Goal: Task Accomplishment & Management: Use online tool/utility

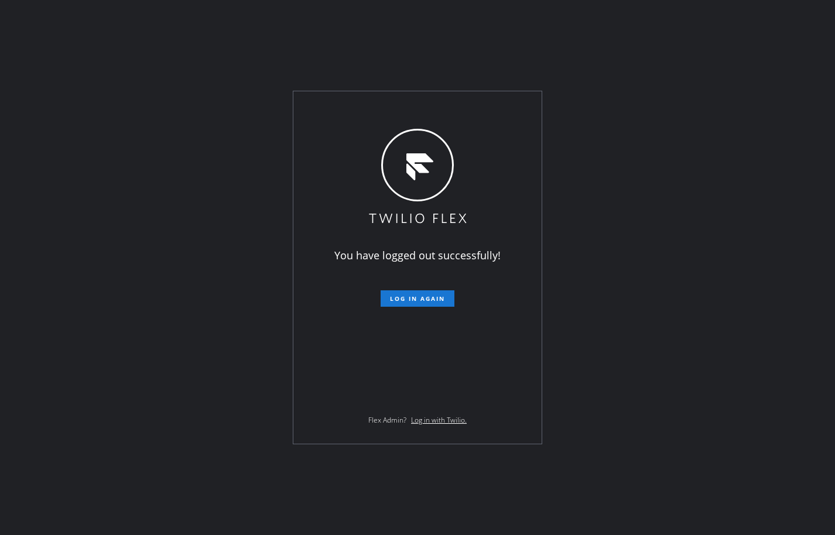
click at [792, 176] on div "You have logged out successfully! Log in again Flex Admin? Log in with Twilio." at bounding box center [417, 267] width 835 height 535
click at [445, 311] on div "You have logged out successfully! Log in again Flex Admin? Log in with Twilio." at bounding box center [417, 267] width 248 height 352
click at [445, 303] on button "Log in again" at bounding box center [417, 298] width 74 height 16
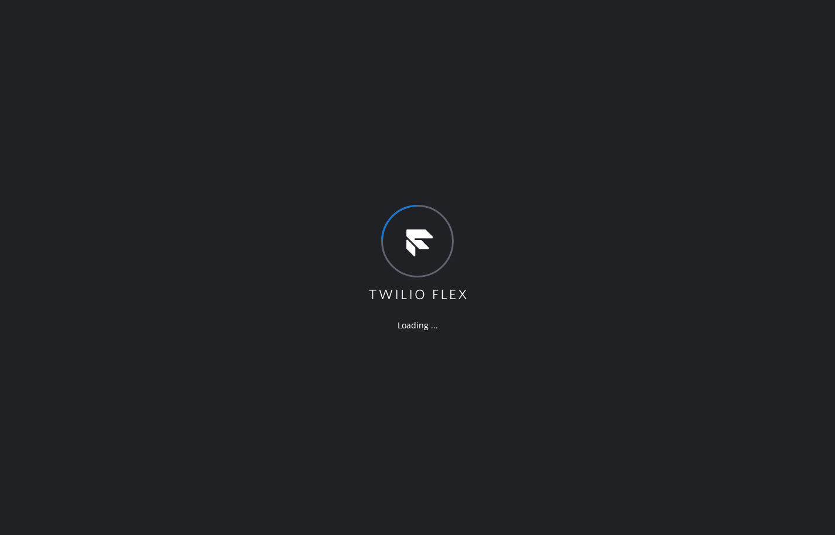
click at [76, 177] on div "Loading ..." at bounding box center [417, 267] width 835 height 535
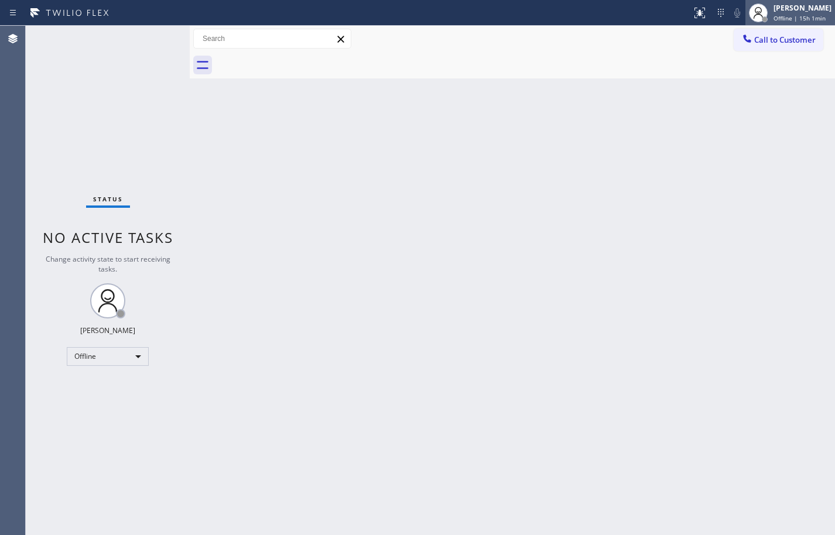
click at [785, 18] on span "Offline | 15h 1min" at bounding box center [799, 18] width 52 height 8
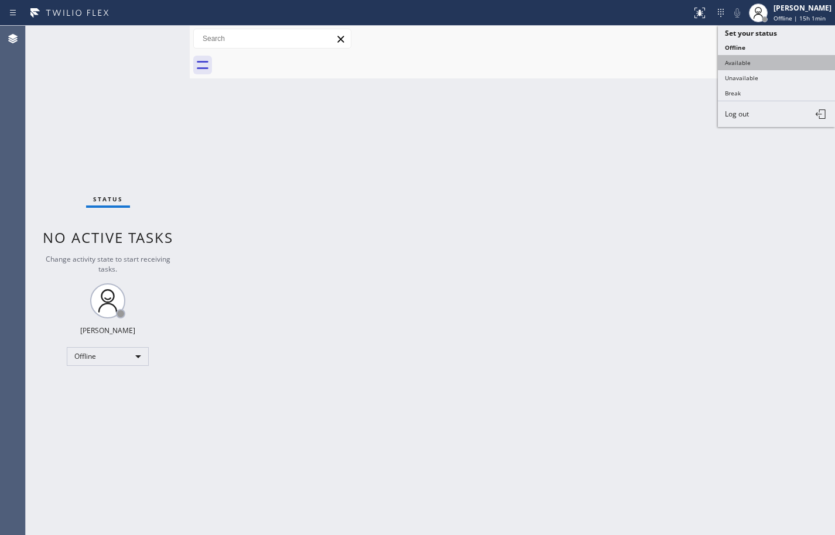
click at [773, 62] on button "Available" at bounding box center [776, 62] width 117 height 15
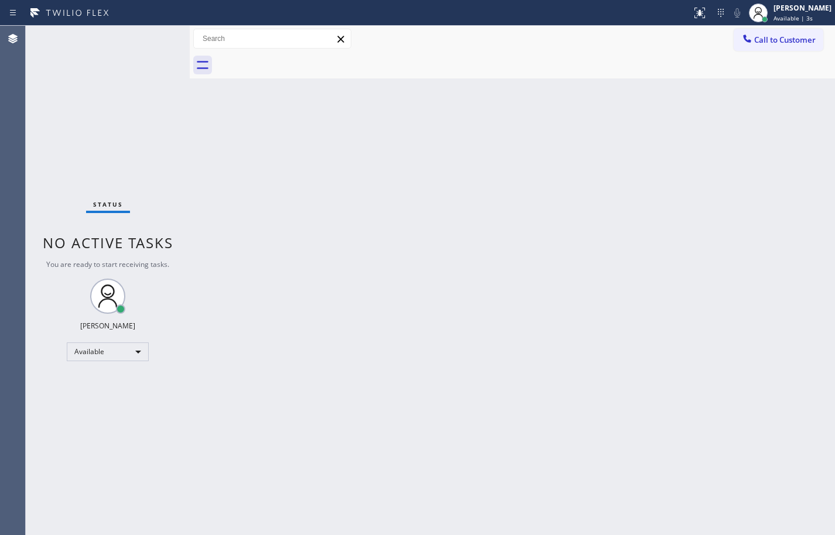
click at [783, 156] on div "Back to Dashboard Change Sender ID Customers Technicians Select a contact Outbo…" at bounding box center [512, 280] width 645 height 509
click at [581, 328] on div "Back to Dashboard Change Sender ID Customers Technicians Select a contact Outbo…" at bounding box center [512, 280] width 645 height 509
click at [120, 118] on div "Status No active tasks You are ready to start receiving tasks. [PERSON_NAME] Av…" at bounding box center [108, 280] width 164 height 509
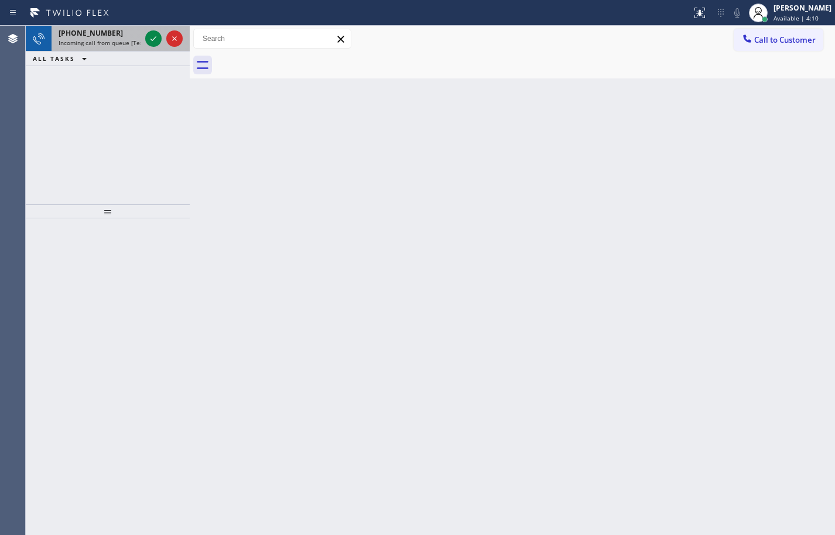
drag, startPoint x: 118, startPoint y: 41, endPoint x: 125, endPoint y: 41, distance: 7.6
click at [118, 41] on span "Incoming call from queue [Test] All" at bounding box center [107, 43] width 97 height 8
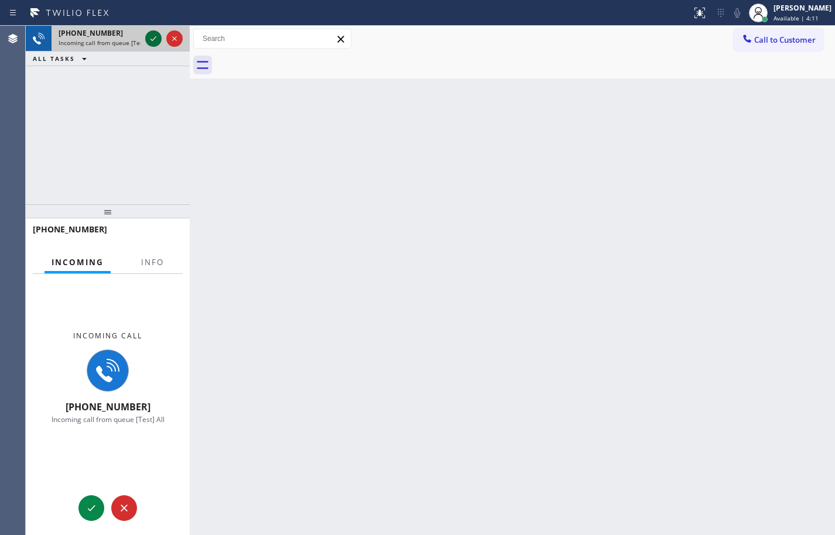
click at [149, 37] on icon at bounding box center [153, 39] width 14 height 14
click at [153, 267] on button "Info" at bounding box center [152, 262] width 37 height 23
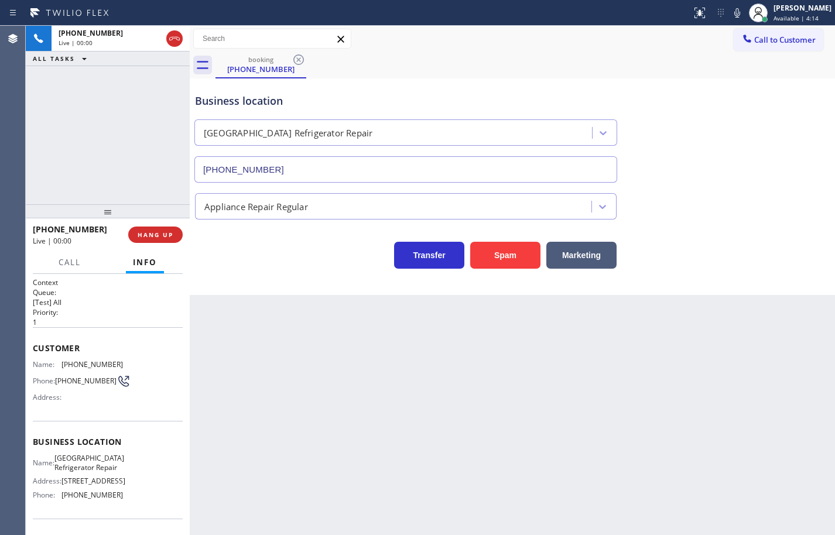
type input "(213) 699-2587"
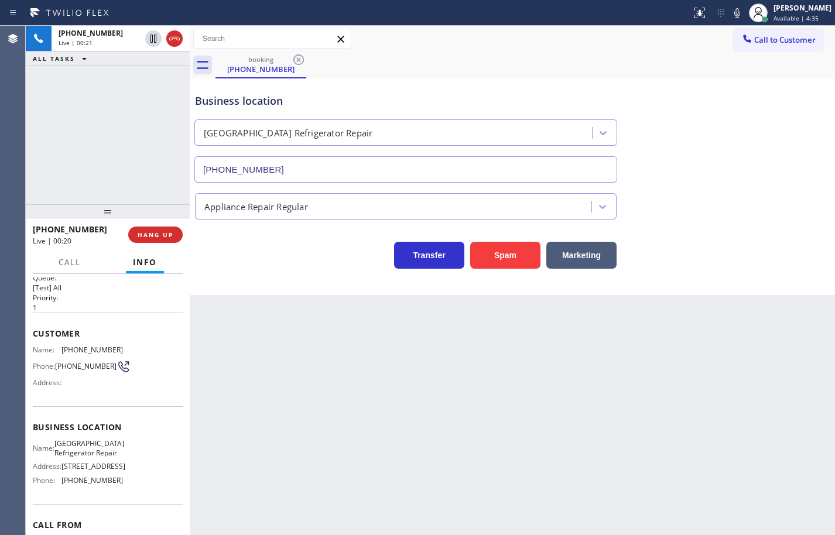
scroll to position [15, 0]
click at [730, 14] on icon at bounding box center [737, 13] width 14 height 14
click at [735, 13] on div at bounding box center [737, 13] width 16 height 14
click at [170, 234] on span "HANG UP" at bounding box center [156, 235] width 36 height 8
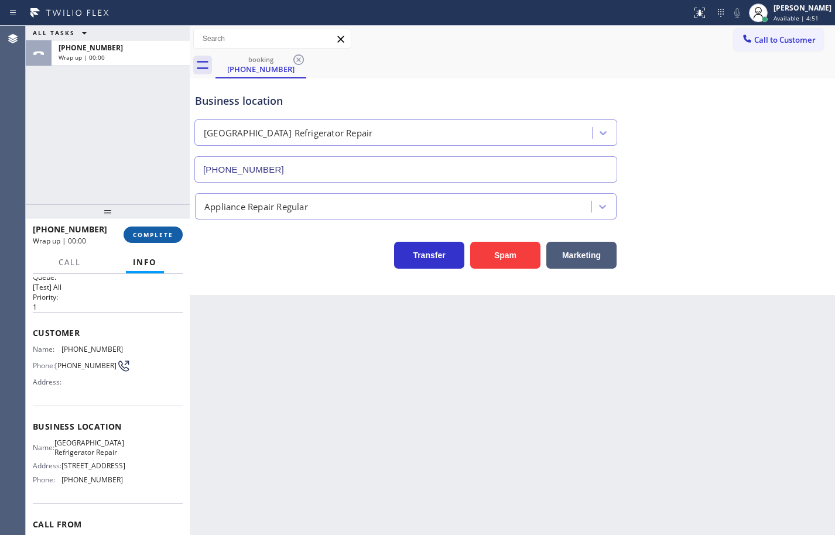
click at [170, 234] on span "COMPLETE" at bounding box center [153, 235] width 40 height 8
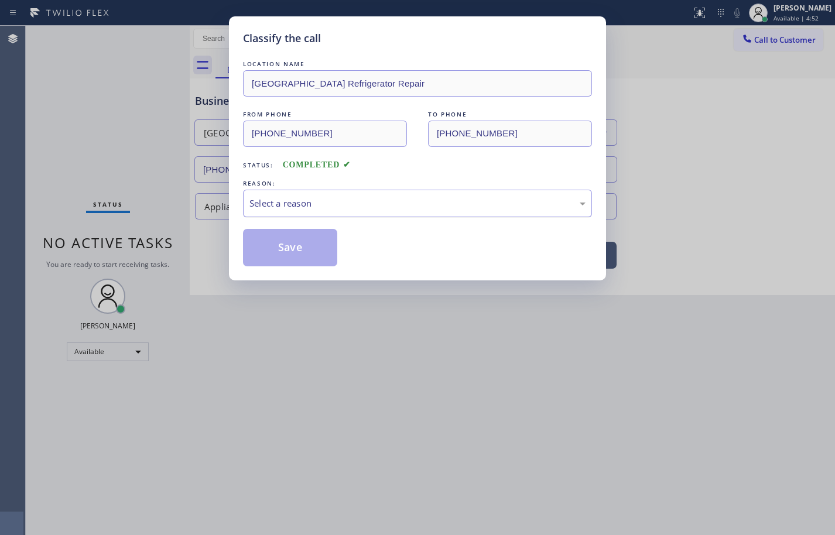
click at [330, 204] on div "Select a reason" at bounding box center [417, 203] width 336 height 13
click at [308, 261] on button "Save" at bounding box center [290, 247] width 94 height 37
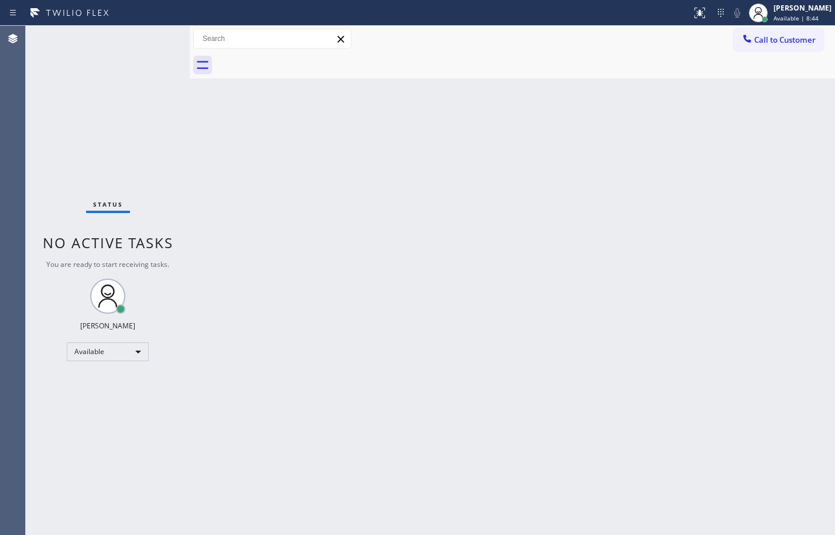
click at [83, 128] on div "Status No active tasks You are ready to start receiving tasks. Sean Louis Atano…" at bounding box center [108, 280] width 164 height 509
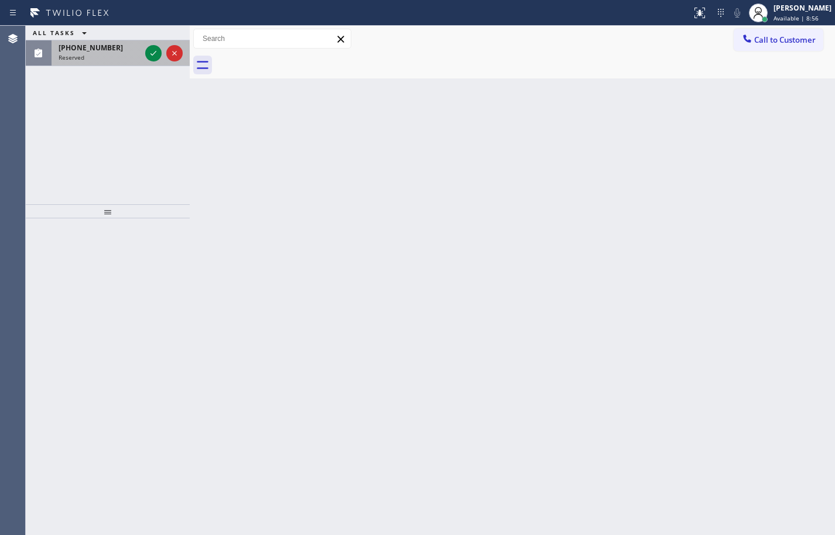
click at [120, 61] on div "Reserved" at bounding box center [100, 57] width 82 height 8
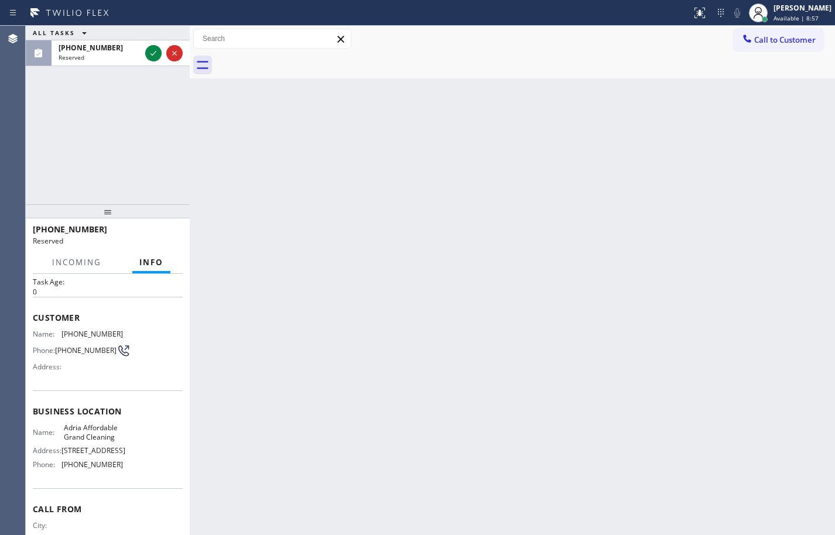
scroll to position [90, 0]
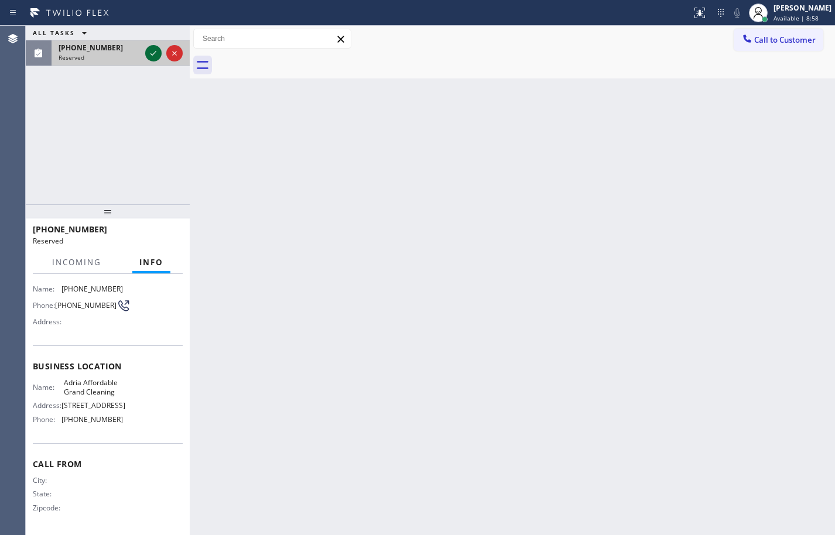
click at [158, 54] on icon at bounding box center [153, 53] width 14 height 14
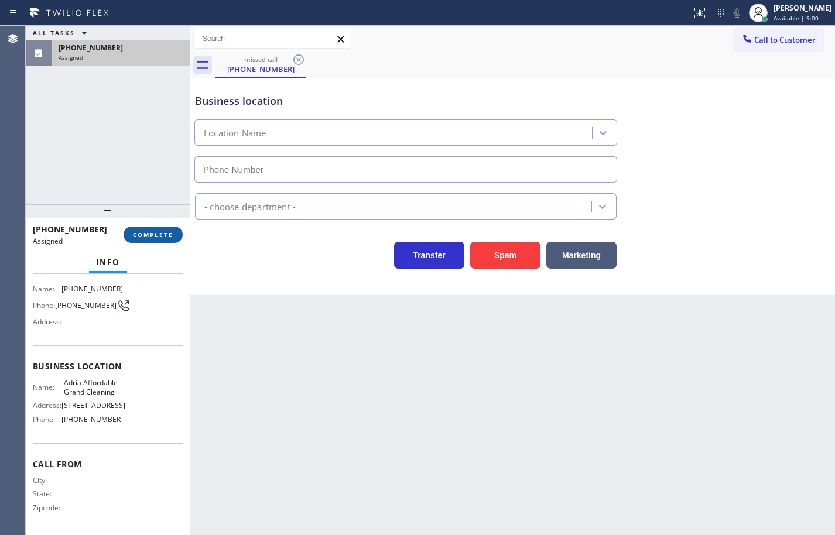
type input "(669) 201-9906"
click at [167, 234] on span "COMPLETE" at bounding box center [153, 235] width 40 height 8
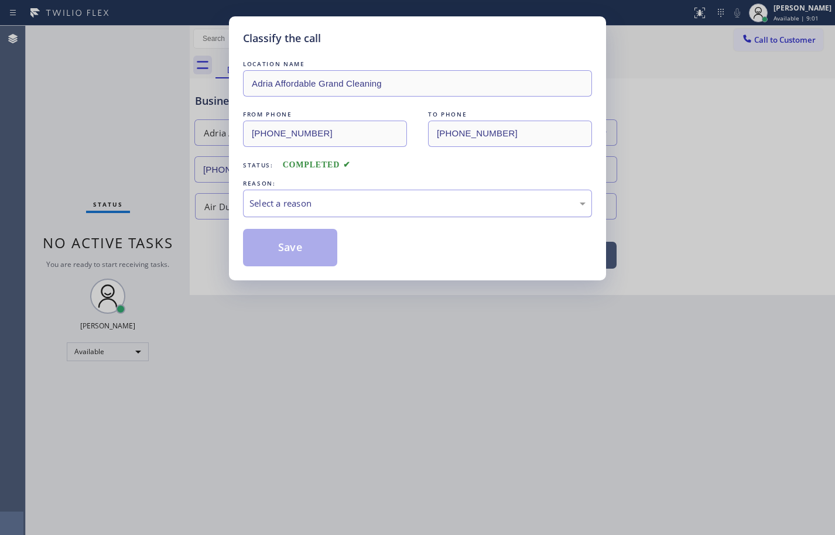
click at [271, 205] on div "Select a reason" at bounding box center [417, 203] width 336 height 13
click at [303, 248] on button "Save" at bounding box center [290, 247] width 94 height 37
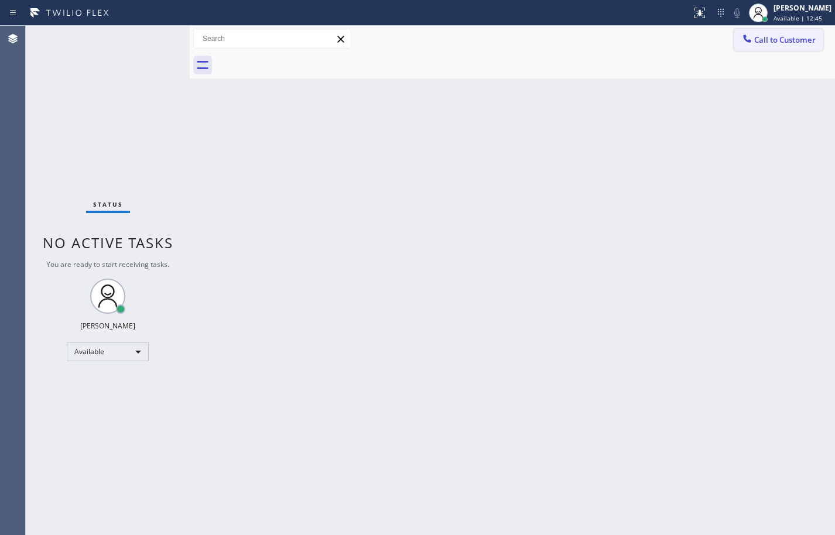
click at [798, 40] on span "Call to Customer" at bounding box center [784, 40] width 61 height 11
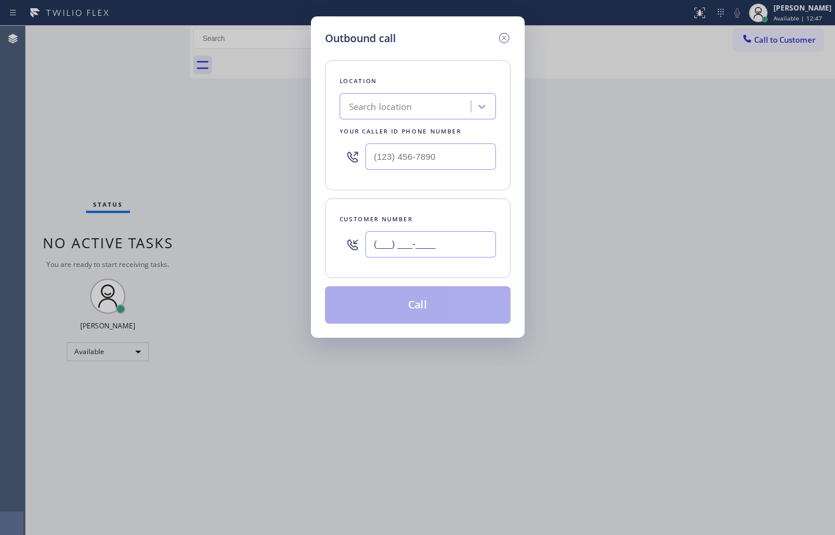
drag, startPoint x: 424, startPoint y: 241, endPoint x: 434, endPoint y: 241, distance: 9.4
click at [424, 241] on input "(___) ___-____" at bounding box center [430, 244] width 131 height 26
paste input "972) 977-9711"
type input "(972) 977-9711"
click at [408, 157] on input "(___) ___-____" at bounding box center [430, 156] width 131 height 26
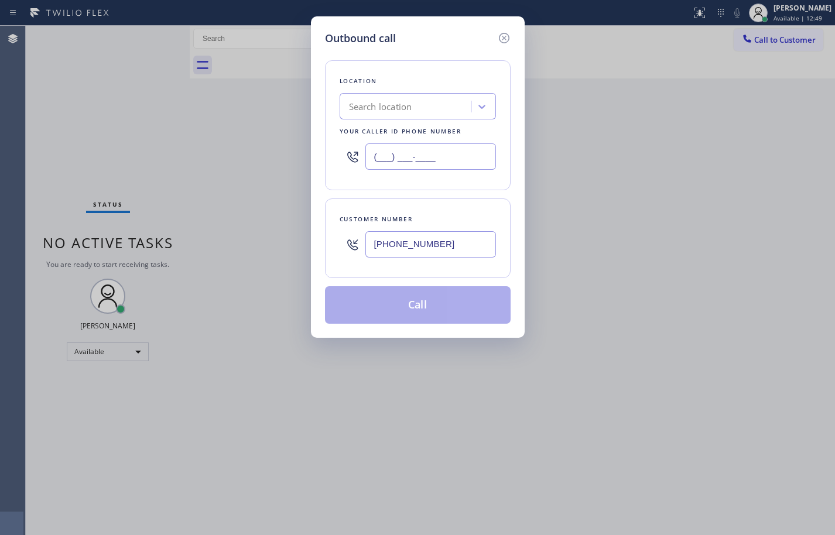
paste input "844) 988-0068"
type input "(844) 988-0068"
click at [451, 195] on div "Location Search location Your caller id phone number (844) 988-0068 Customer nu…" at bounding box center [418, 184] width 186 height 277
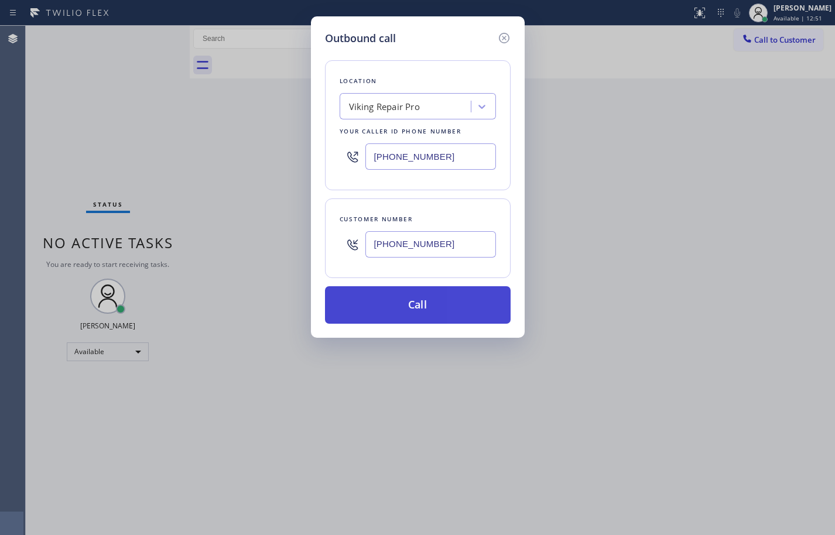
click at [495, 314] on button "Call" at bounding box center [418, 304] width 186 height 37
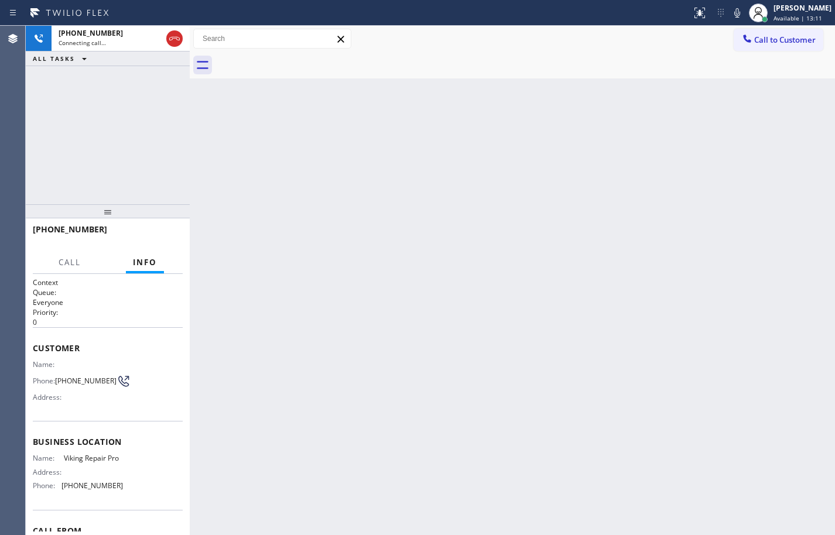
click at [98, 150] on div "+19729779711 Connecting call… ALL TASKS ALL TASKS ACTIVE TASKS TASKS IN WRAP UP" at bounding box center [108, 115] width 164 height 179
click at [179, 41] on icon at bounding box center [174, 39] width 14 height 14
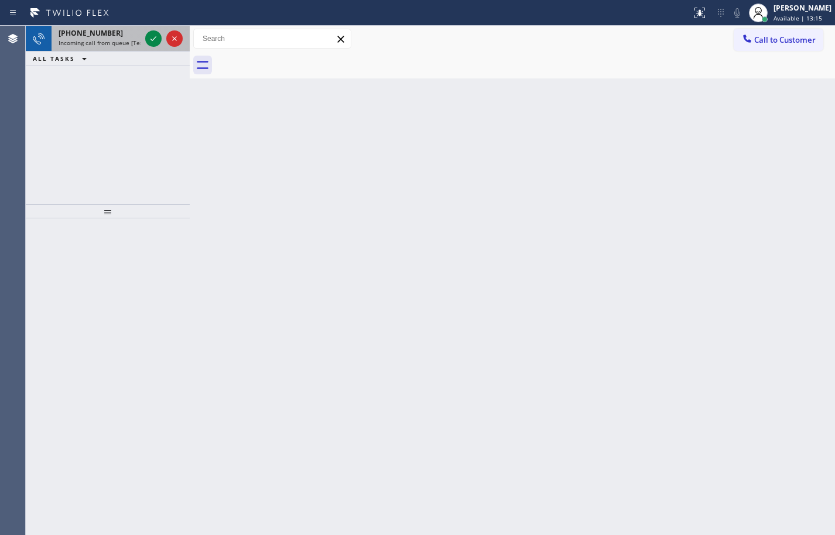
click at [121, 38] on div "+16515872045 Incoming call from queue [Test] All" at bounding box center [97, 39] width 91 height 26
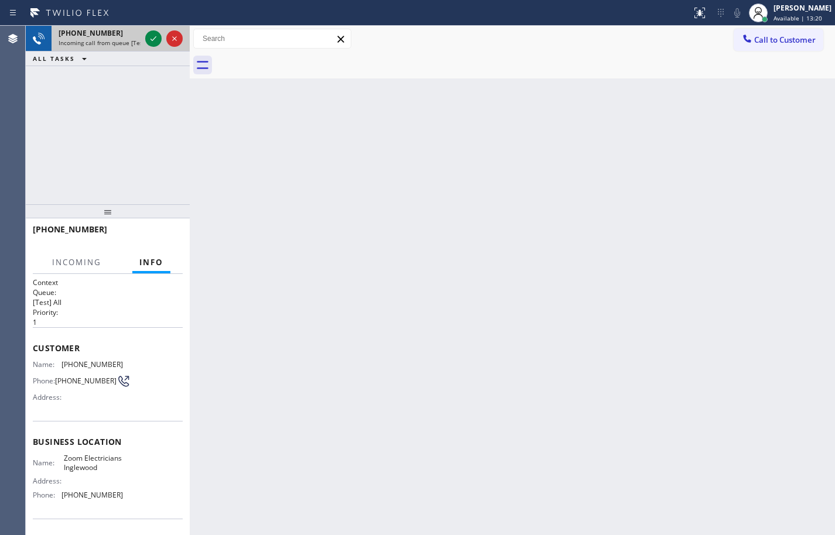
click at [129, 33] on div "+16515872045" at bounding box center [100, 33] width 82 height 10
click at [156, 35] on icon at bounding box center [153, 39] width 14 height 14
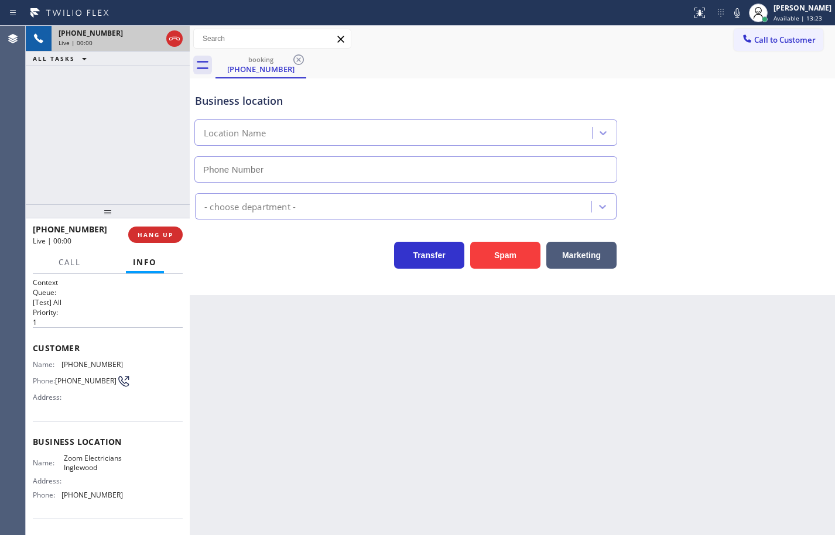
type input "(424) 392-7301"
click at [73, 472] on span "Zoom Electricians Inglewood" at bounding box center [93, 463] width 59 height 18
copy span "Zoom Electricians Inglewood"
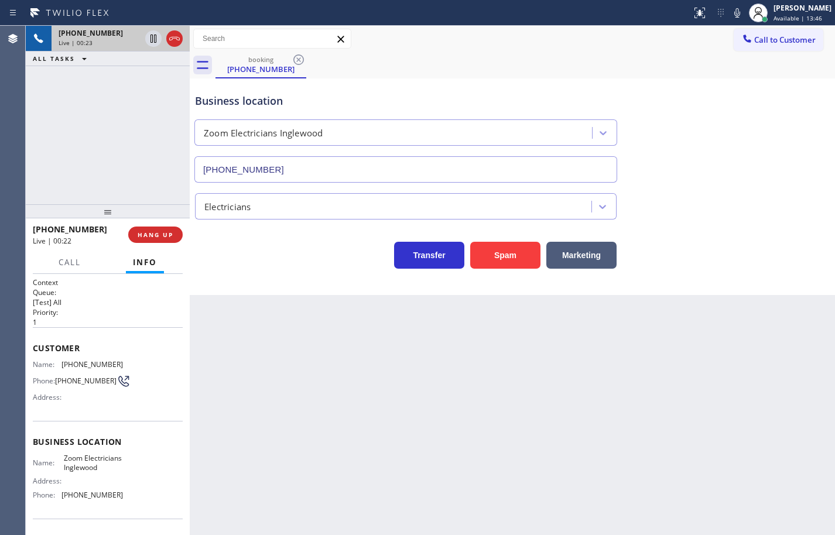
click at [86, 499] on span "(424) 392-7301" at bounding box center [91, 494] width 61 height 9
copy span "(424) 392-7301"
click at [94, 363] on span "(651) 587-2045" at bounding box center [91, 364] width 61 height 9
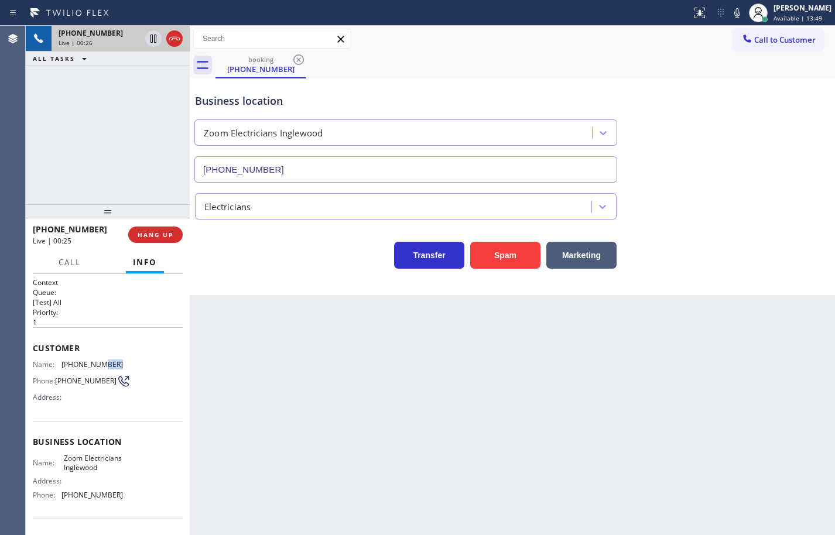
click at [94, 363] on span "(651) 587-2045" at bounding box center [91, 364] width 61 height 9
copy span "(651) 587-2045"
click at [734, 13] on icon at bounding box center [737, 12] width 6 height 9
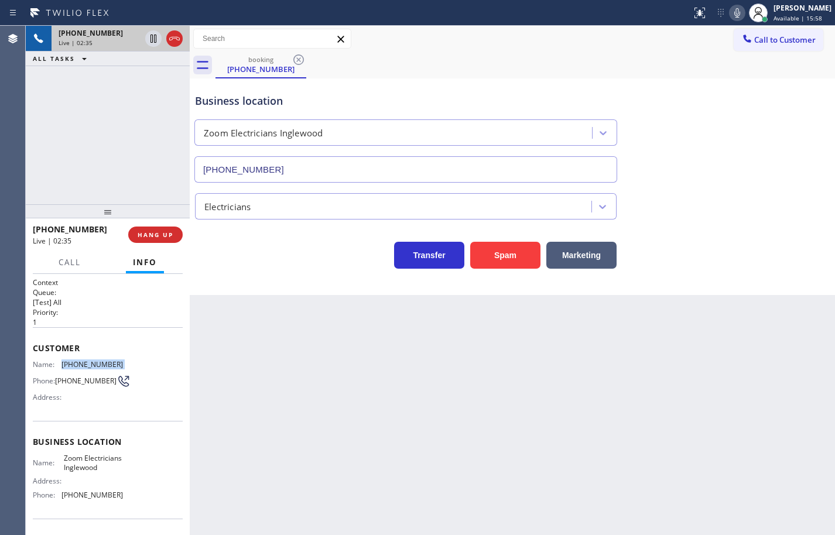
click at [730, 13] on icon at bounding box center [737, 13] width 14 height 14
click at [153, 42] on icon at bounding box center [153, 39] width 6 height 8
click at [116, 136] on div "+16515872045 Live | 04:34 ALL TASKS ALL TASKS ACTIVE TASKS TASKS IN WRAP UP" at bounding box center [108, 115] width 164 height 179
click at [152, 39] on icon at bounding box center [153, 39] width 14 height 14
click at [730, 13] on icon at bounding box center [737, 13] width 14 height 14
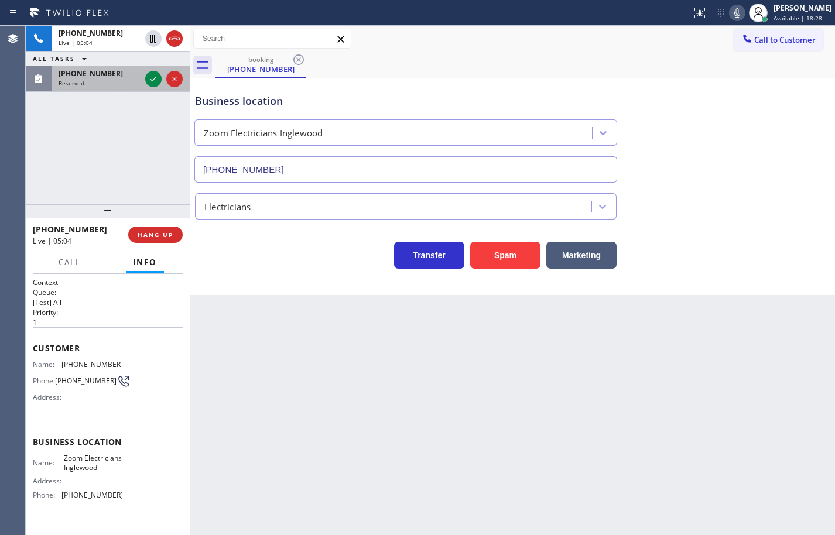
click at [107, 78] on span "(312) 493-8142" at bounding box center [91, 73] width 64 height 10
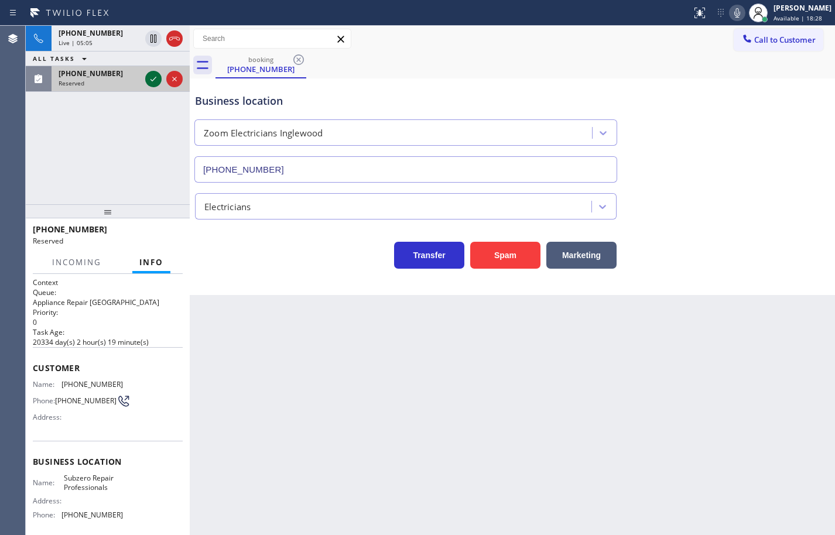
click at [155, 80] on icon at bounding box center [153, 79] width 14 height 14
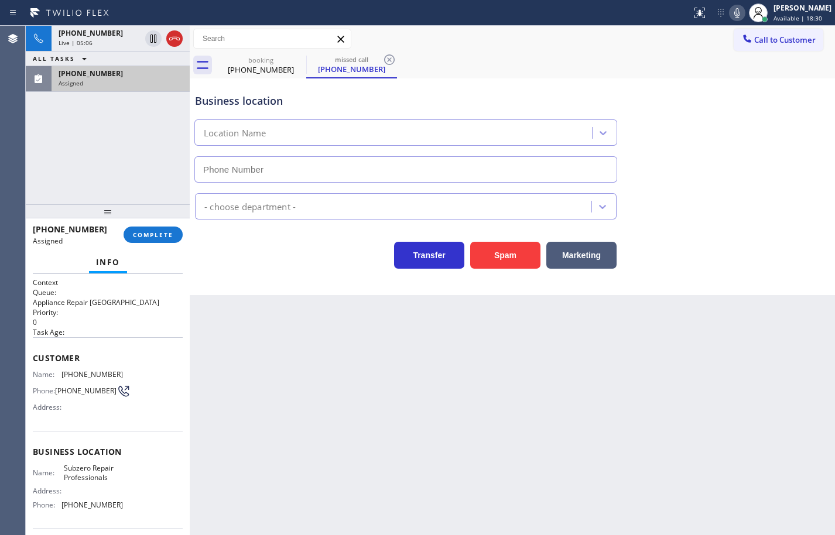
click at [129, 504] on div "Name: Subzero Repair Professionals Address: Phone: (760) 642-6449" at bounding box center [108, 489] width 150 height 50
type input "(760) 642-6449"
click at [129, 507] on div "Name: Subzero Repair Professionals Address: Phone: (760) 642-6449" at bounding box center [108, 489] width 150 height 50
click at [130, 507] on div "Name: Subzero Repair Professionals Address: Phone: (760) 642-6449" at bounding box center [108, 489] width 150 height 50
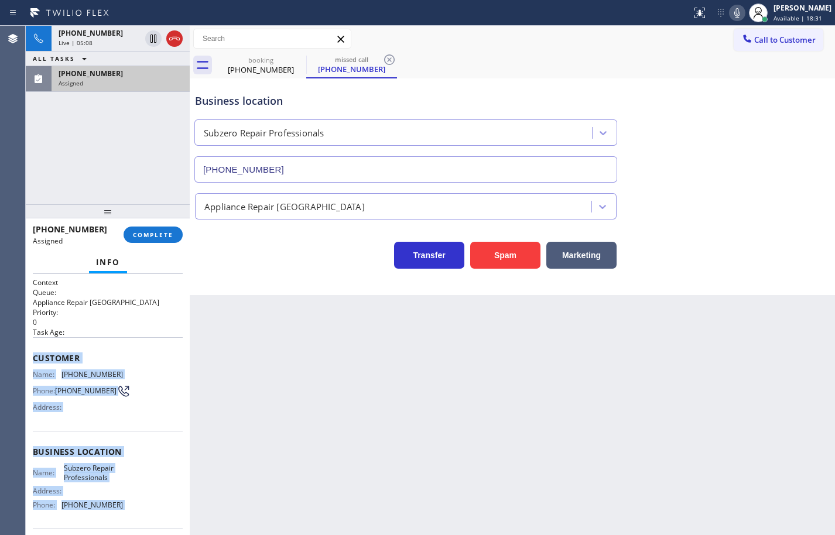
drag, startPoint x: 130, startPoint y: 507, endPoint x: 36, endPoint y: 363, distance: 172.1
click at [36, 363] on div "Context Queue: Appliance Repair High End Priority: 0 Task Age: Customer Name: (…" at bounding box center [108, 446] width 150 height 339
copy div "Customer Name: (312) 493-8142 Phone: (312) 493-8142 Address: Business location …"
click at [179, 233] on button "COMPLETE" at bounding box center [152, 234] width 59 height 16
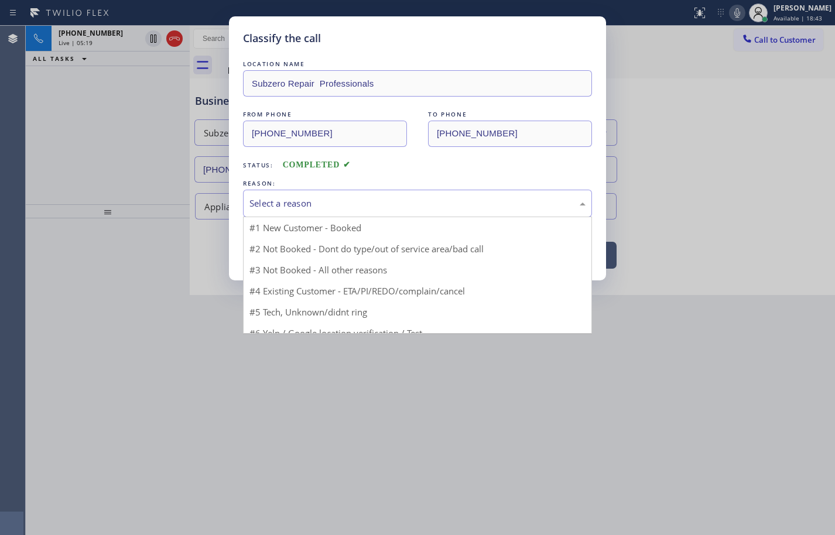
click at [293, 210] on div "Select a reason" at bounding box center [417, 204] width 349 height 28
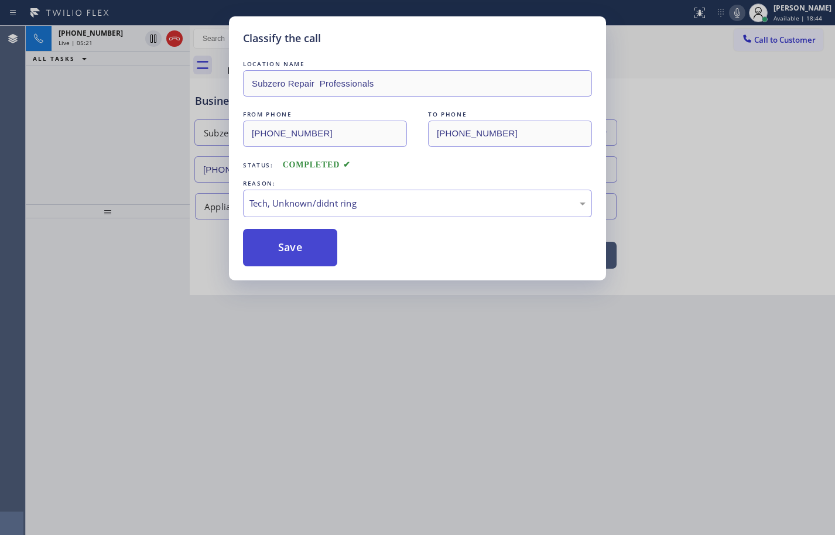
click at [295, 253] on button "Save" at bounding box center [290, 247] width 94 height 37
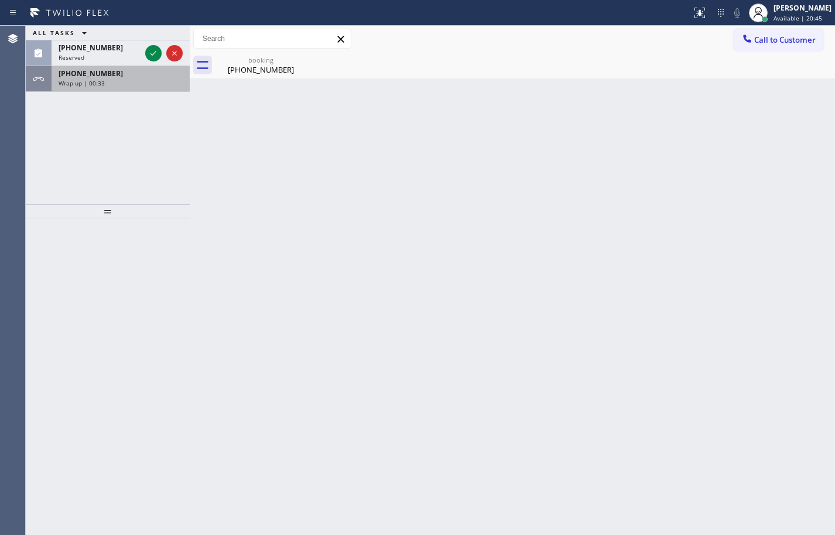
click at [126, 82] on div "Wrap up | 00:33" at bounding box center [121, 83] width 124 height 8
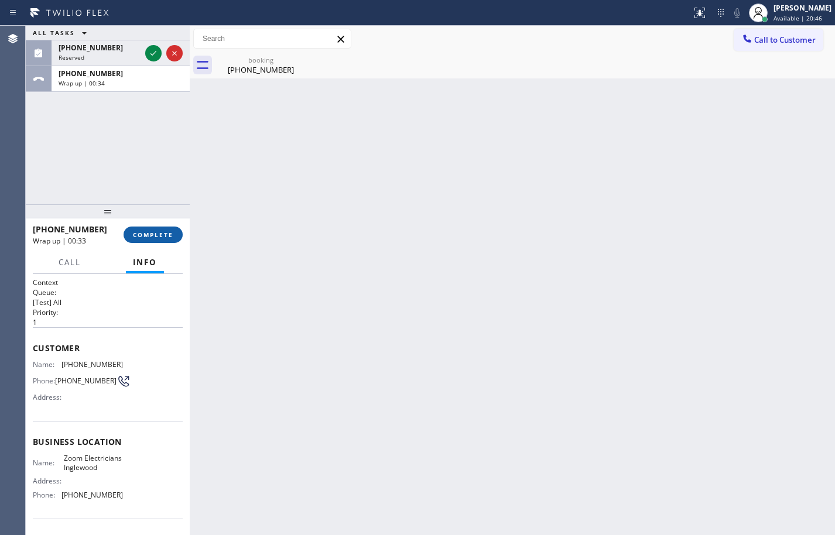
click at [163, 235] on span "COMPLETE" at bounding box center [153, 235] width 40 height 8
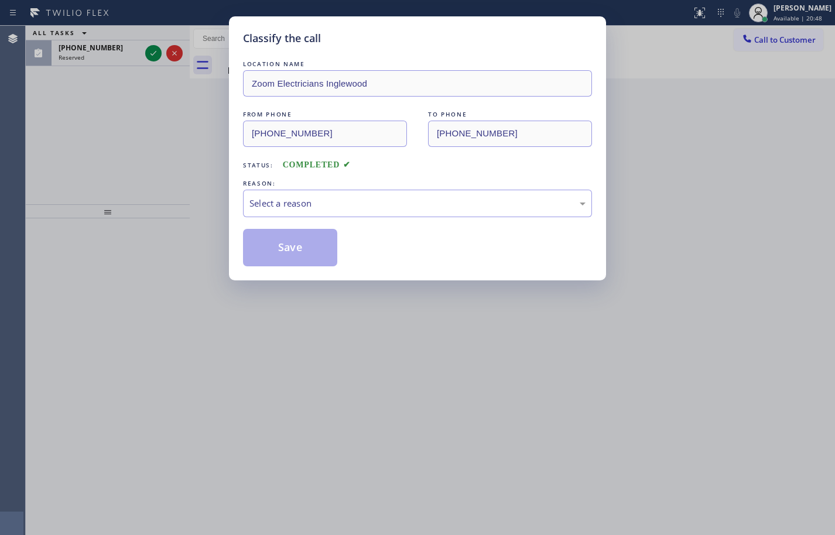
click at [291, 209] on div "Select a reason" at bounding box center [417, 203] width 336 height 13
click at [332, 204] on div "Tech, Unknown/didnt ring" at bounding box center [417, 203] width 336 height 13
click at [330, 258] on button "Save" at bounding box center [290, 247] width 94 height 37
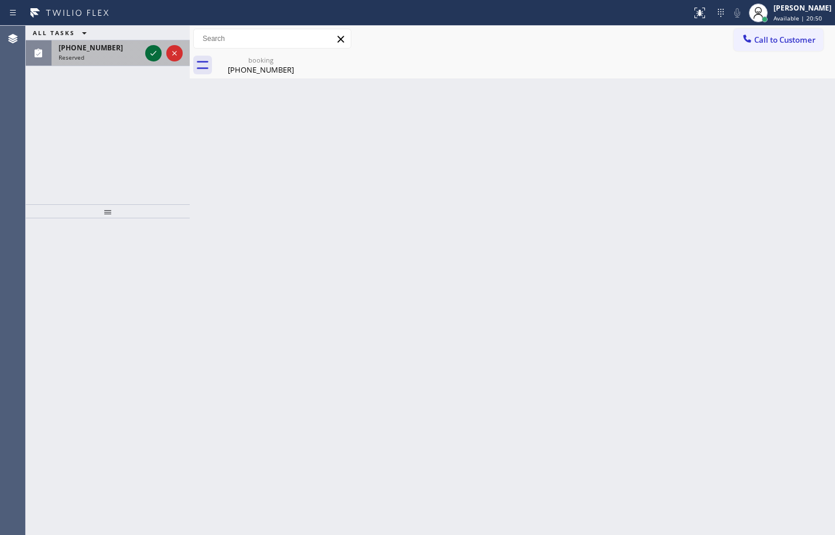
click at [150, 55] on icon at bounding box center [153, 53] width 14 height 14
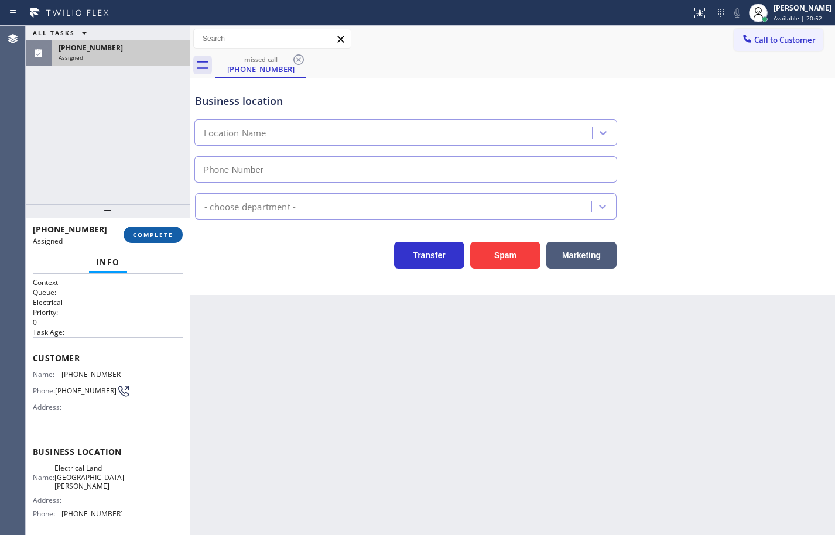
click at [173, 240] on button "COMPLETE" at bounding box center [152, 234] width 59 height 16
type input "(510) 880-1070"
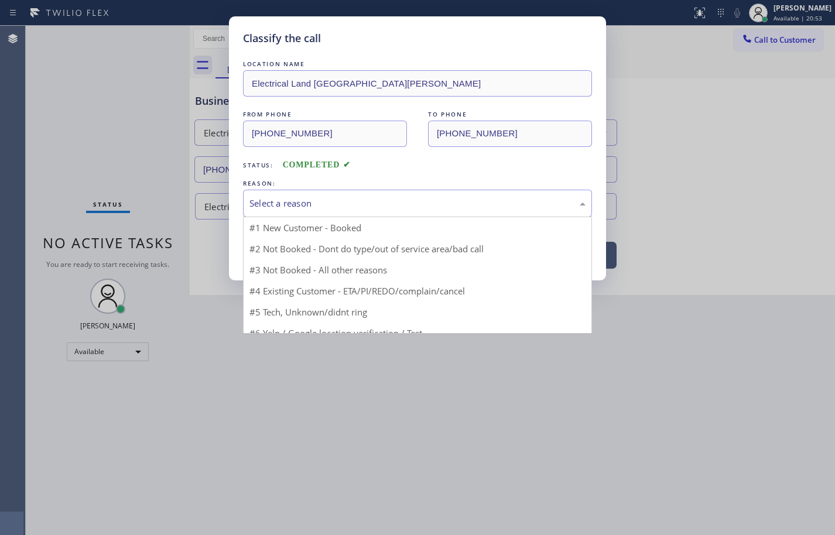
click at [334, 200] on div "Select a reason" at bounding box center [417, 203] width 336 height 13
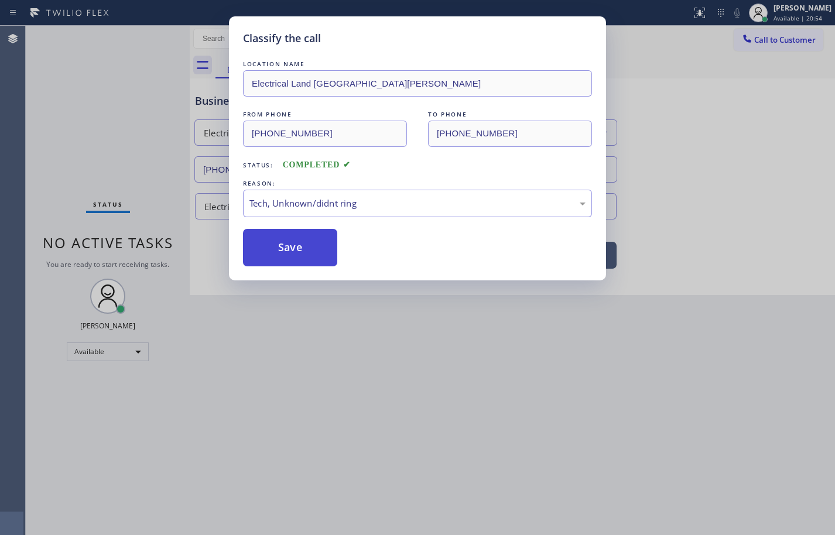
click at [295, 244] on button "Save" at bounding box center [290, 247] width 94 height 37
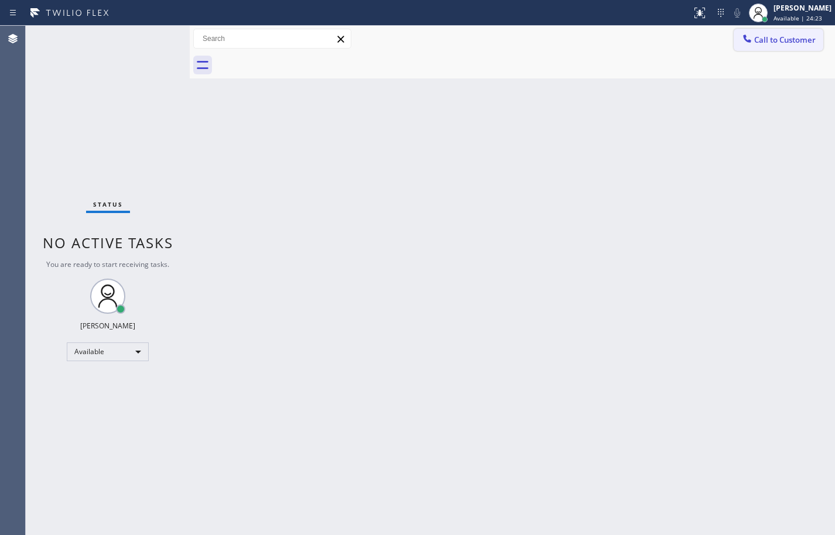
click at [787, 43] on span "Call to Customer" at bounding box center [784, 40] width 61 height 11
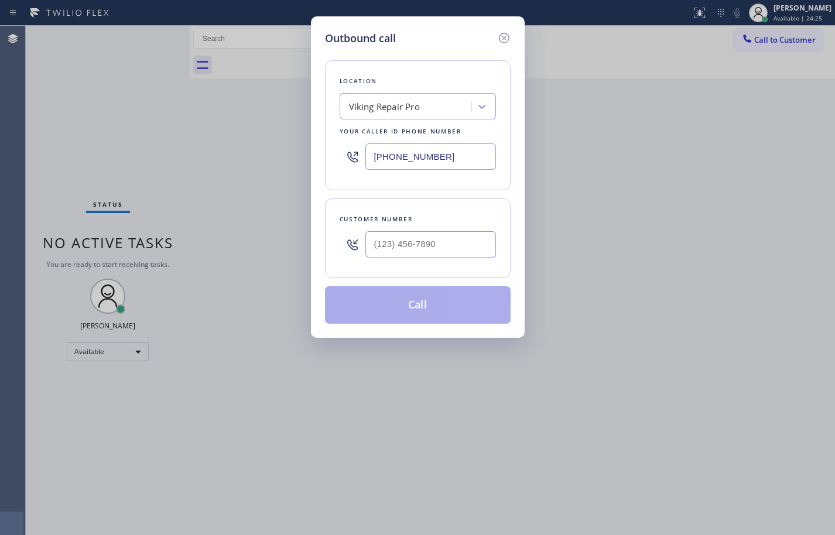
click at [452, 160] on input "(844) 988-0068" at bounding box center [430, 156] width 131 height 26
paste input "949) 239-0346"
type input "(949) 239-0346"
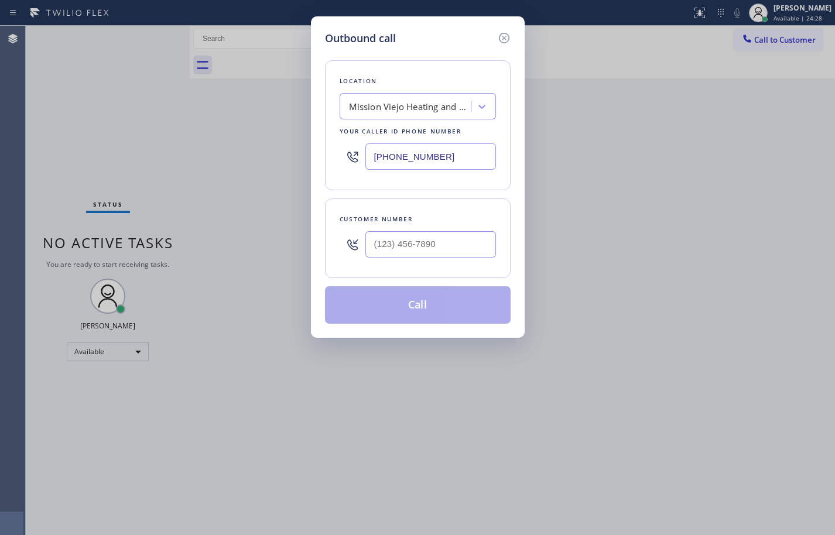
click at [424, 111] on div "Mission Viejo Heating and Air Conditioning" at bounding box center [410, 106] width 123 height 13
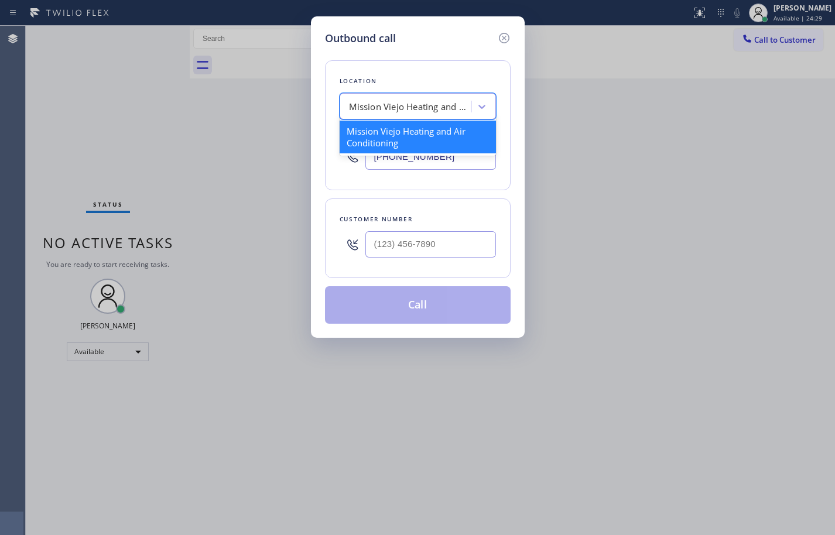
click at [424, 111] on div "Mission Viejo Heating and Air Conditioning" at bounding box center [410, 106] width 123 height 13
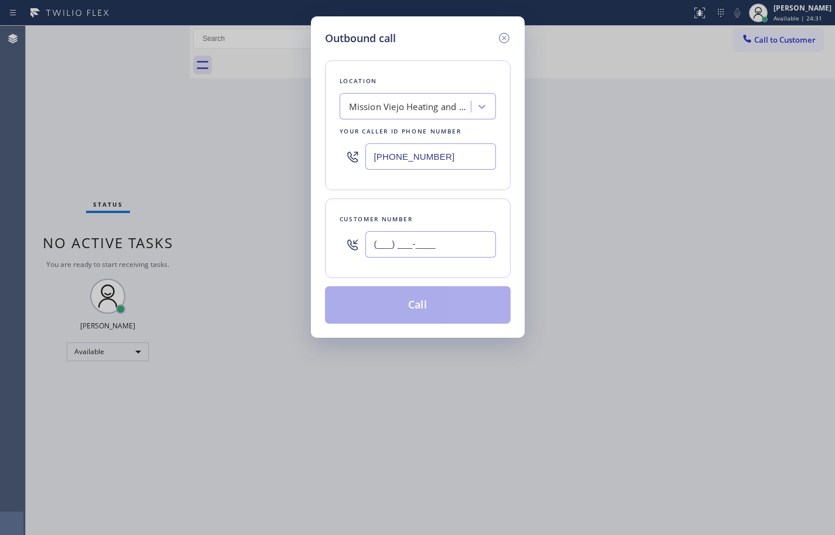
click at [451, 245] on input "(___) ___-____" at bounding box center [430, 244] width 131 height 26
paste input "626) 324-3551"
type input "(626) 324-3551"
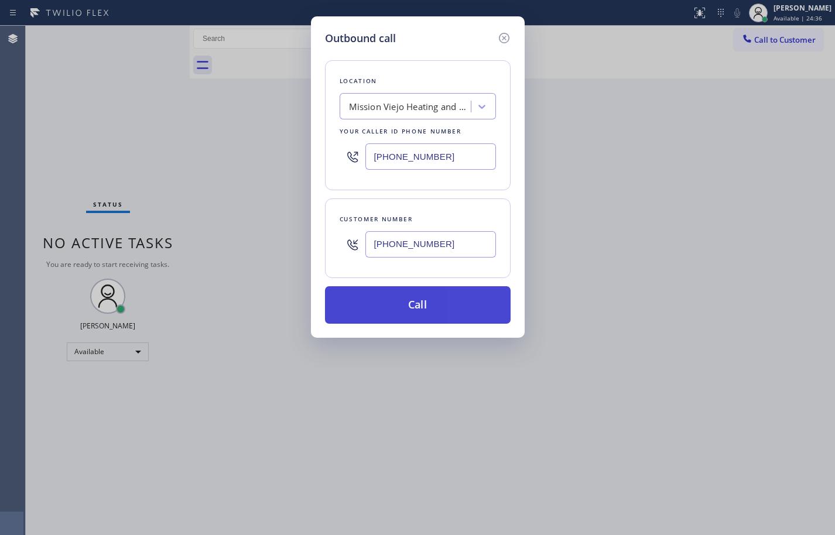
click at [458, 308] on button "Call" at bounding box center [418, 304] width 186 height 37
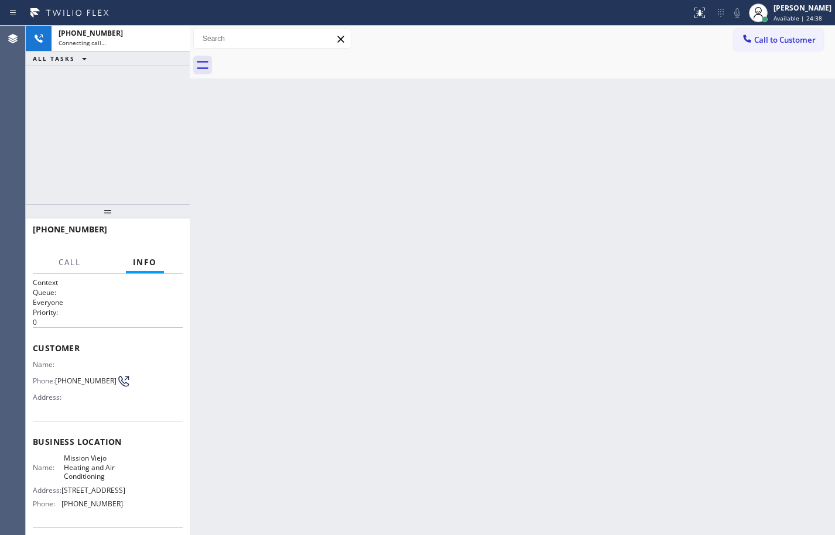
click at [73, 481] on span "Mission Viejo Heating and Air Conditioning" at bounding box center [93, 467] width 59 height 27
copy span "Mission Viejo Heating and Air Conditioning"
click at [734, 17] on icon at bounding box center [737, 12] width 6 height 9
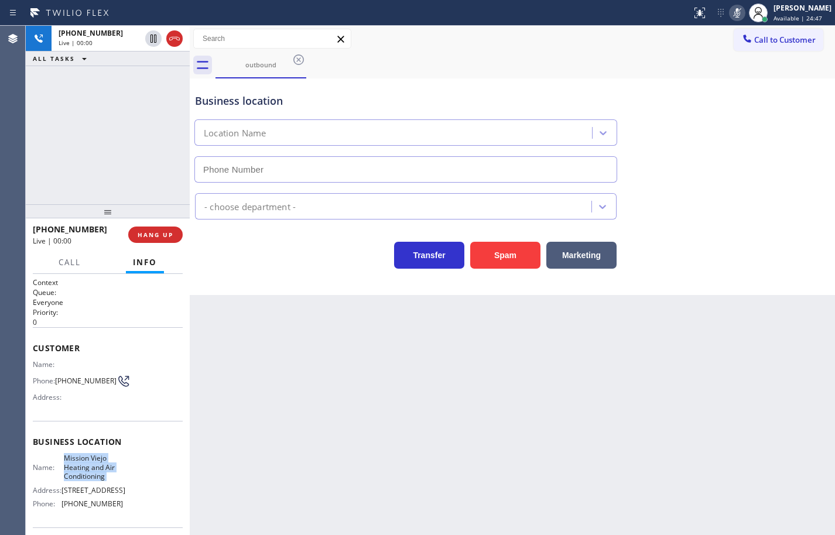
click at [734, 17] on icon at bounding box center [737, 12] width 6 height 9
click at [154, 231] on span "HANG UP" at bounding box center [156, 235] width 36 height 8
type input "(949) 239-0346"
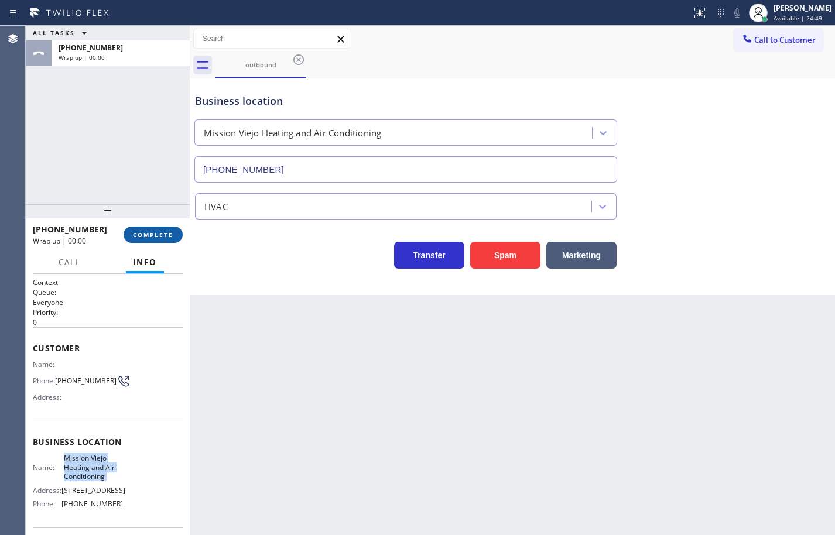
click at [154, 231] on span "COMPLETE" at bounding box center [153, 235] width 40 height 8
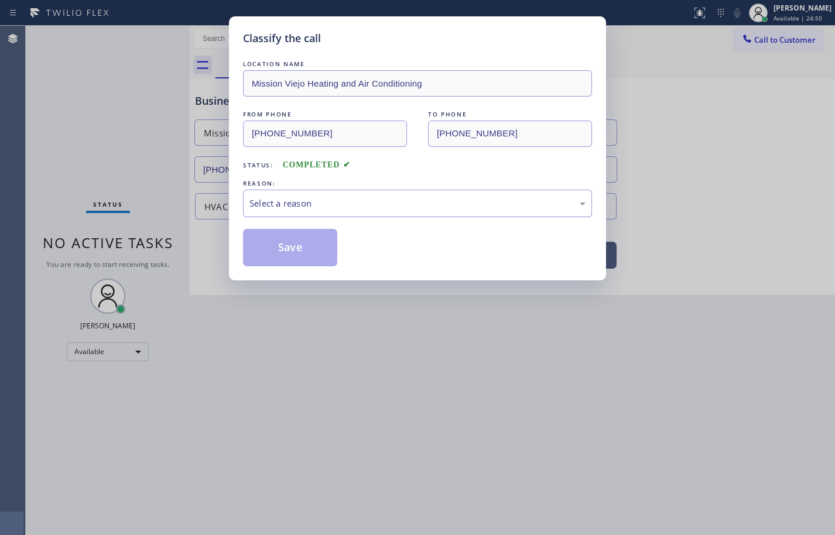
click at [317, 210] on div "Select a reason" at bounding box center [417, 203] width 336 height 13
click at [303, 240] on button "Save" at bounding box center [290, 247] width 94 height 37
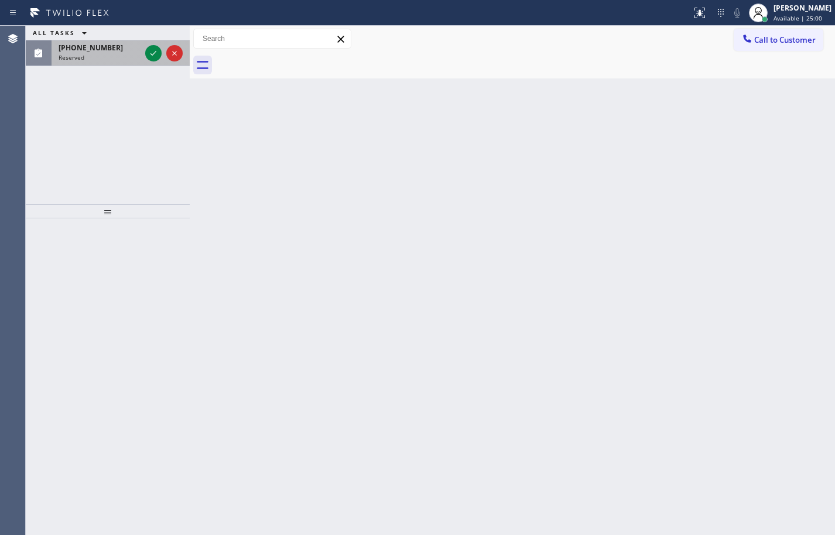
click at [95, 54] on div "Reserved" at bounding box center [100, 57] width 82 height 8
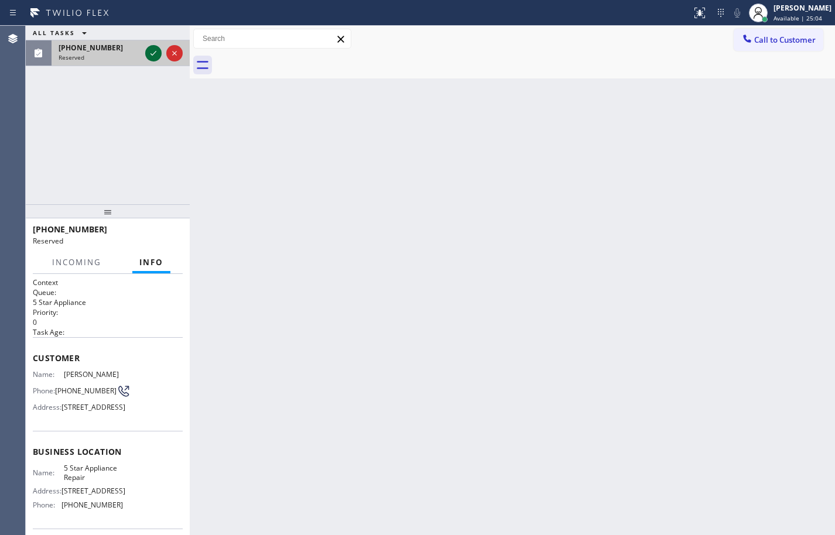
click at [152, 52] on icon at bounding box center [153, 53] width 14 height 14
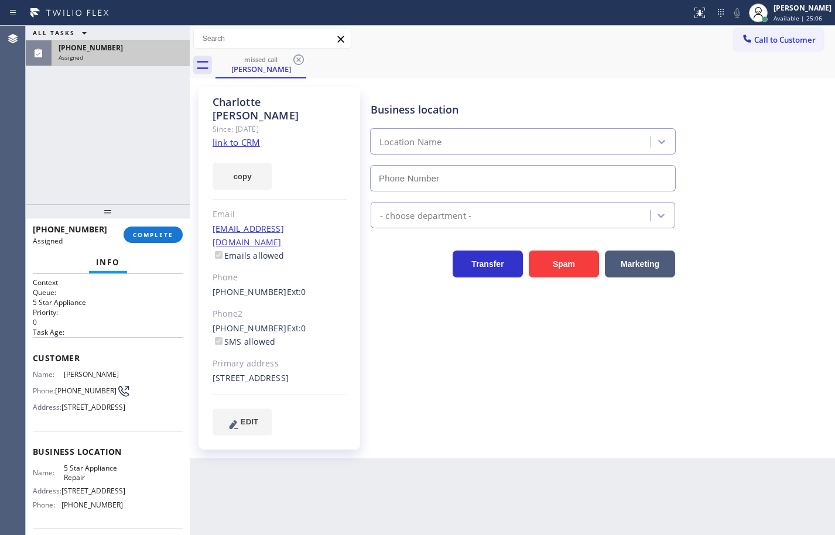
type input "(855) 731-4952"
click at [236, 136] on link "link to CRM" at bounding box center [235, 142] width 47 height 12
click at [248, 167] on button "copy" at bounding box center [242, 176] width 60 height 27
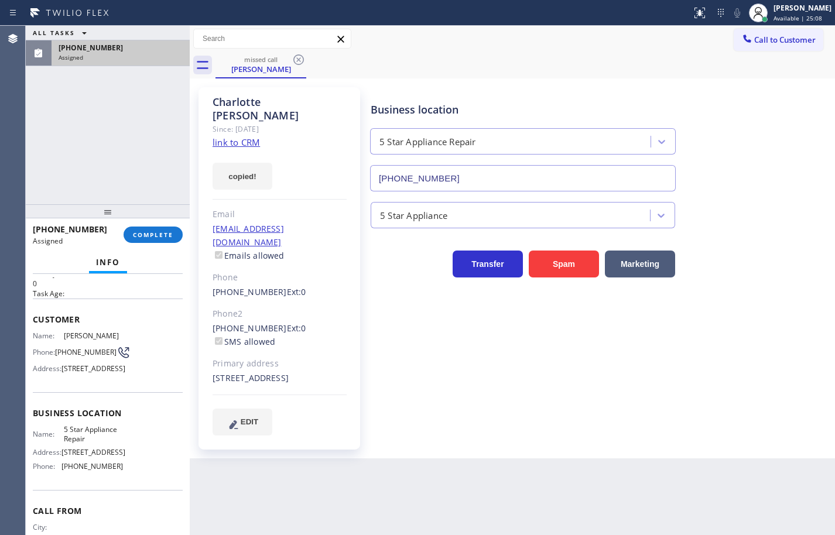
scroll to position [59, 0]
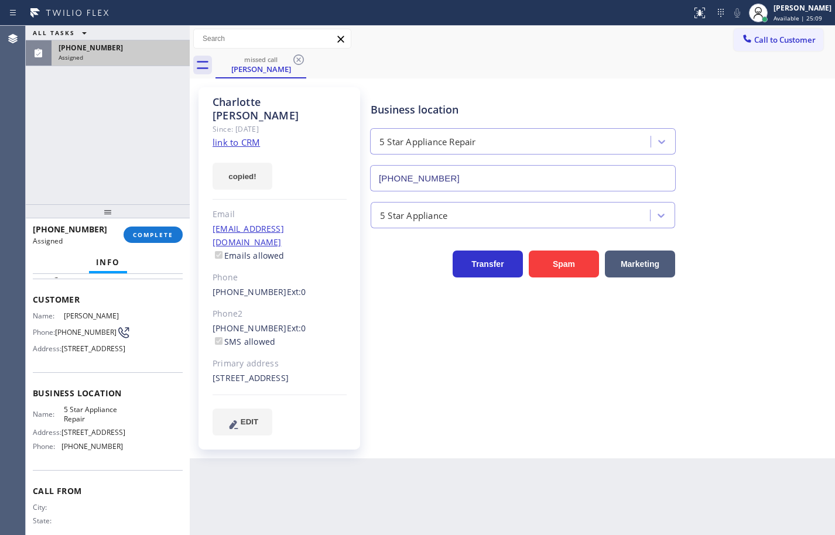
drag, startPoint x: 116, startPoint y: 480, endPoint x: 113, endPoint y: 492, distance: 12.1
click at [116, 455] on div "Name: 5 Star Appliance Repair Address: 510 Foothill Rd Phone: (855) 731-4952" at bounding box center [78, 430] width 90 height 50
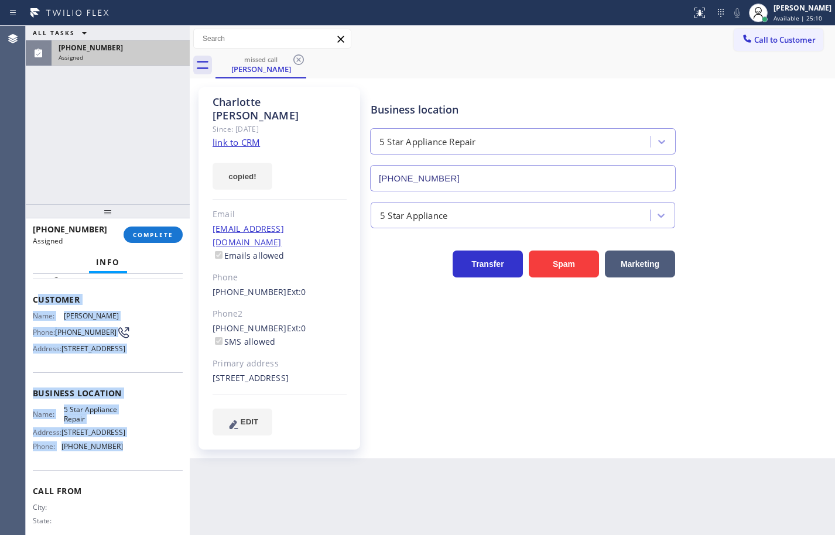
drag, startPoint x: 112, startPoint y: 493, endPoint x: 36, endPoint y: 300, distance: 208.1
click at [36, 300] on div "Context Queue: 5 Star Appliance Priority: 0 Task Age: Customer Name: Charlotte …" at bounding box center [108, 388] width 150 height 339
copy div "ustomer Name: Charlotte Iverson Phone: (408) 515-9928 Address: 237 Upper Terrac…"
click at [153, 235] on span "COMPLETE" at bounding box center [153, 235] width 40 height 8
click at [176, 231] on button "COMPLETE" at bounding box center [152, 234] width 59 height 16
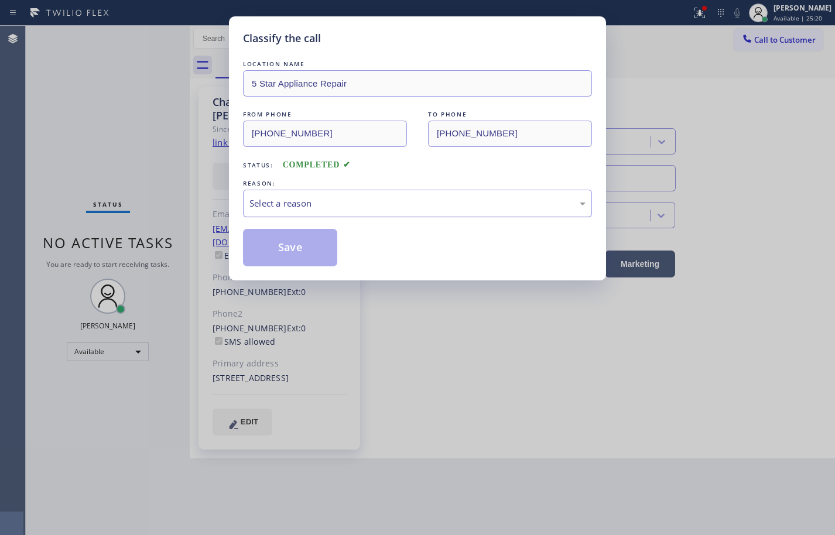
click at [324, 208] on div "Select a reason" at bounding box center [417, 203] width 336 height 13
click at [315, 242] on button "Save" at bounding box center [290, 247] width 94 height 37
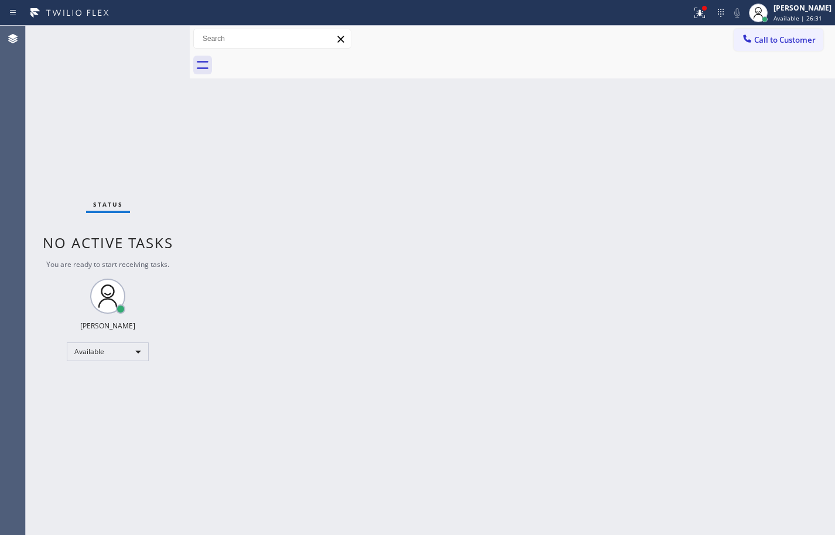
click at [112, 152] on div "Status No active tasks You are ready to start receiving tasks. Sean Louis Atano…" at bounding box center [108, 280] width 164 height 509
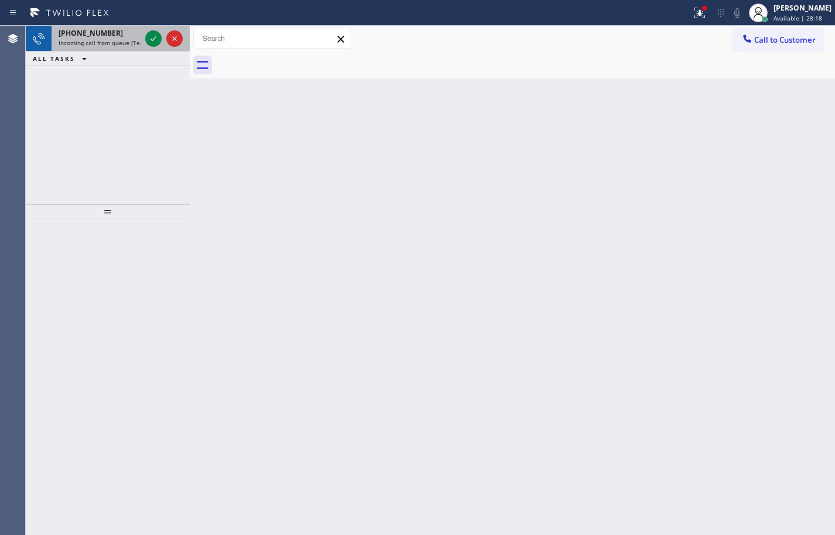
click at [98, 28] on span "+13107558768" at bounding box center [91, 33] width 64 height 10
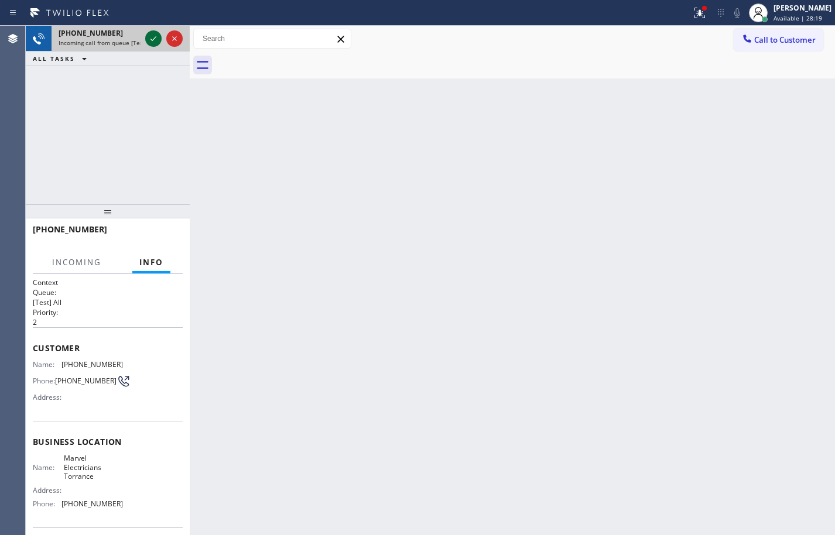
click at [152, 39] on icon at bounding box center [153, 39] width 14 height 14
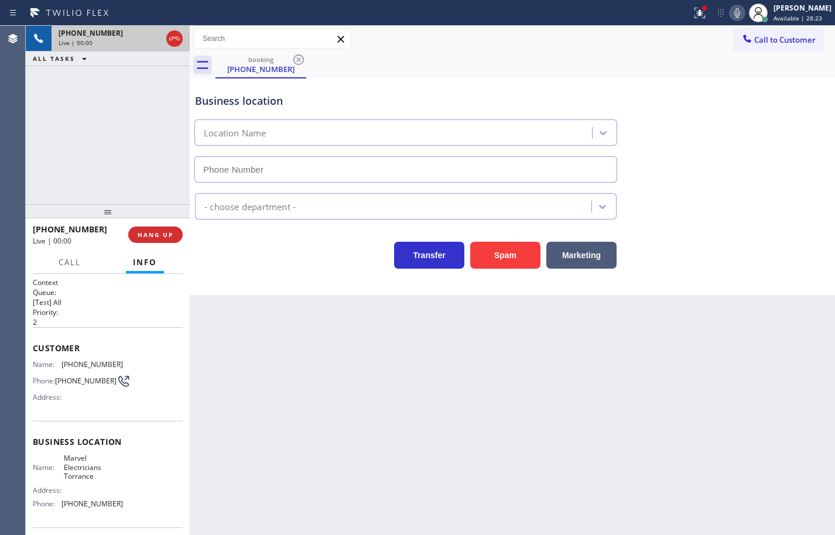
type input "(310) 388-3878"
click at [85, 468] on span "Marvel Electricians Torrance" at bounding box center [93, 467] width 59 height 27
copy span "Marvel Electricians Torrance"
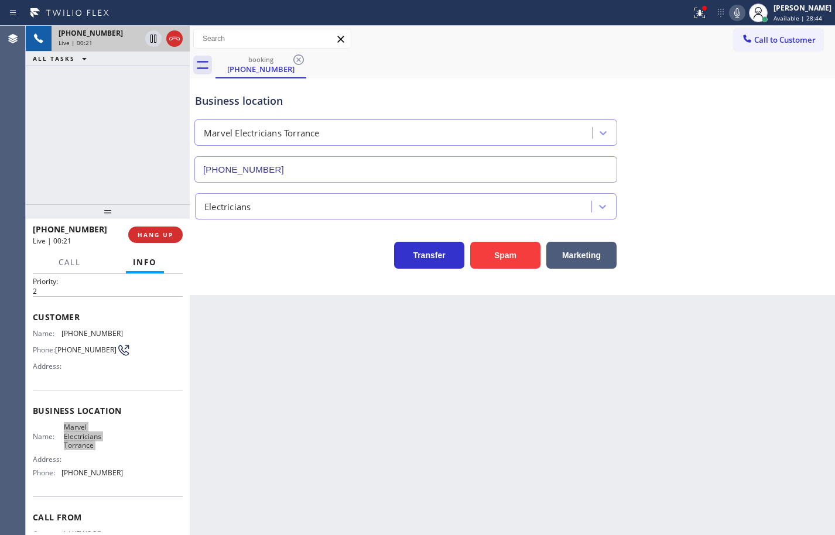
scroll to position [59, 0]
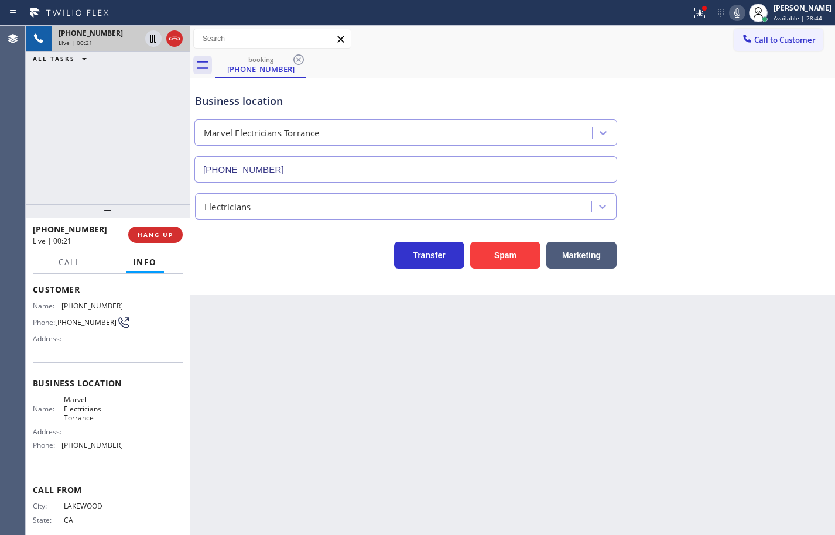
click at [100, 445] on span "(310) 388-3878" at bounding box center [91, 445] width 61 height 9
copy span "(310) 388-3878"
click at [85, 307] on span "(310) 755-8768" at bounding box center [91, 305] width 61 height 9
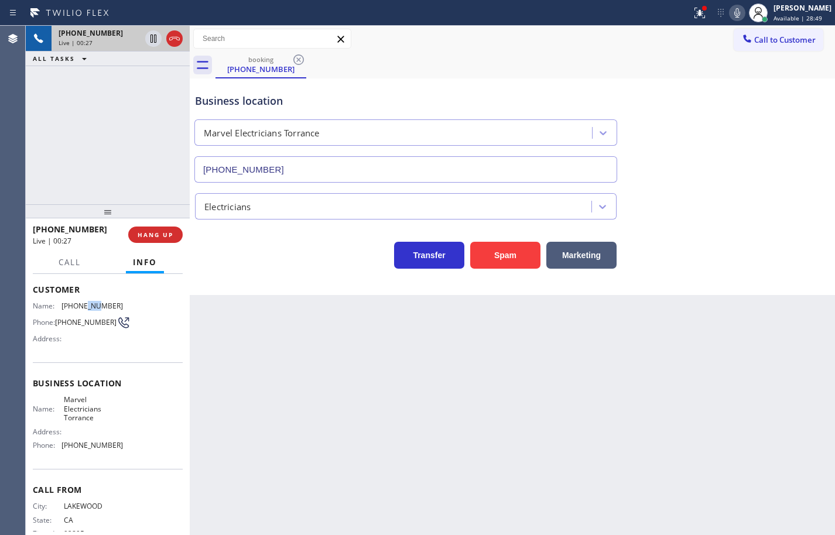
click at [85, 307] on span "(310) 755-8768" at bounding box center [91, 305] width 61 height 9
copy span "(310) 755-8768"
click at [732, 9] on icon at bounding box center [737, 13] width 14 height 14
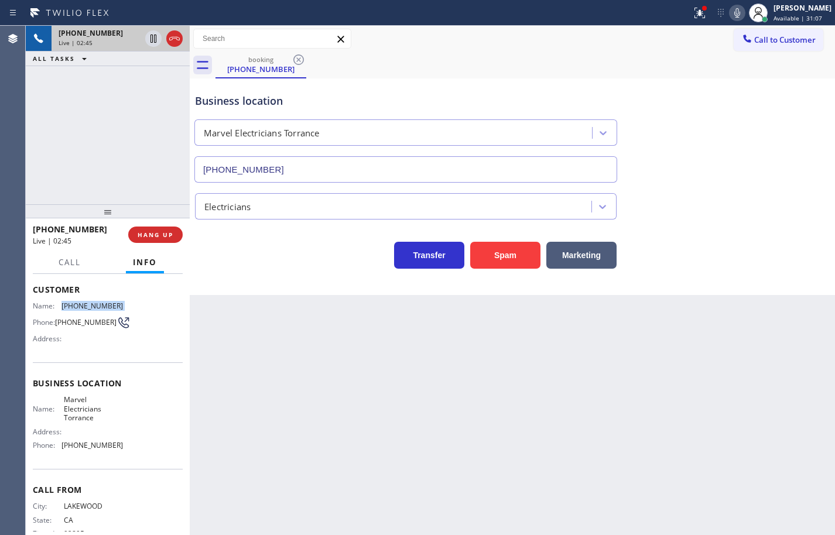
click at [730, 15] on icon at bounding box center [737, 13] width 14 height 14
click at [155, 40] on icon at bounding box center [153, 39] width 6 height 8
click at [128, 48] on div "+13107558768 Live | 04:46" at bounding box center [97, 39] width 91 height 26
click at [150, 39] on icon at bounding box center [153, 39] width 14 height 14
click at [732, 16] on icon at bounding box center [737, 13] width 14 height 14
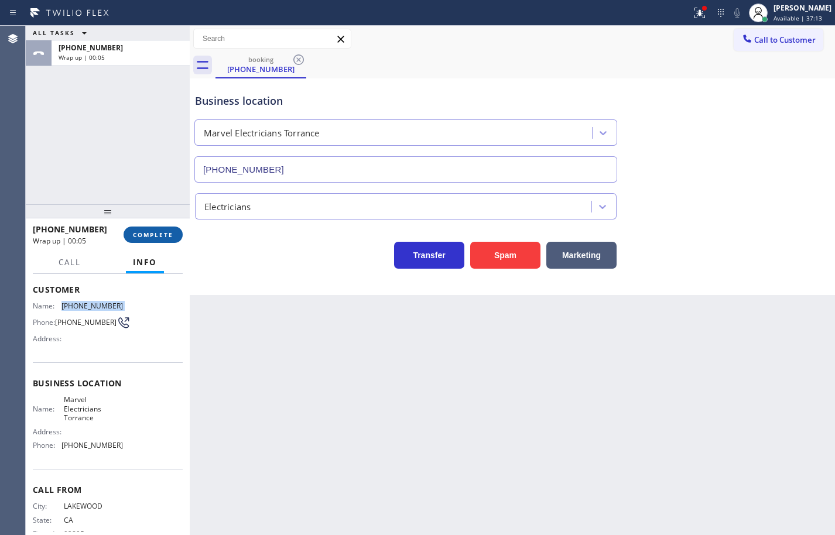
click at [139, 234] on span "COMPLETE" at bounding box center [153, 235] width 40 height 8
click at [162, 241] on button "COMPLETE" at bounding box center [152, 234] width 59 height 16
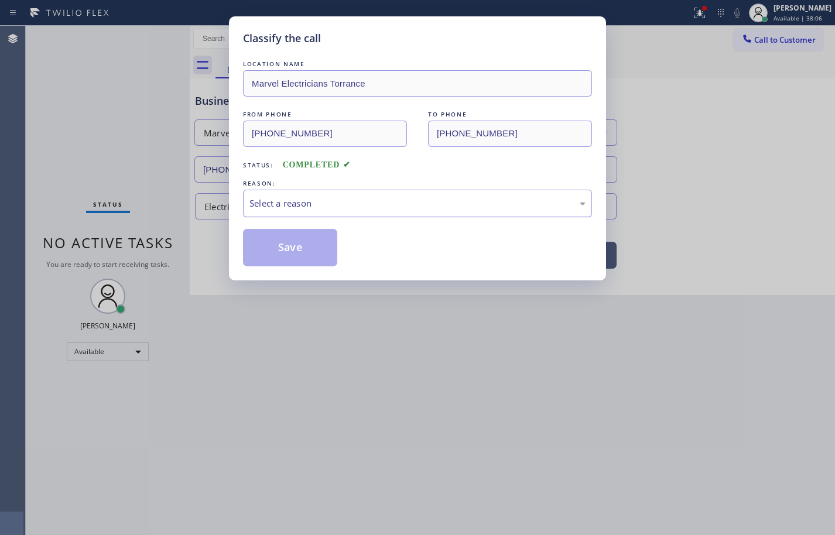
click at [307, 211] on div "Select a reason" at bounding box center [417, 204] width 349 height 28
click at [307, 243] on button "Save" at bounding box center [290, 247] width 94 height 37
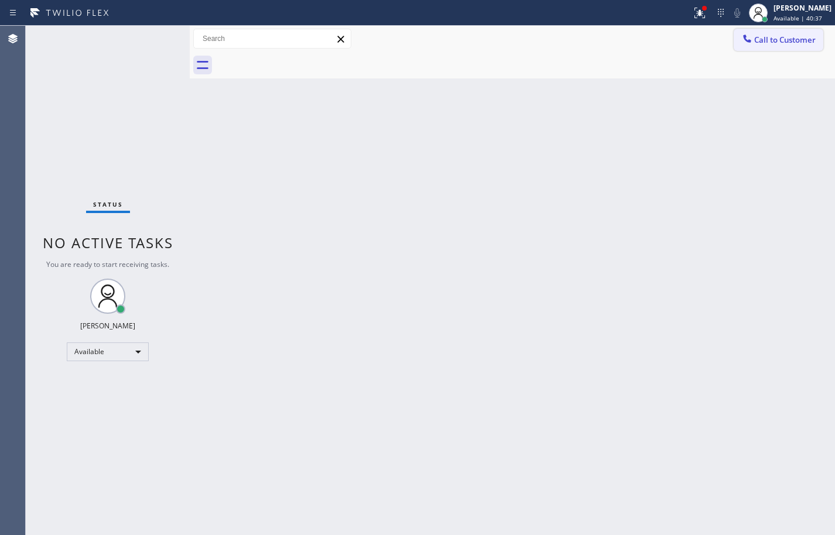
click at [774, 41] on span "Call to Customer" at bounding box center [784, 40] width 61 height 11
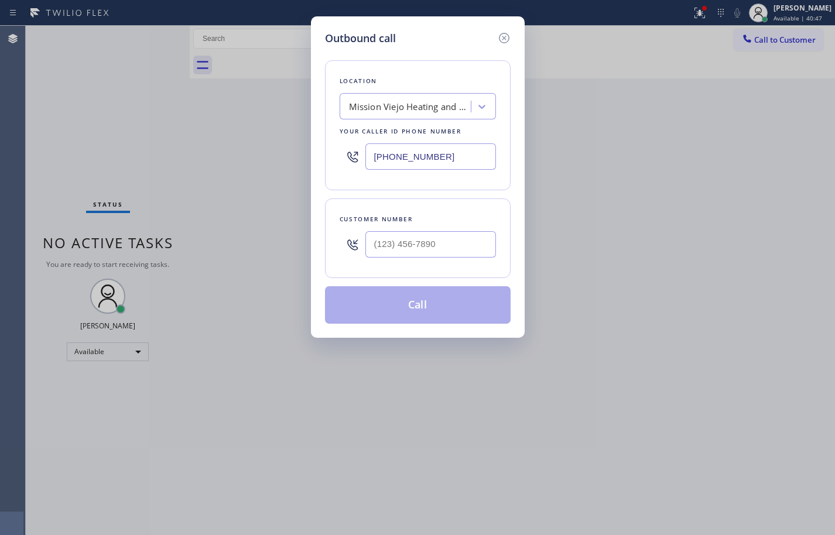
click at [440, 160] on input "(949) 239-0346" at bounding box center [430, 156] width 131 height 26
paste input "855) 720-2788"
type input "(949) 239-0346"
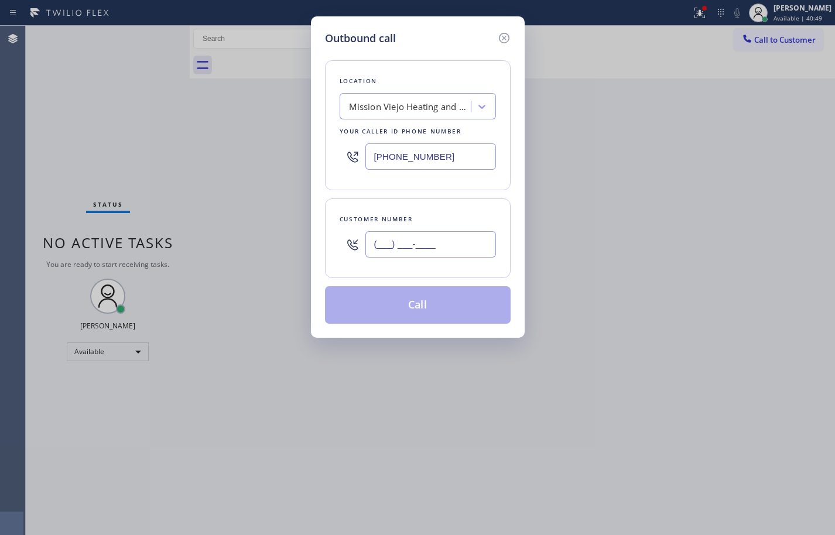
click at [455, 245] on input "(___) ___-____" at bounding box center [430, 244] width 131 height 26
paste input "760) 409-5602"
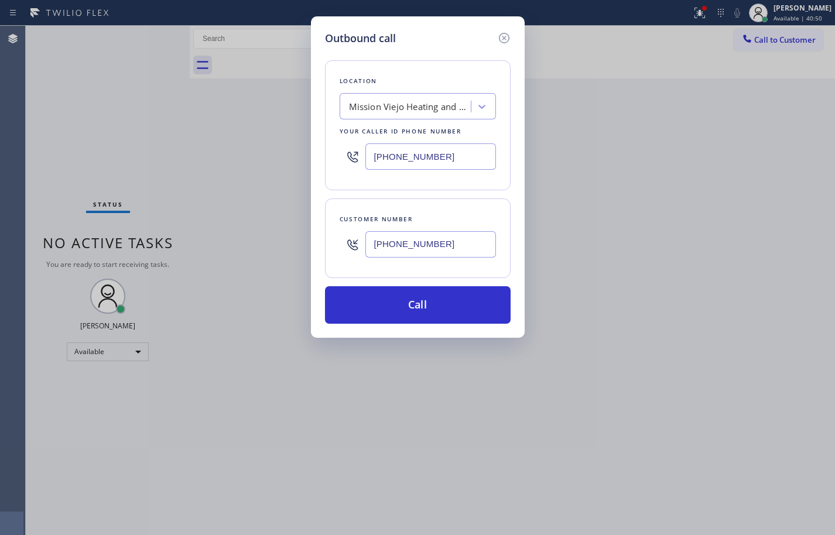
type input "(760) 409-5602"
click at [435, 152] on input "(949) 239-0346" at bounding box center [430, 156] width 131 height 26
paste input "855) 720-2788"
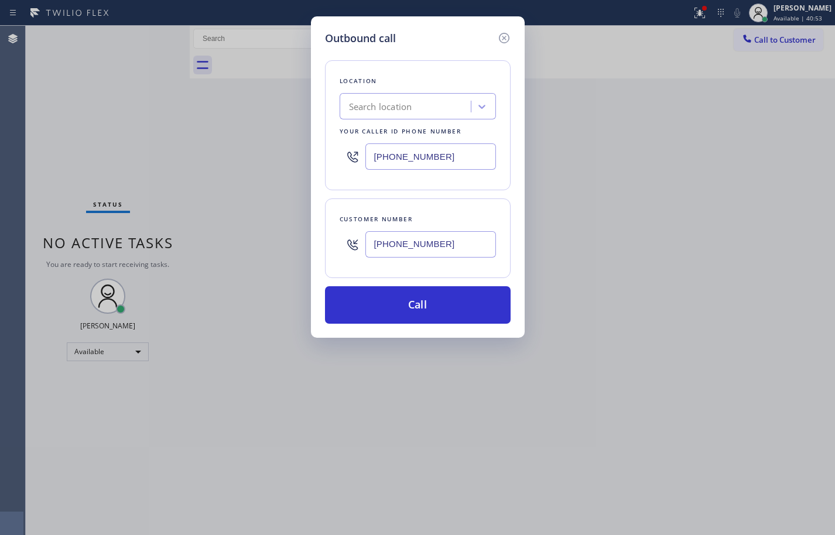
click at [461, 187] on div "Location Search location Your caller id phone number (855) 720-2788" at bounding box center [418, 125] width 186 height 130
click at [464, 156] on input "(855) 720-2788" at bounding box center [430, 156] width 131 height 26
paste input "31-4952"
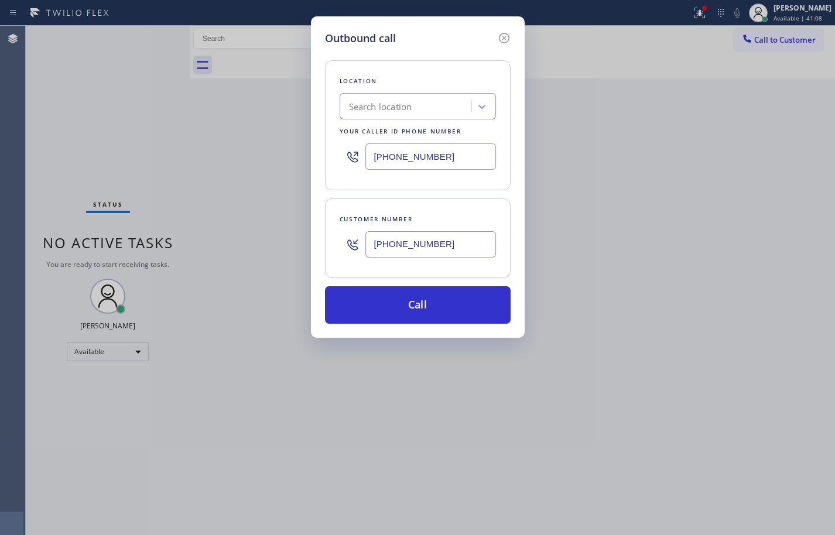
type input "(855) 731-4952"
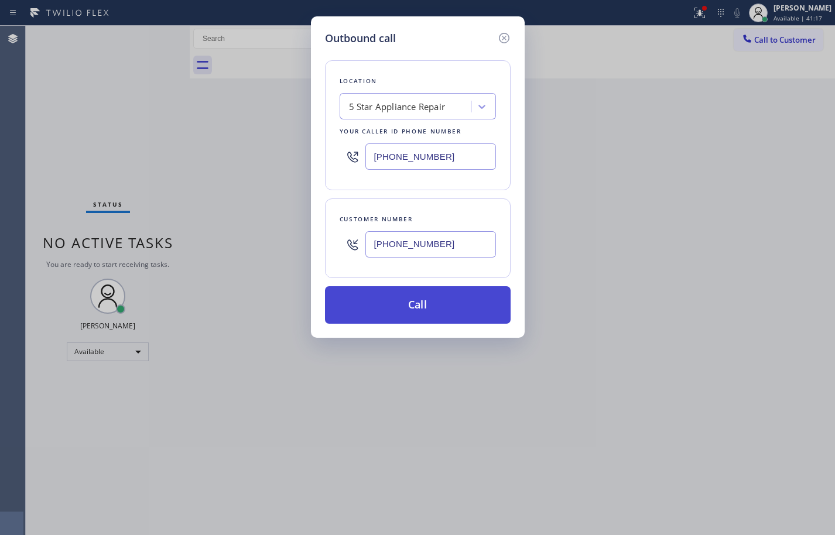
drag, startPoint x: 484, startPoint y: 311, endPoint x: 497, endPoint y: 303, distance: 15.0
click at [484, 311] on button "Call" at bounding box center [418, 304] width 186 height 37
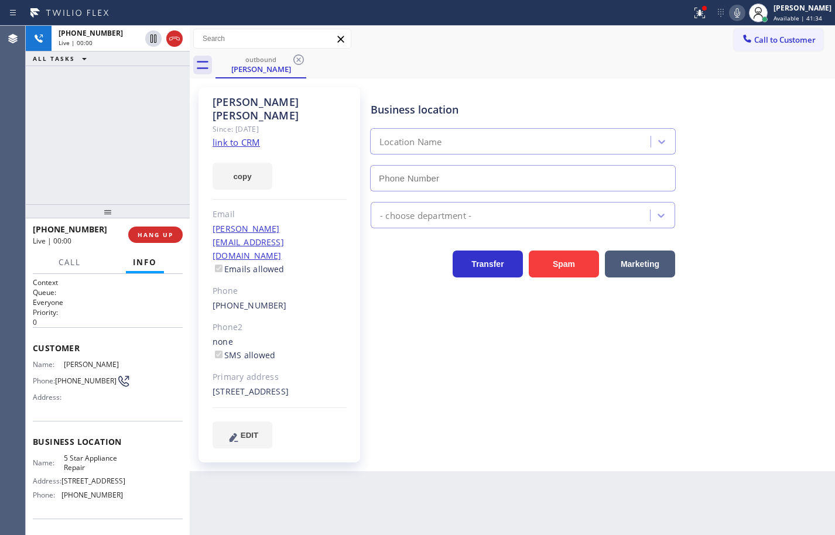
type input "(855) 731-4952"
click at [73, 147] on div "+17604095602 Live | 00:24 ALL TASKS ALL TASKS ACTIVE TASKS TASKS IN WRAP UP" at bounding box center [108, 115] width 164 height 179
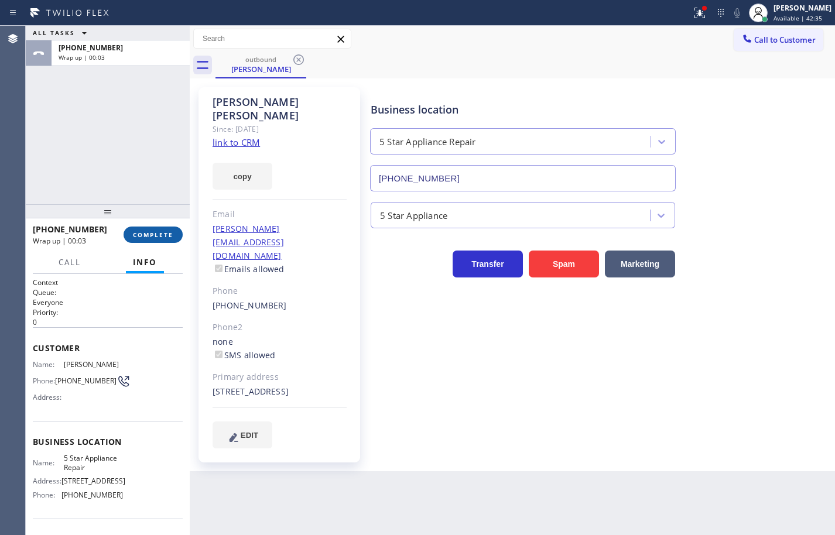
drag, startPoint x: 181, startPoint y: 234, endPoint x: 175, endPoint y: 231, distance: 7.1
click at [181, 234] on button "COMPLETE" at bounding box center [152, 234] width 59 height 16
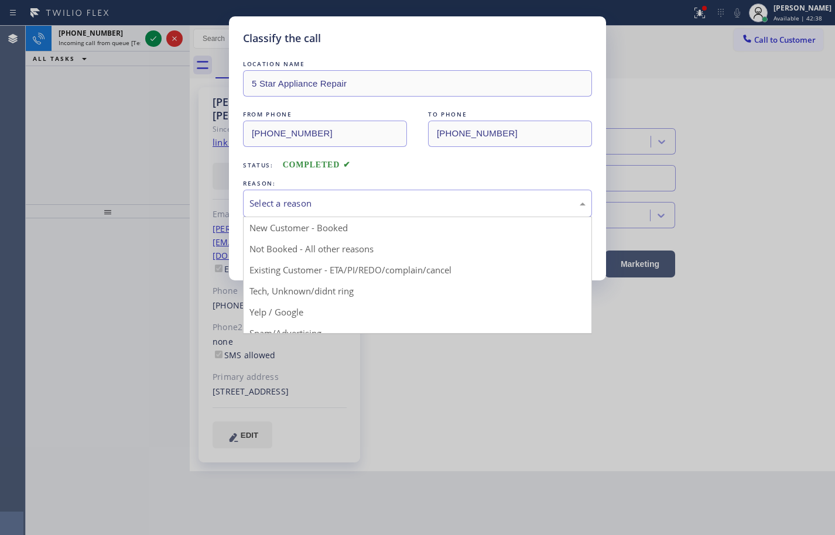
click at [321, 204] on div "Select a reason" at bounding box center [417, 203] width 336 height 13
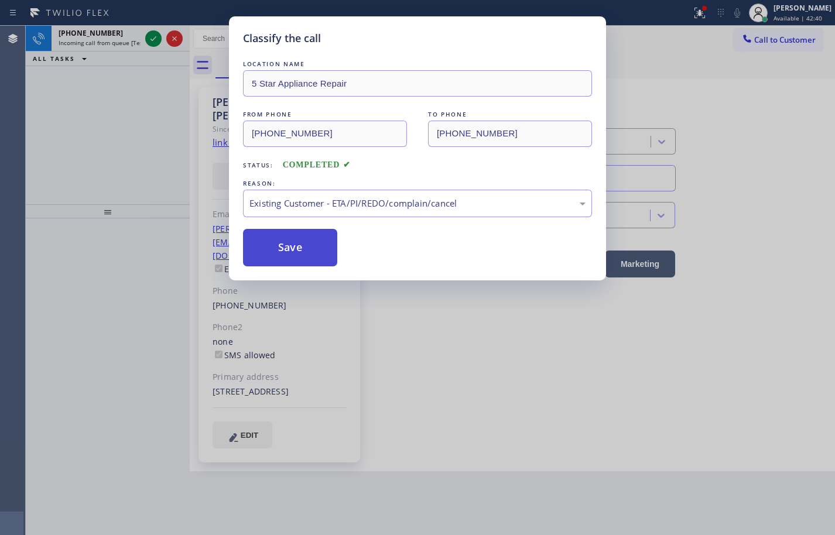
click at [327, 248] on button "Save" at bounding box center [290, 247] width 94 height 37
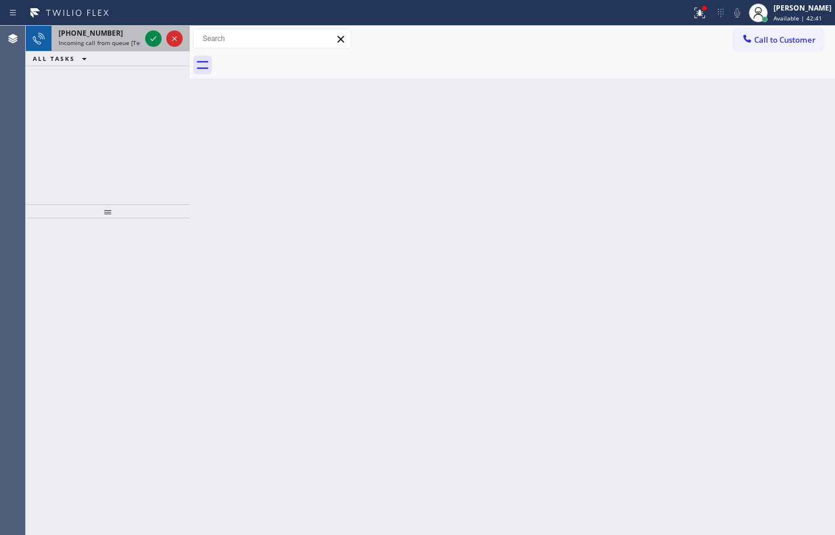
click at [102, 40] on span "Incoming call from queue [Test] All" at bounding box center [107, 43] width 97 height 8
click at [125, 42] on span "Incoming call from queue [Test] All" at bounding box center [107, 43] width 97 height 8
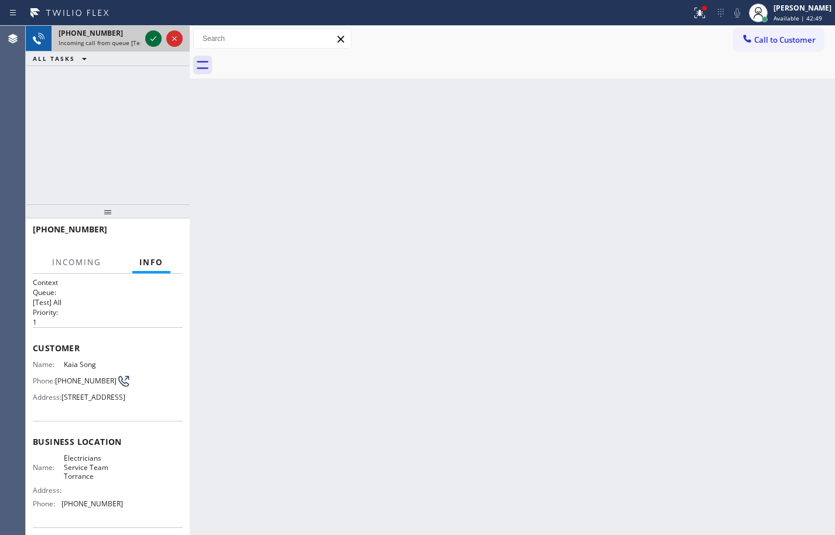
click at [154, 38] on icon at bounding box center [153, 39] width 14 height 14
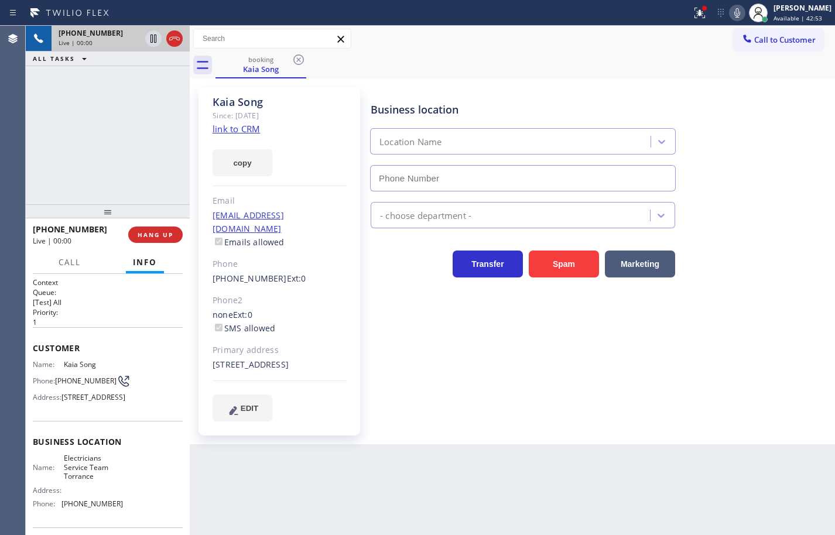
type input "(424) 349-7844"
click at [730, 18] on icon at bounding box center [737, 13] width 14 height 14
click at [734, 12] on icon at bounding box center [737, 12] width 6 height 9
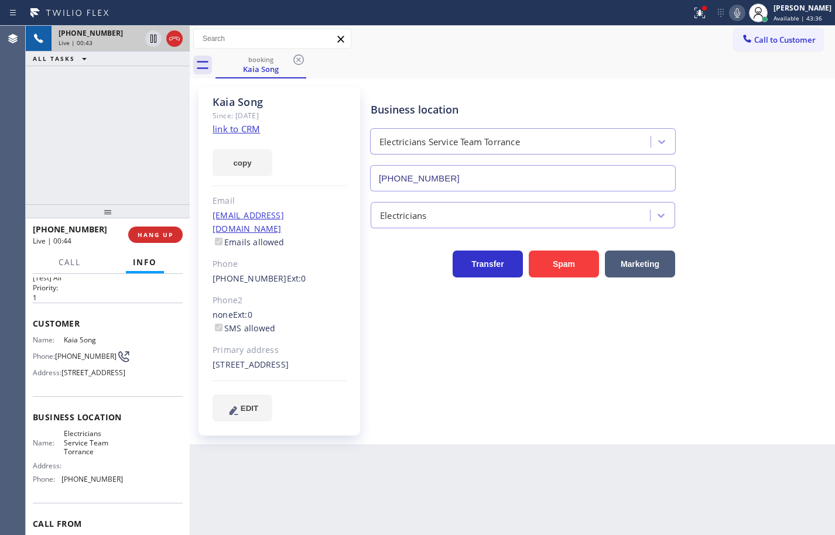
scroll to position [25, 0]
click at [249, 131] on link "link to CRM" at bounding box center [235, 129] width 47 height 12
click at [692, 15] on icon at bounding box center [699, 13] width 14 height 14
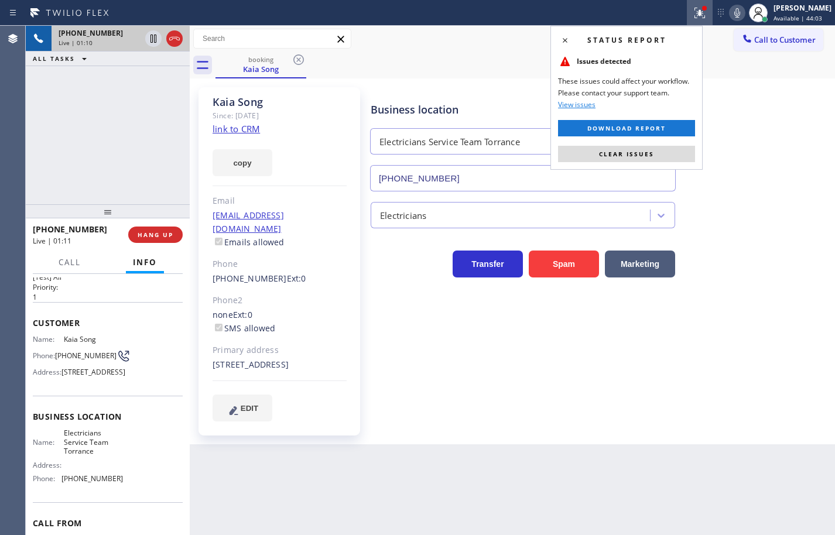
click at [659, 143] on div "Status report Issues detected These issues could affect your workflow. Please c…" at bounding box center [626, 98] width 152 height 144
click at [659, 150] on button "Clear issues" at bounding box center [626, 154] width 137 height 16
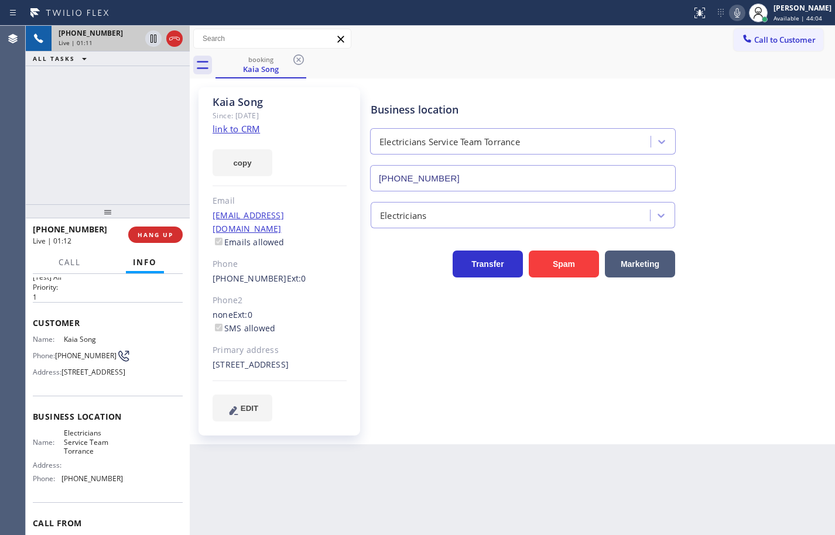
click at [730, 12] on icon at bounding box center [737, 13] width 14 height 14
click at [171, 236] on span "HANG UP" at bounding box center [156, 235] width 36 height 8
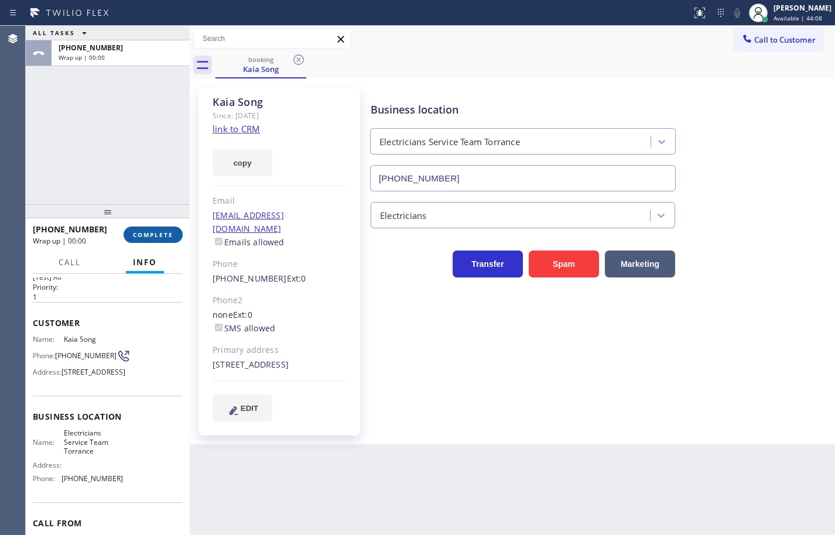
click at [171, 236] on span "COMPLETE" at bounding box center [153, 235] width 40 height 8
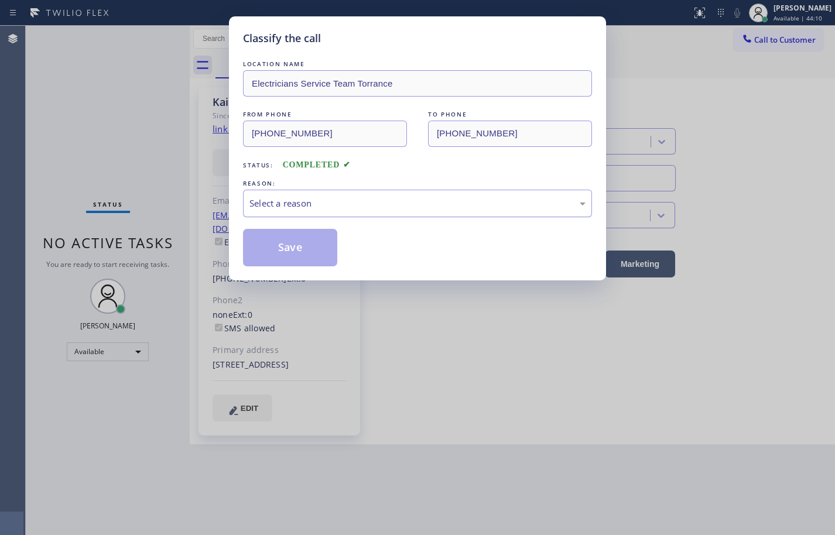
click at [317, 209] on div "Select a reason" at bounding box center [417, 204] width 349 height 28
click at [311, 250] on button "Save" at bounding box center [290, 247] width 94 height 37
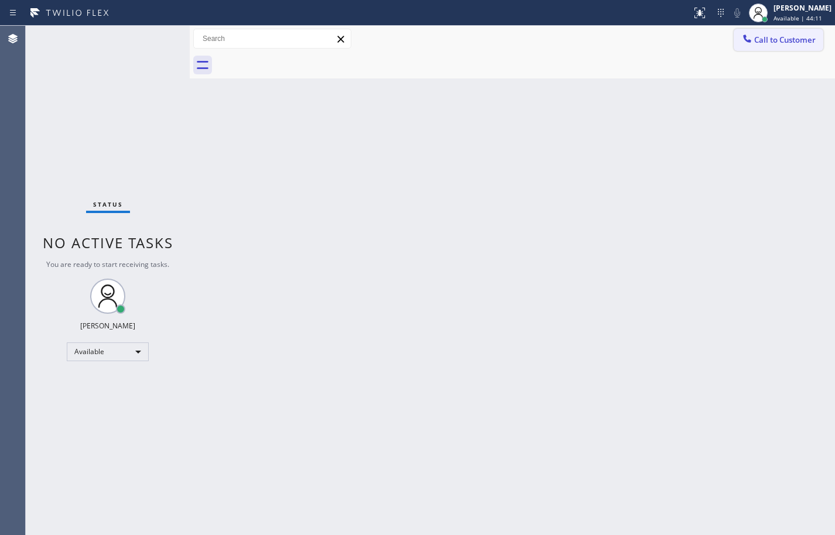
click at [808, 40] on span "Call to Customer" at bounding box center [784, 40] width 61 height 11
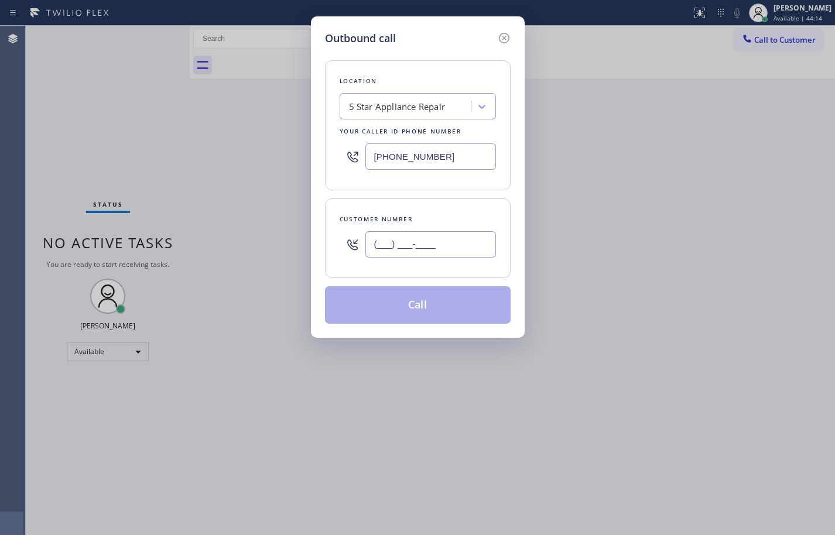
click at [437, 245] on input "(___) ___-____" at bounding box center [430, 244] width 131 height 26
paste input "760) 409-5602"
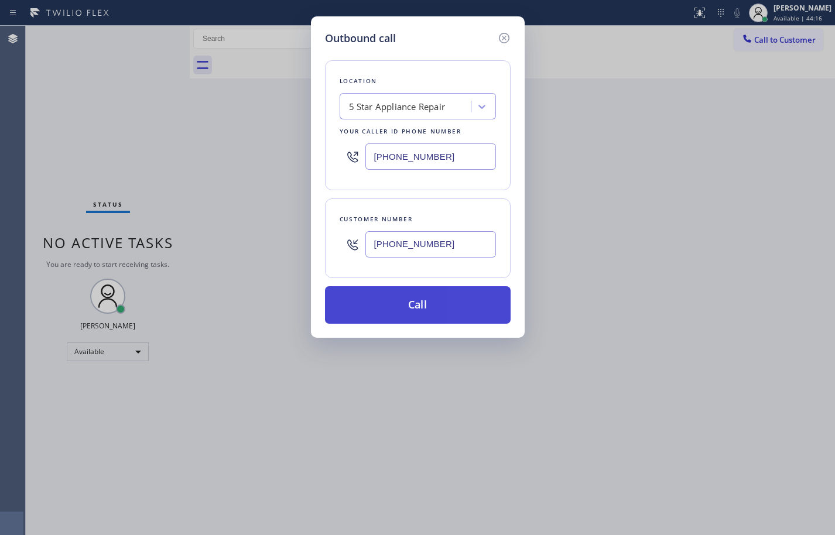
type input "(760) 409-5602"
click at [479, 307] on button "Call" at bounding box center [418, 304] width 186 height 37
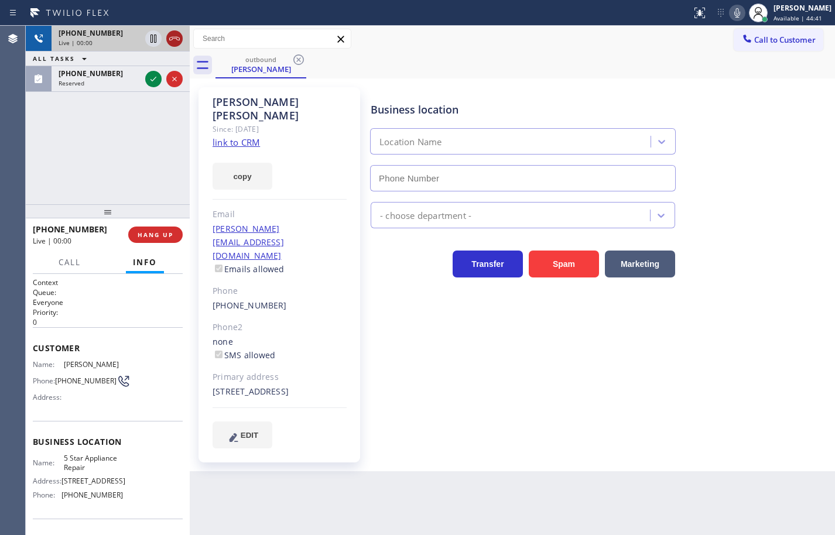
click at [180, 42] on icon at bounding box center [174, 39] width 14 height 14
type input "(855) 731-4952"
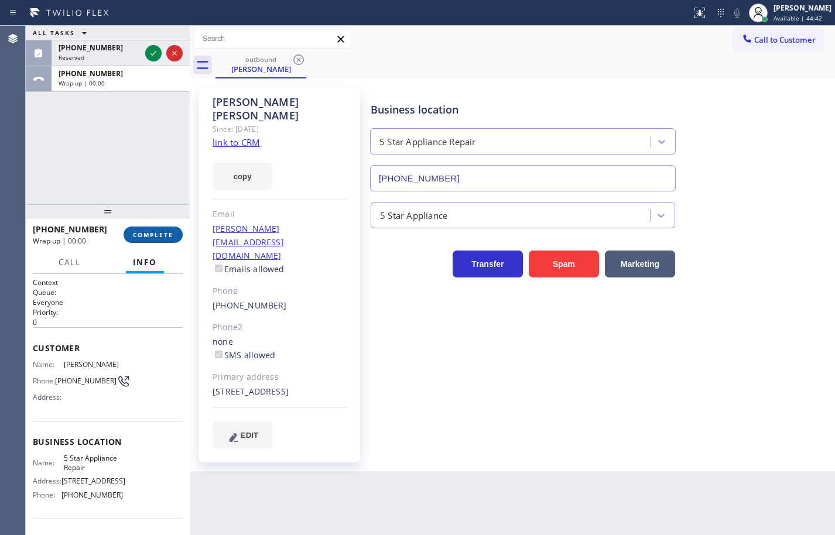
click at [174, 231] on button "COMPLETE" at bounding box center [152, 234] width 59 height 16
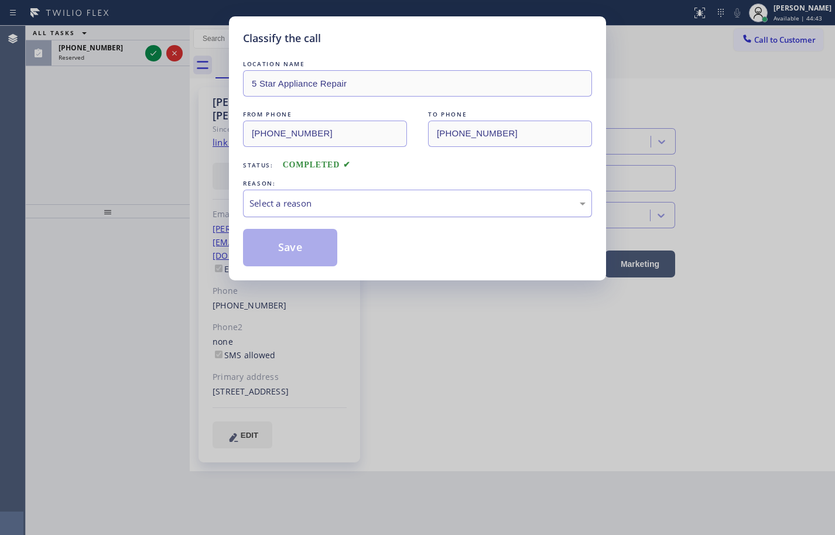
click at [301, 210] on div "Select a reason" at bounding box center [417, 204] width 349 height 28
click at [310, 250] on button "Save" at bounding box center [290, 247] width 94 height 37
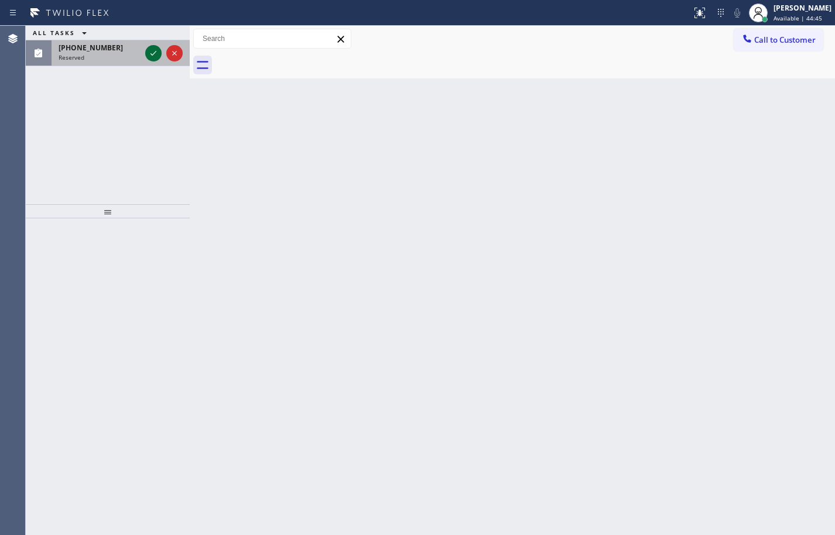
click at [153, 51] on icon at bounding box center [153, 53] width 14 height 14
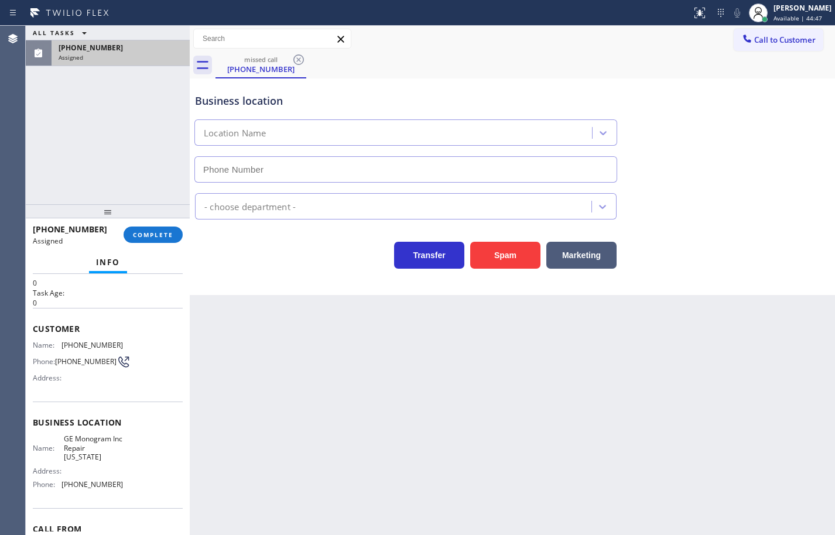
scroll to position [59, 0]
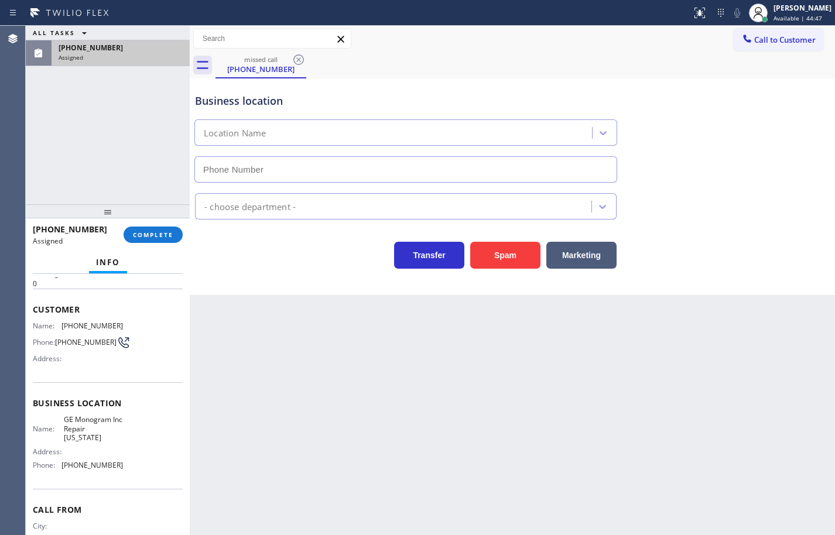
type input "(332) 456-0495"
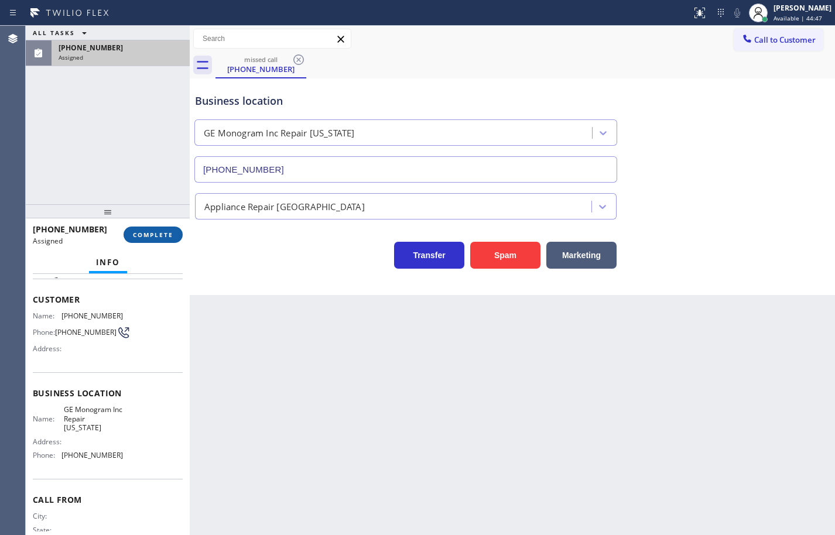
click at [156, 232] on span "COMPLETE" at bounding box center [153, 235] width 40 height 8
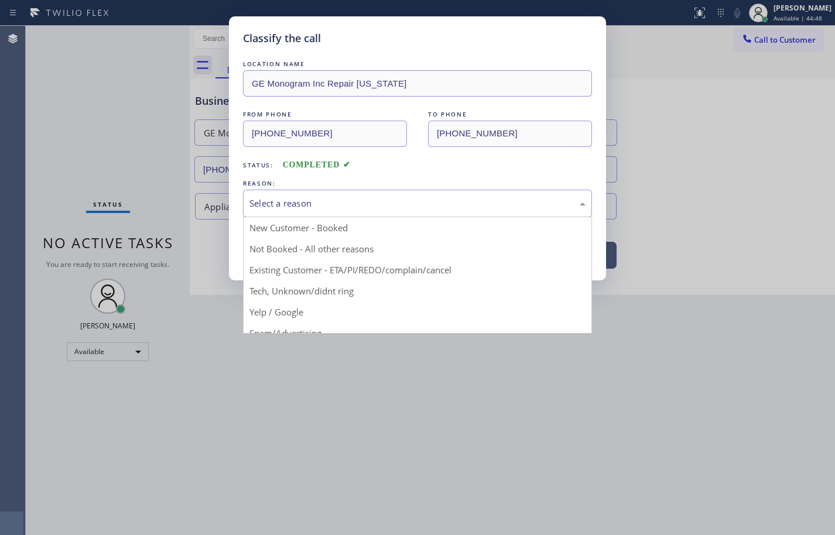
click at [296, 205] on div "Select a reason" at bounding box center [417, 203] width 336 height 13
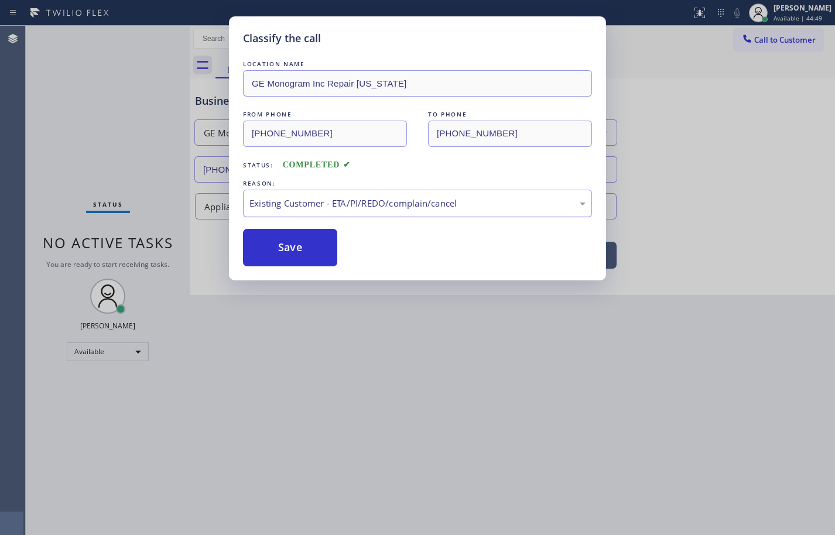
click at [305, 198] on div "Existing Customer - ETA/PI/REDO/complain/cancel" at bounding box center [417, 203] width 336 height 13
click at [313, 240] on button "Save" at bounding box center [290, 247] width 94 height 37
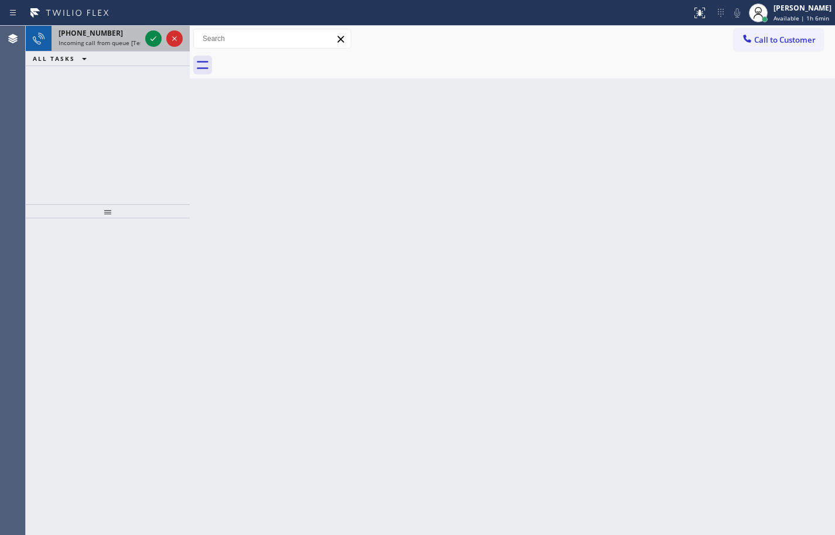
click at [112, 36] on div "+12132960269" at bounding box center [100, 33] width 82 height 10
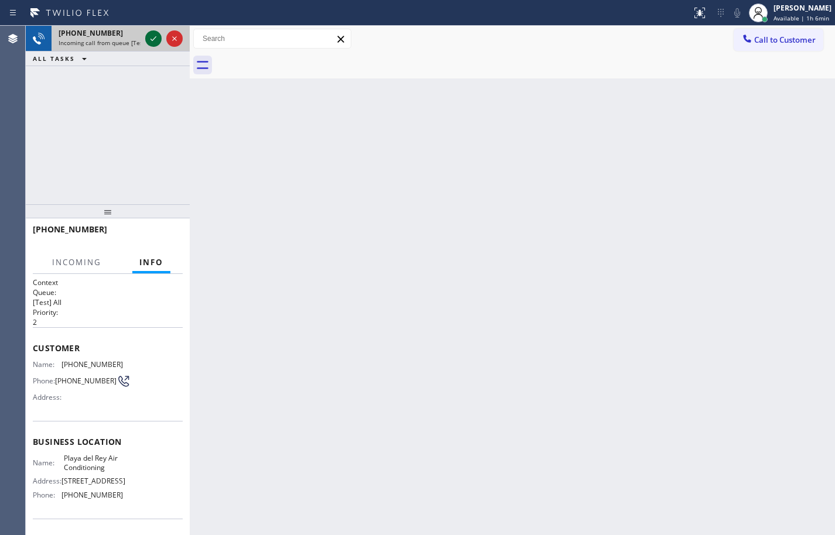
click at [152, 39] on icon at bounding box center [153, 39] width 14 height 14
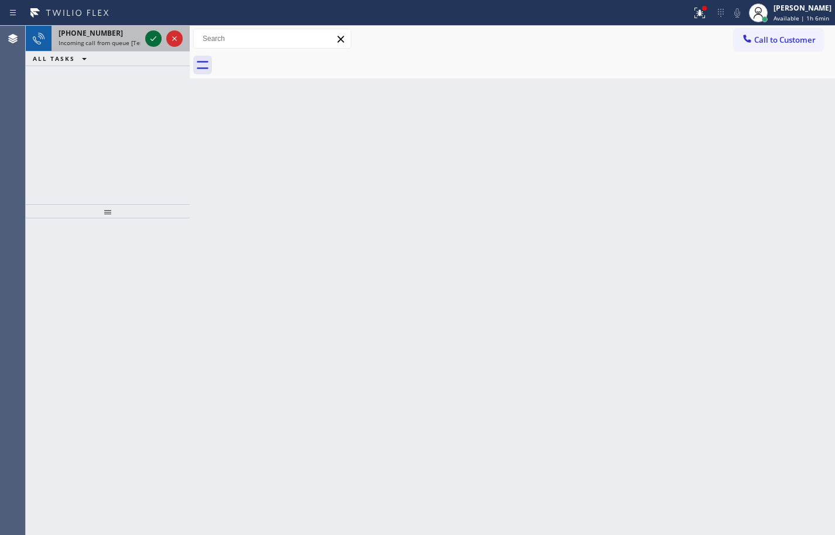
click at [152, 36] on icon at bounding box center [153, 39] width 14 height 14
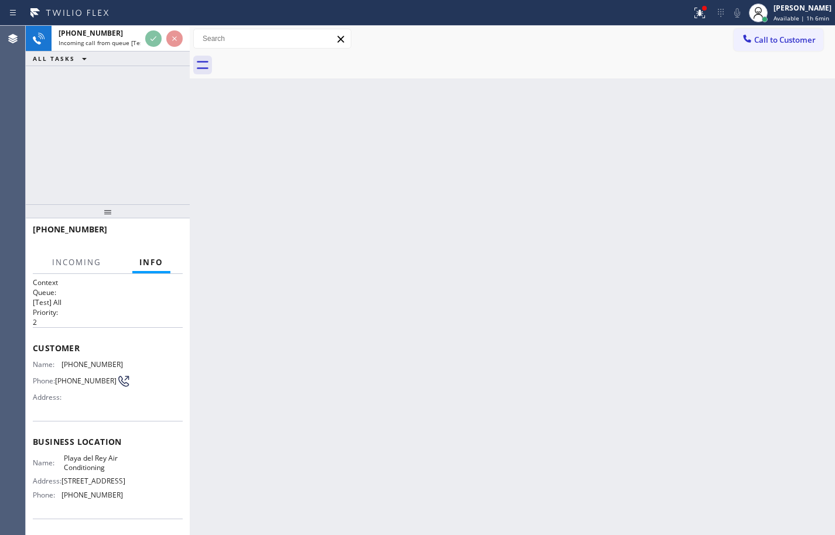
scroll to position [89, 0]
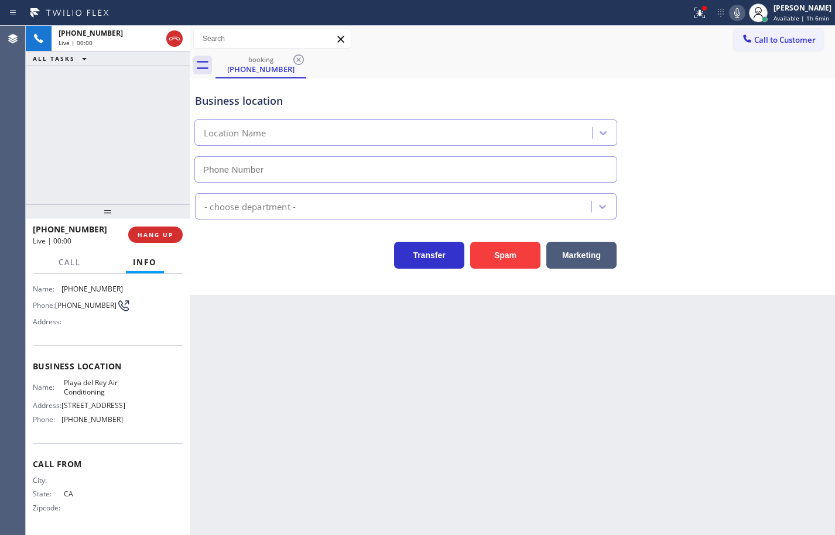
type input "(213) 861-9683"
click at [730, 15] on icon at bounding box center [737, 13] width 14 height 14
click at [734, 17] on icon at bounding box center [737, 12] width 6 height 9
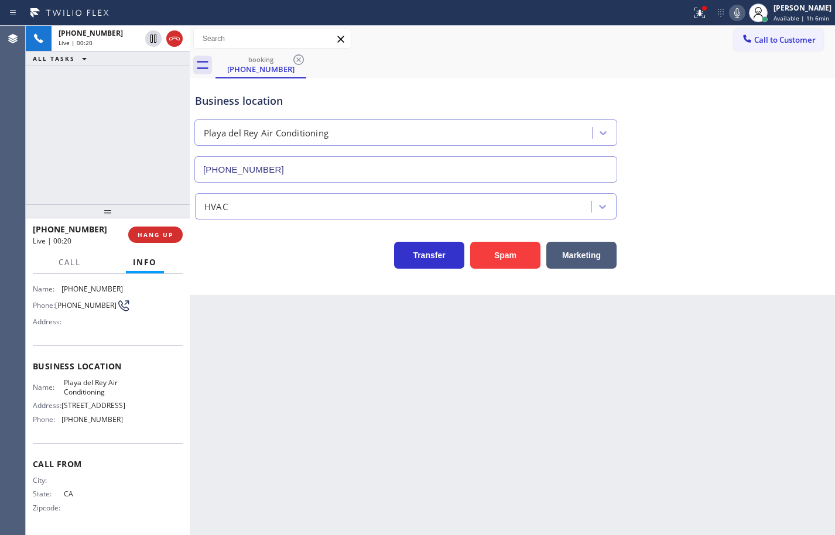
click at [730, 13] on icon at bounding box center [737, 13] width 14 height 14
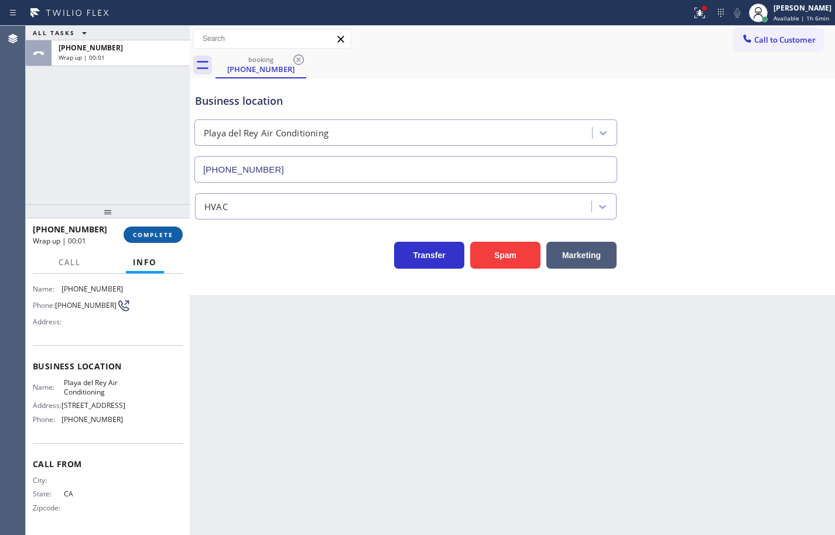
click at [159, 232] on span "COMPLETE" at bounding box center [153, 235] width 40 height 8
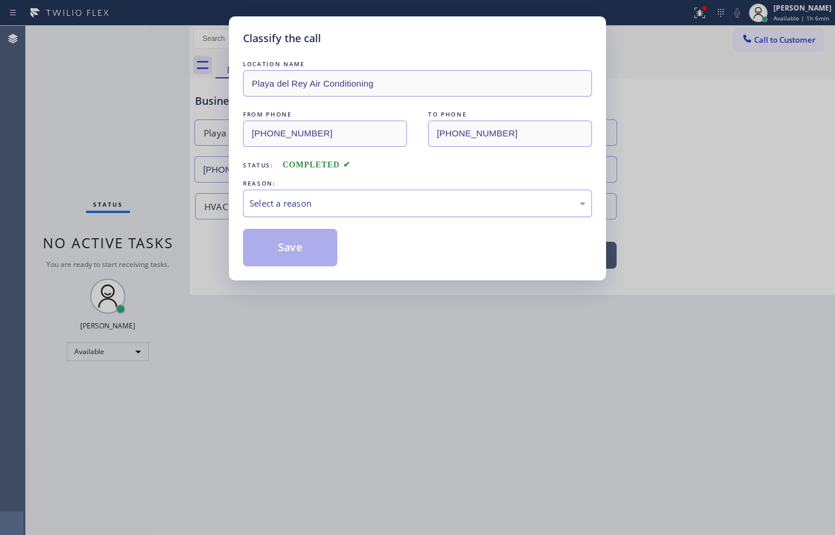
click at [306, 205] on div "Select a reason" at bounding box center [417, 203] width 336 height 13
click at [304, 249] on button "Save" at bounding box center [290, 247] width 94 height 37
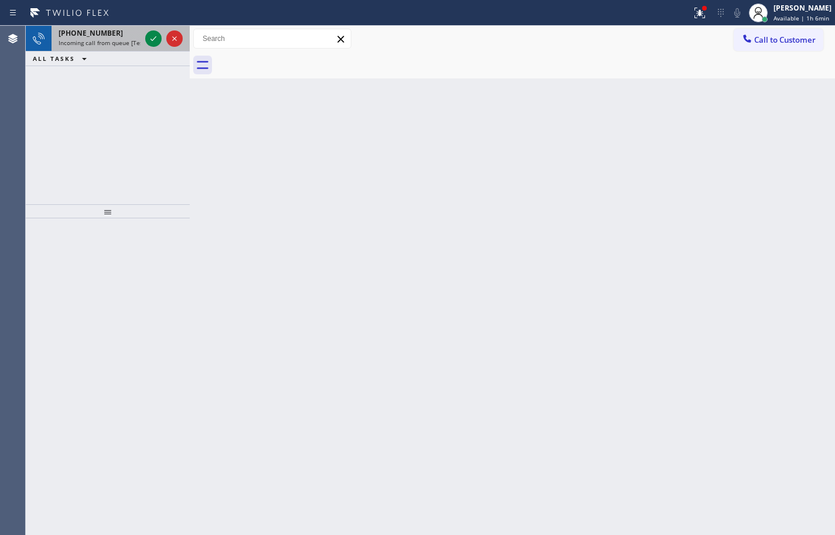
click at [125, 42] on span "Incoming call from queue [Test] All" at bounding box center [107, 43] width 97 height 8
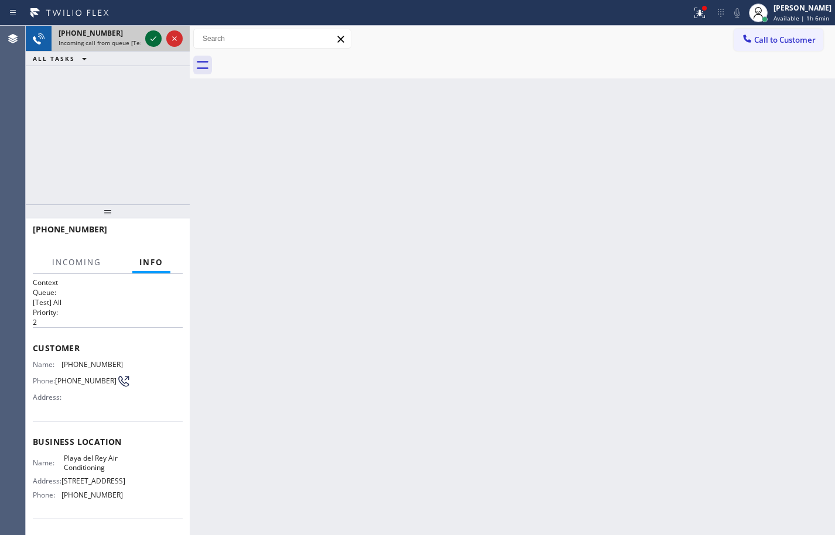
click at [155, 40] on icon at bounding box center [153, 39] width 14 height 14
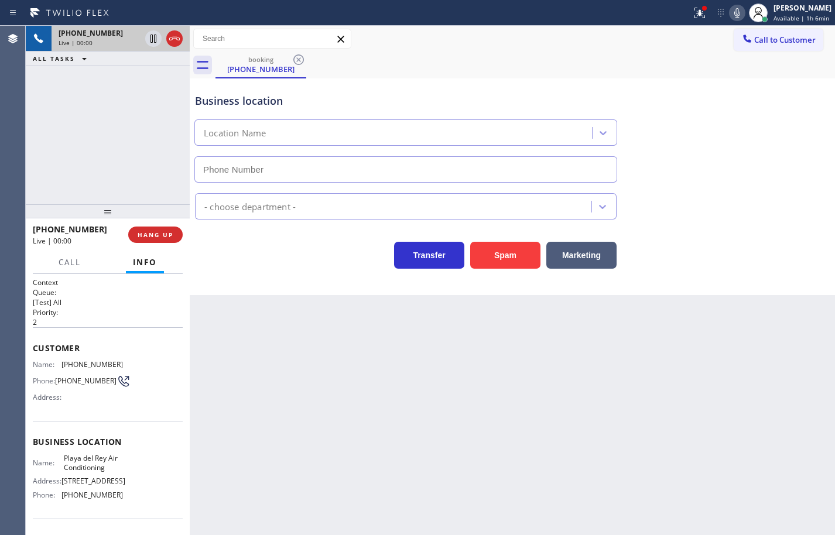
type input "(213) 861-9683"
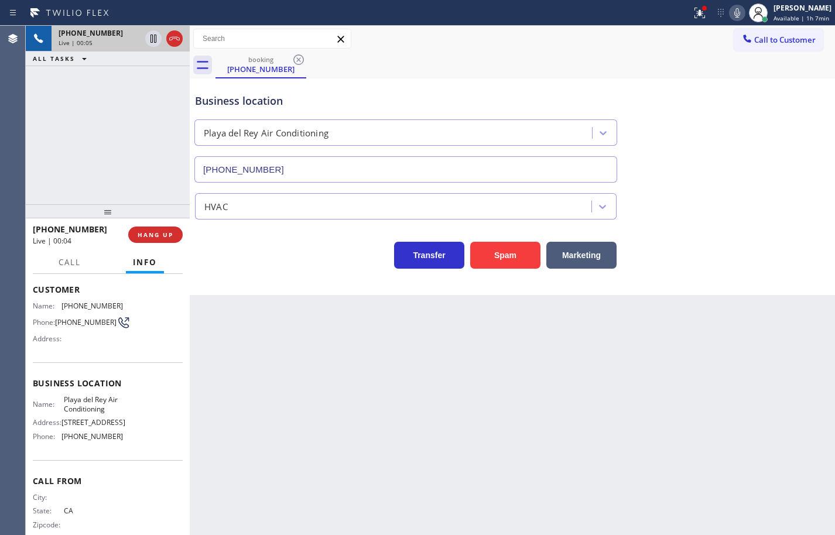
click at [116, 445] on div "Name: Playa del Rey Air Conditioning Address: 8347 W Manchester Ave Phone: (213…" at bounding box center [78, 420] width 90 height 50
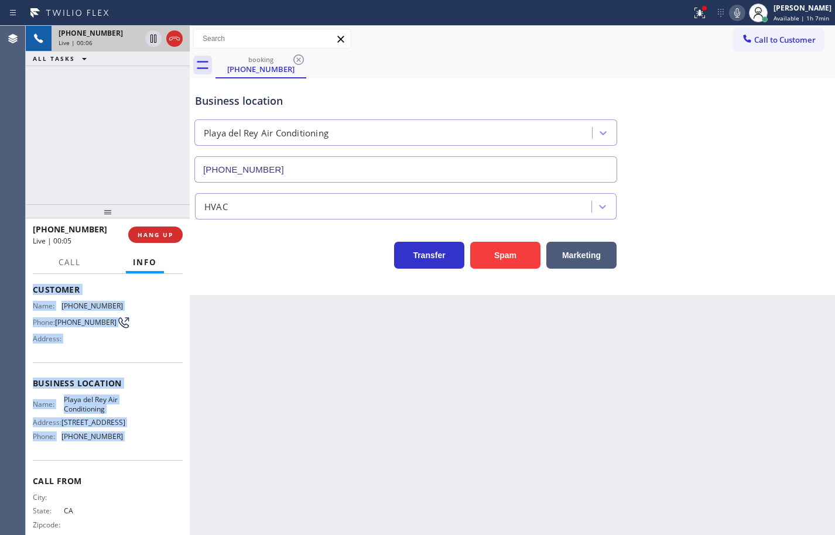
drag, startPoint x: 116, startPoint y: 455, endPoint x: 35, endPoint y: 296, distance: 179.0
click at [35, 296] on div "Context Queue: [Test] All Priority: 2 Customer Name: (213) 296-0269 Phone: (213…" at bounding box center [108, 384] width 150 height 330
copy div "Customer Name: (213) 296-0269 Phone: (213) 296-0269 Address: Business location …"
click at [731, 13] on icon at bounding box center [737, 13] width 14 height 14
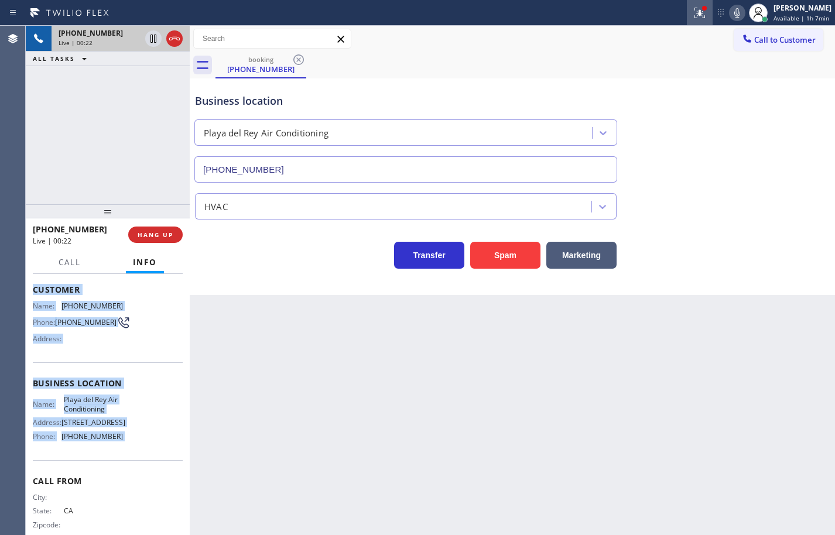
click at [694, 14] on icon at bounding box center [697, 12] width 7 height 8
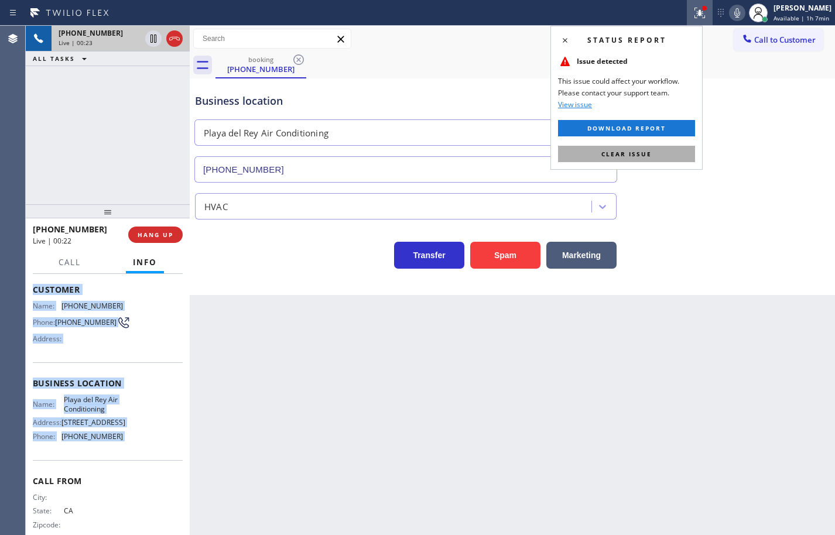
click at [672, 151] on button "Clear issue" at bounding box center [626, 154] width 137 height 16
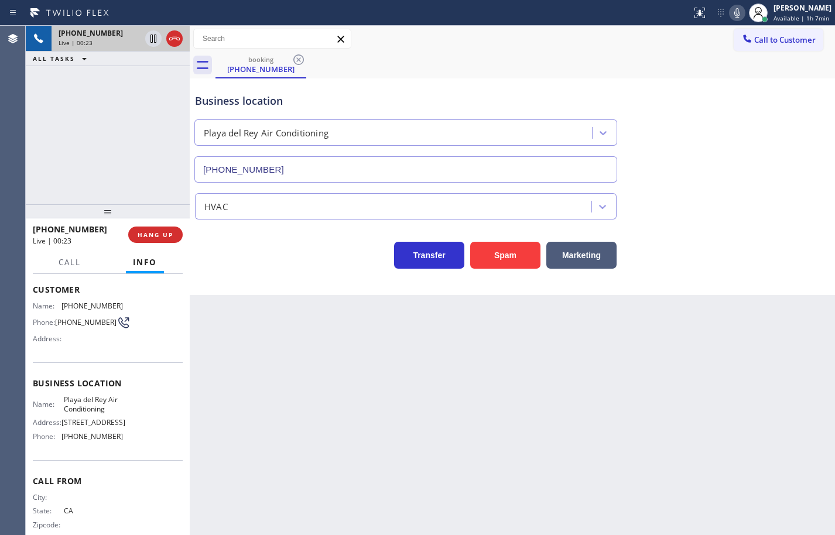
click at [674, 151] on div "Business location Playa del Rey Air Conditioning (213) 861-9683" at bounding box center [512, 130] width 639 height 106
click at [730, 9] on icon at bounding box center [737, 13] width 14 height 14
click at [733, 9] on rect at bounding box center [737, 12] width 8 height 8
click at [153, 80] on icon at bounding box center [153, 79] width 6 height 5
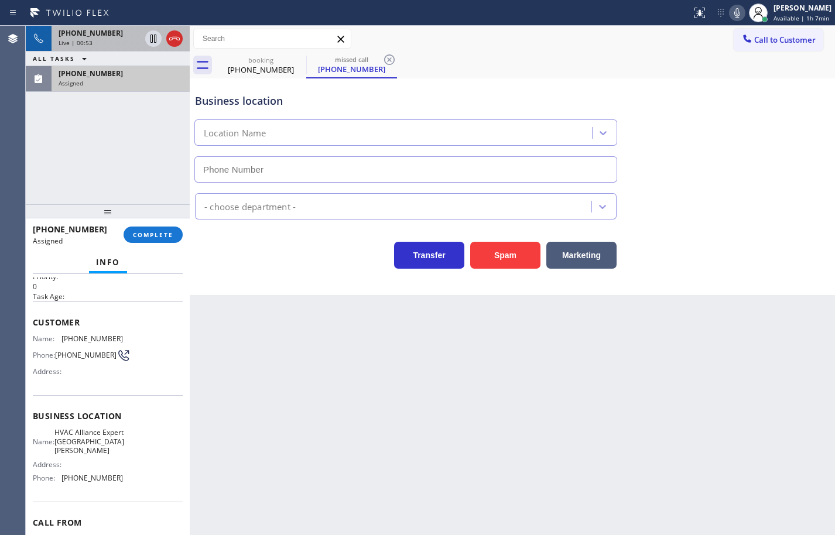
type input "(415) 862-1313"
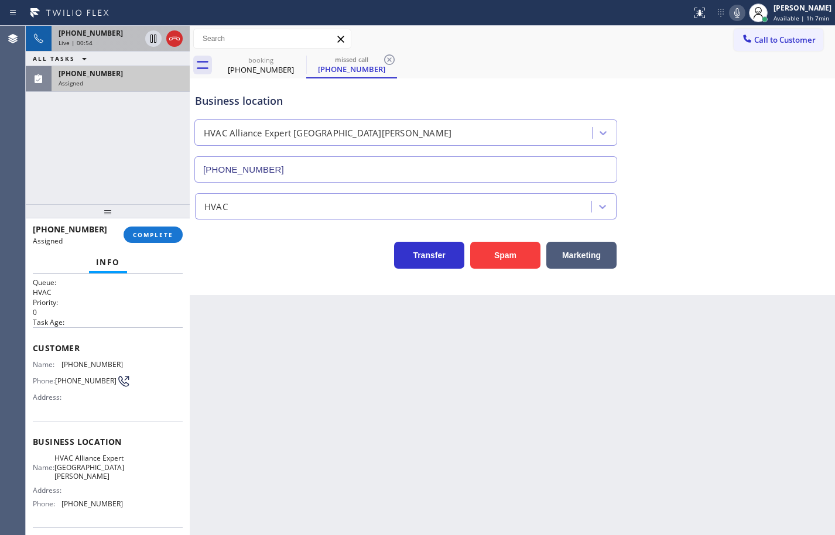
click at [122, 509] on div "Name: HVAC Alliance Expert San Rafael Address: Phone: (415) 862-1313" at bounding box center [108, 483] width 150 height 59
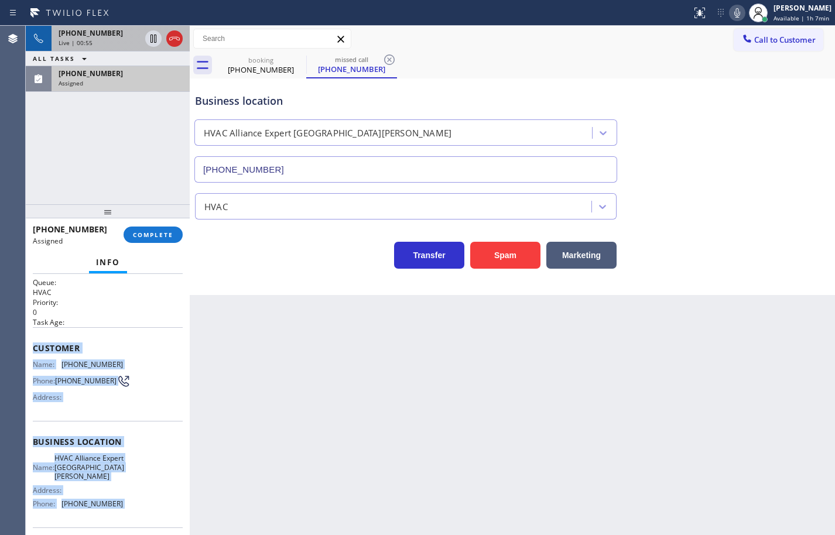
drag, startPoint x: 122, startPoint y: 509, endPoint x: 32, endPoint y: 349, distance: 182.9
click at [32, 349] on div "Context Queue: HVAC Priority: 0 Task Age: Customer Name: (707) 787-6722 Phone: …" at bounding box center [108, 404] width 164 height 261
click at [166, 233] on span "COMPLETE" at bounding box center [153, 235] width 40 height 8
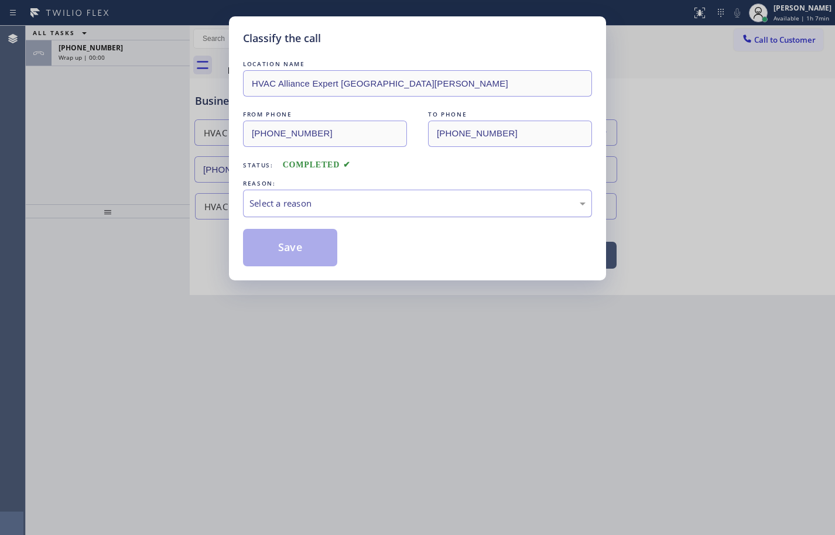
click at [316, 205] on div "Select a reason" at bounding box center [417, 203] width 336 height 13
click at [306, 243] on button "Save" at bounding box center [290, 247] width 94 height 37
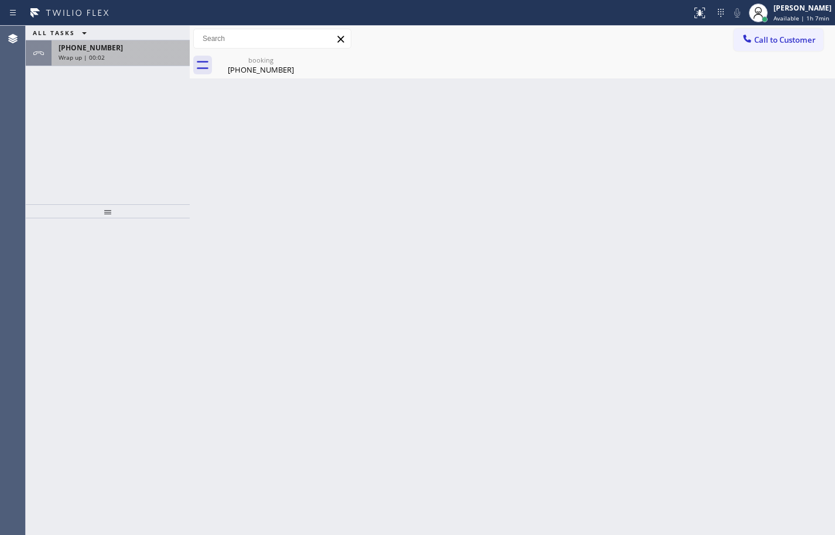
click at [143, 51] on div "+12132960269" at bounding box center [121, 48] width 124 height 10
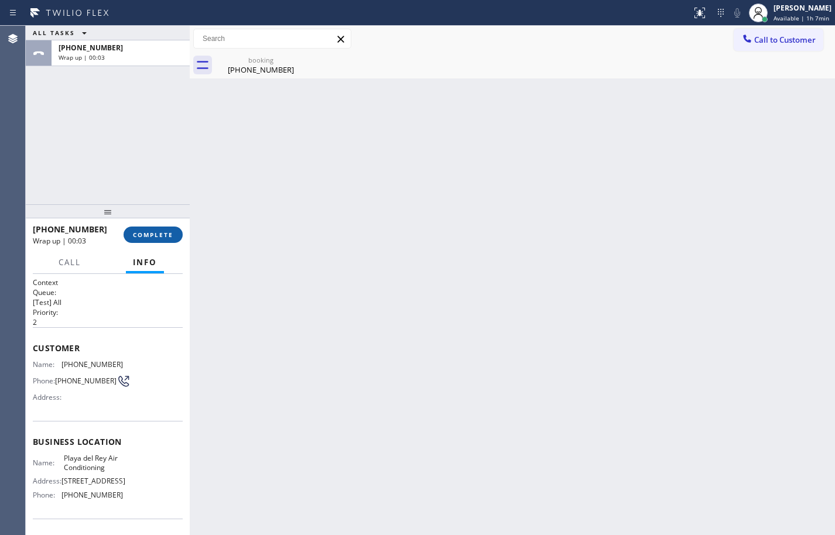
click at [167, 237] on span "COMPLETE" at bounding box center [153, 235] width 40 height 8
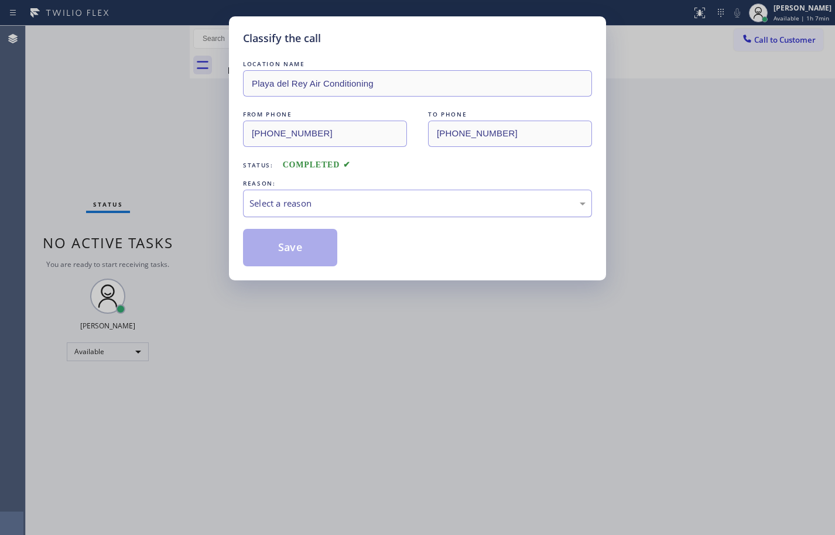
click at [315, 206] on div "Select a reason" at bounding box center [417, 203] width 336 height 13
click at [303, 254] on button "Save" at bounding box center [290, 247] width 94 height 37
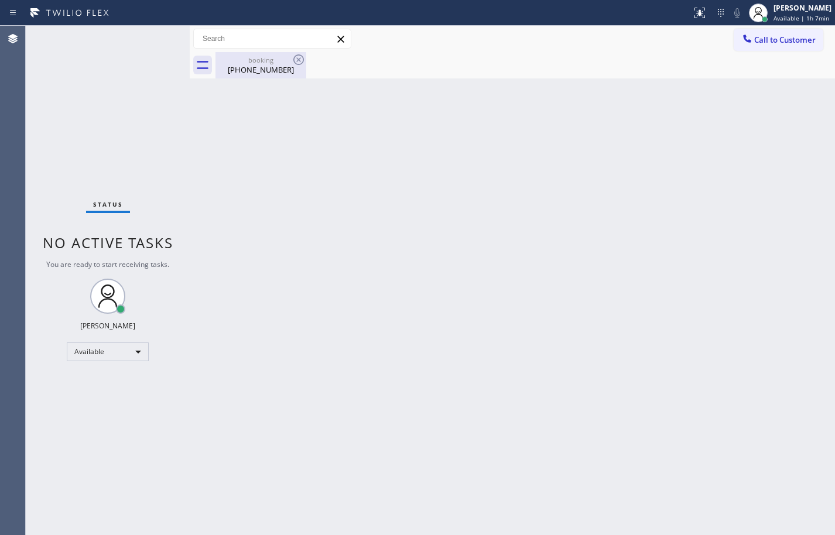
click at [282, 66] on div "(213) 296-0269" at bounding box center [261, 69] width 88 height 11
click at [509, 202] on div "Back to Dashboard Change Sender ID Customers Technicians Select a contact Outbo…" at bounding box center [512, 280] width 645 height 509
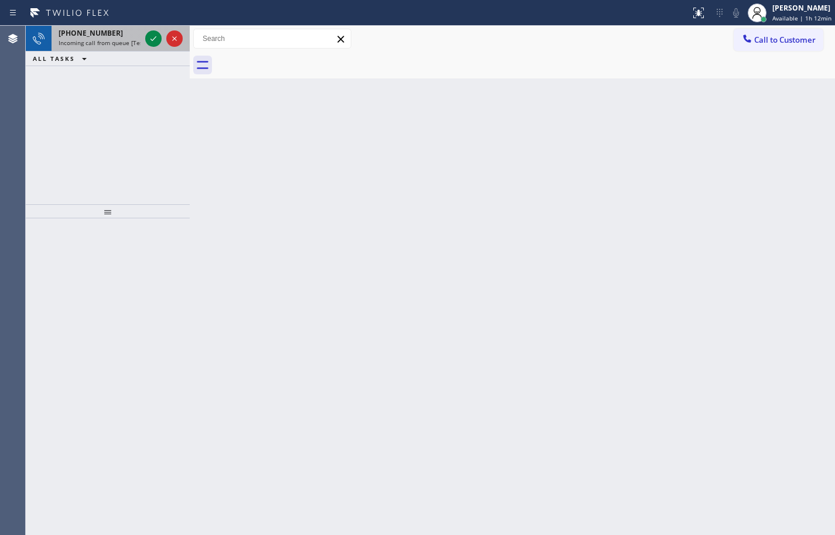
click at [103, 36] on span "+12672587931" at bounding box center [91, 33] width 64 height 10
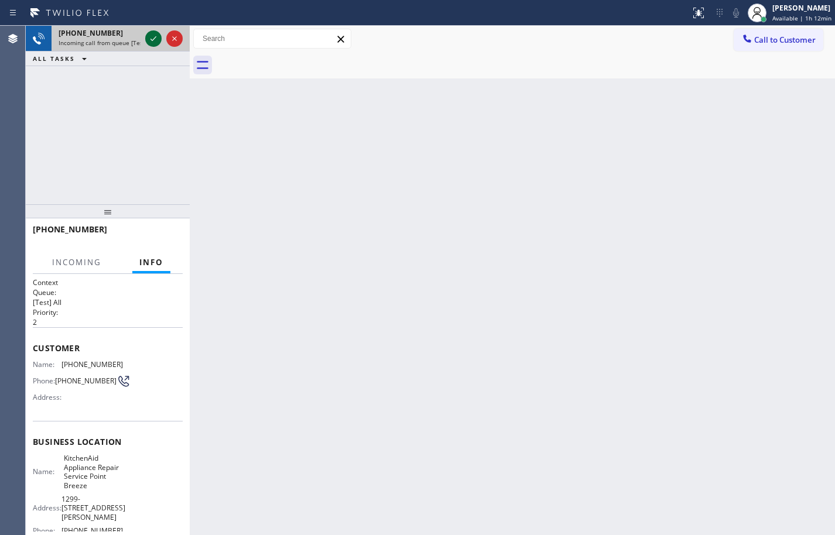
click at [156, 40] on icon at bounding box center [153, 39] width 14 height 14
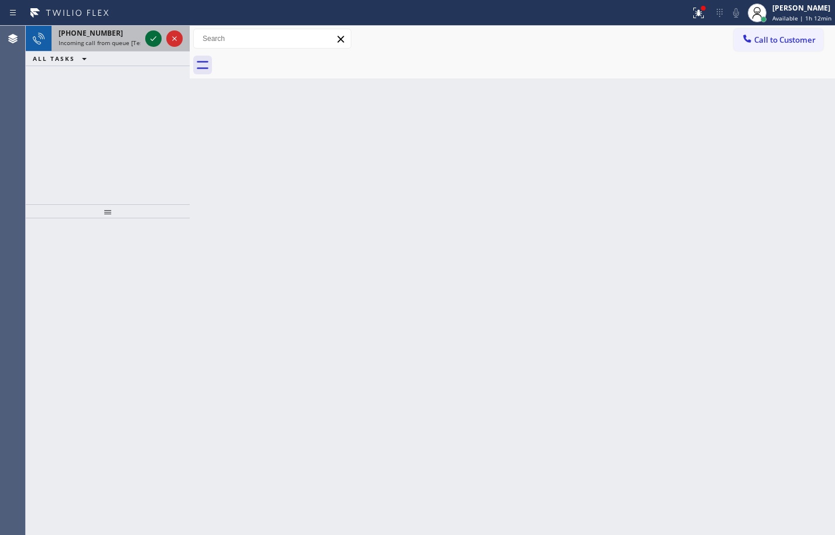
click at [156, 40] on icon at bounding box center [153, 39] width 14 height 14
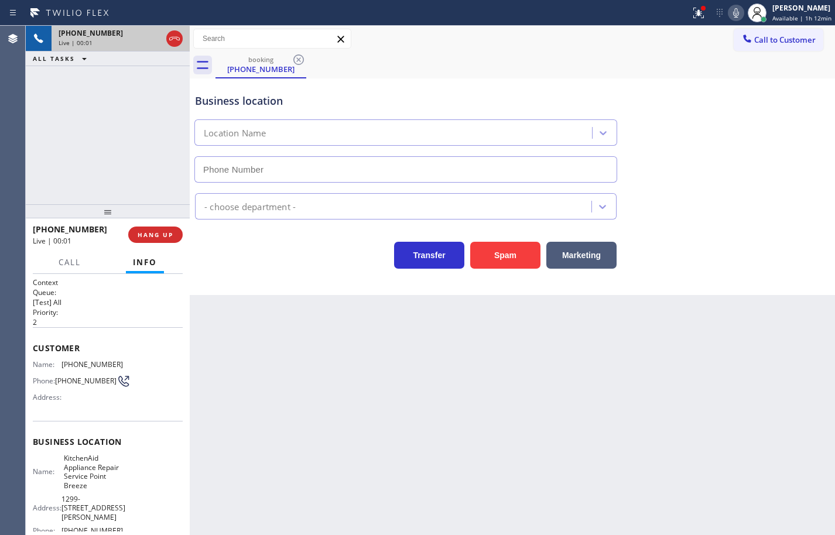
type input "(267) 318-4829"
click at [733, 11] on icon at bounding box center [736, 12] width 6 height 9
click at [733, 13] on icon at bounding box center [736, 12] width 6 height 9
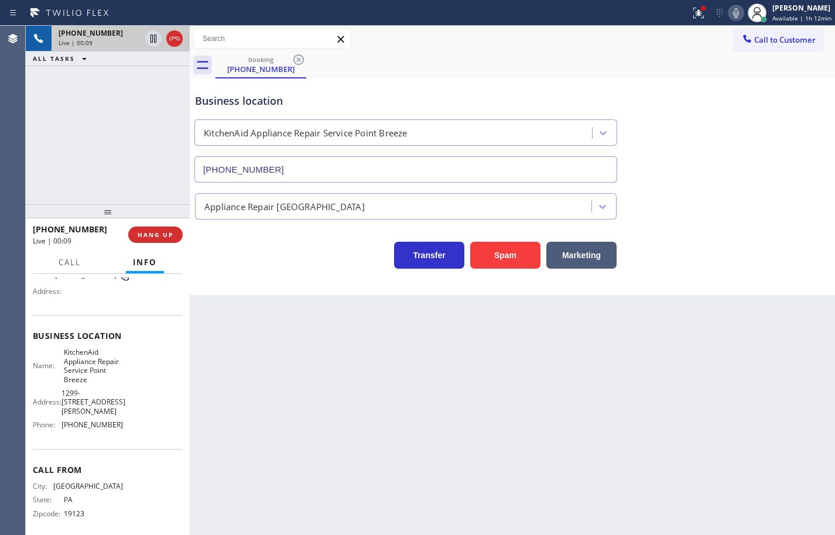
scroll to position [107, 0]
click at [729, 11] on icon at bounding box center [736, 13] width 14 height 14
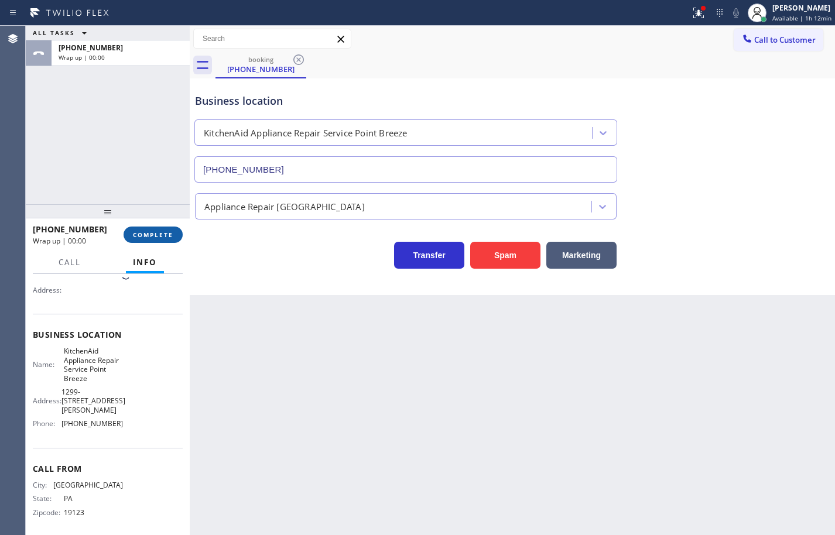
click at [166, 239] on button "COMPLETE" at bounding box center [152, 234] width 59 height 16
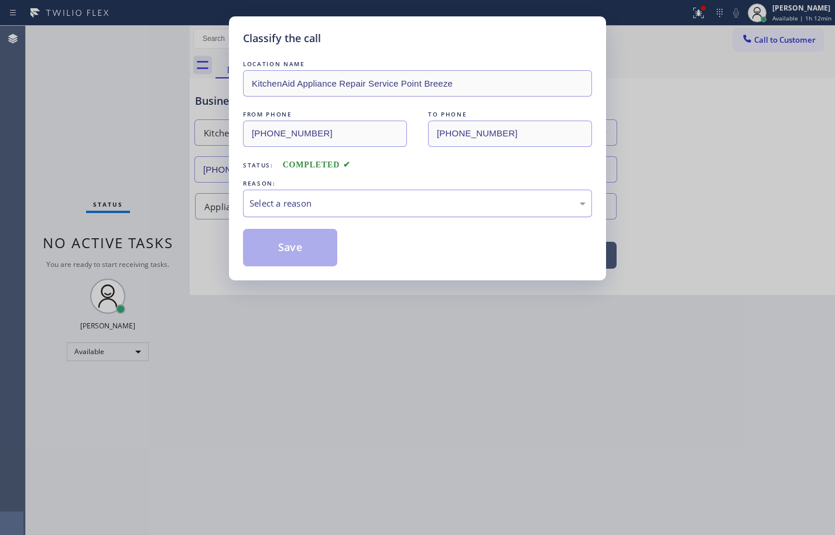
click at [331, 209] on div "Select a reason" at bounding box center [417, 203] width 336 height 13
click at [313, 246] on button "Save" at bounding box center [290, 247] width 94 height 37
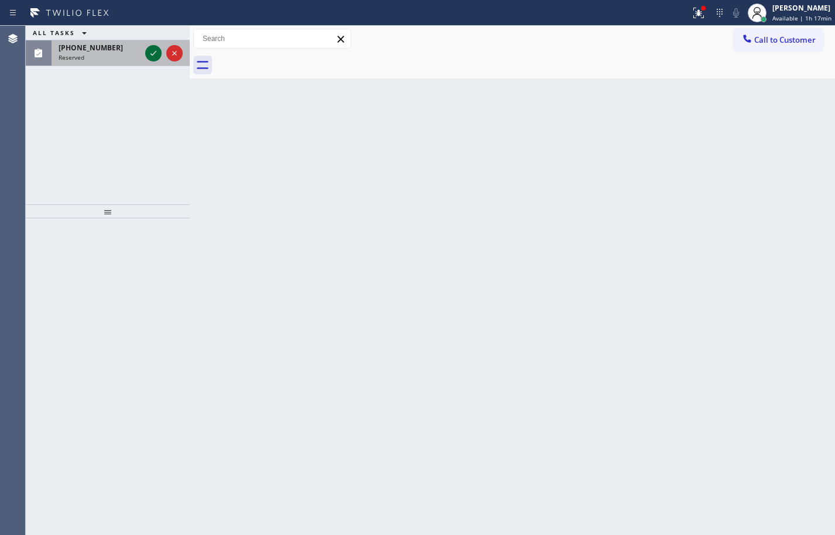
click at [152, 56] on icon at bounding box center [153, 53] width 14 height 14
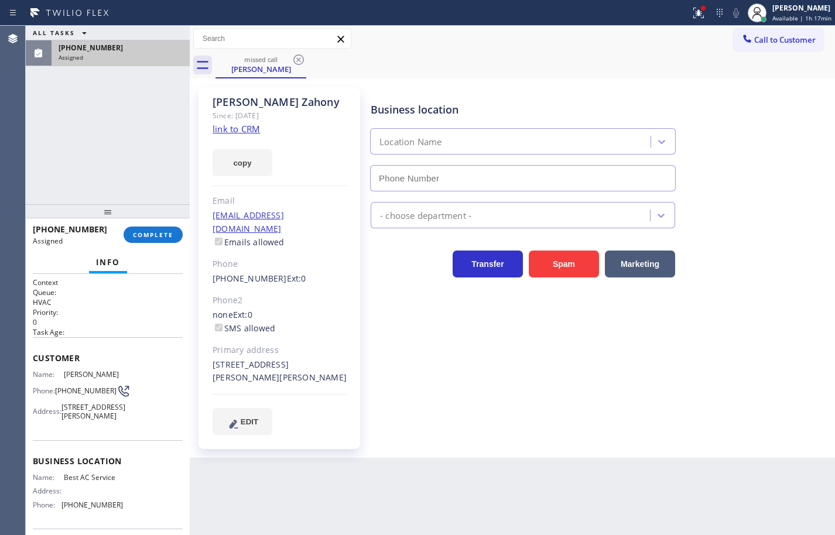
type input "(855) 919-3265"
click at [251, 131] on link "link to CRM" at bounding box center [235, 129] width 47 height 12
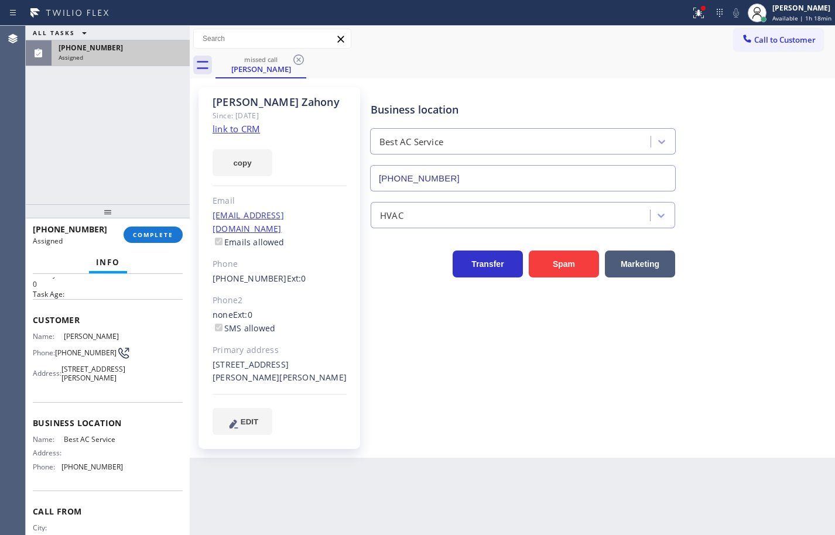
scroll to position [59, 0]
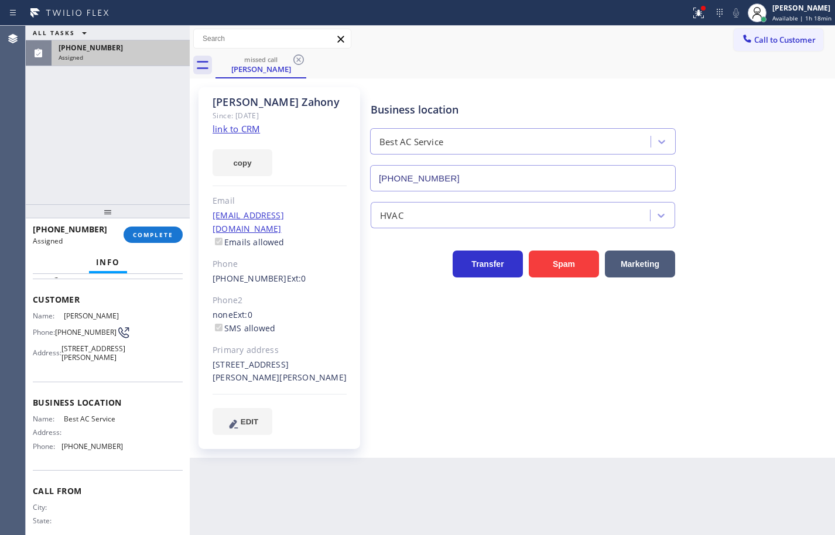
click at [135, 455] on div "Name: Best AC Service Address: Phone: (855) 919-3265" at bounding box center [108, 434] width 150 height 41
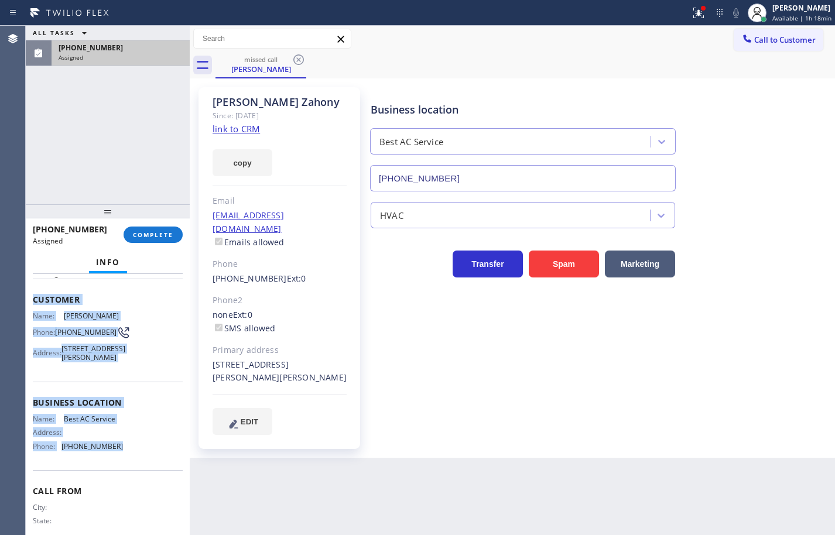
drag, startPoint x: 133, startPoint y: 468, endPoint x: 32, endPoint y: 301, distance: 195.6
click at [32, 301] on div "Context Queue: HVAC Priority: 0 Task Age: Customer Name: Gabriel Zahony Phone: …" at bounding box center [108, 404] width 164 height 261
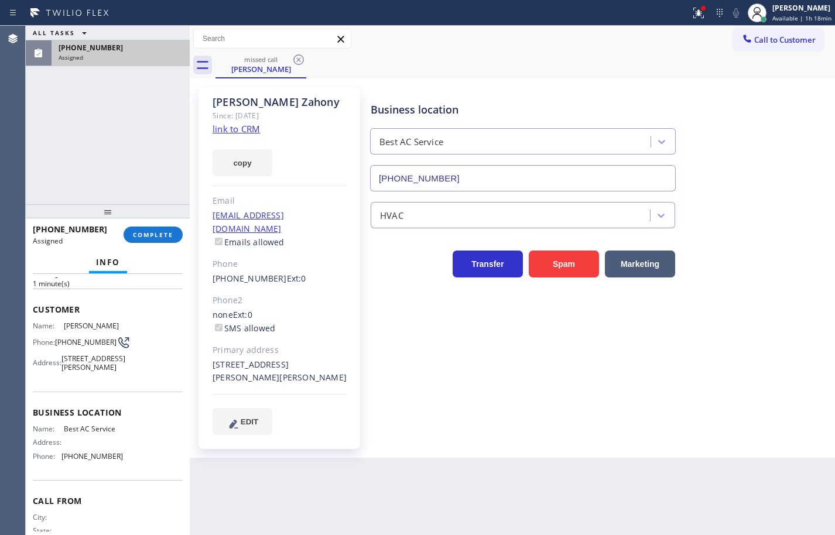
click at [162, 217] on div at bounding box center [108, 211] width 164 height 14
click at [158, 228] on button "COMPLETE" at bounding box center [152, 234] width 59 height 16
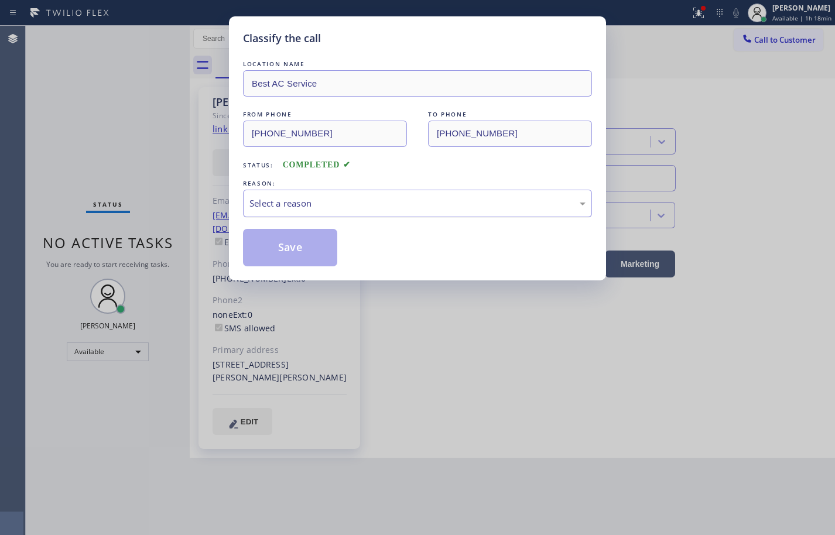
click at [307, 212] on div "Select a reason" at bounding box center [417, 204] width 349 height 28
click at [313, 257] on button "Save" at bounding box center [290, 247] width 94 height 37
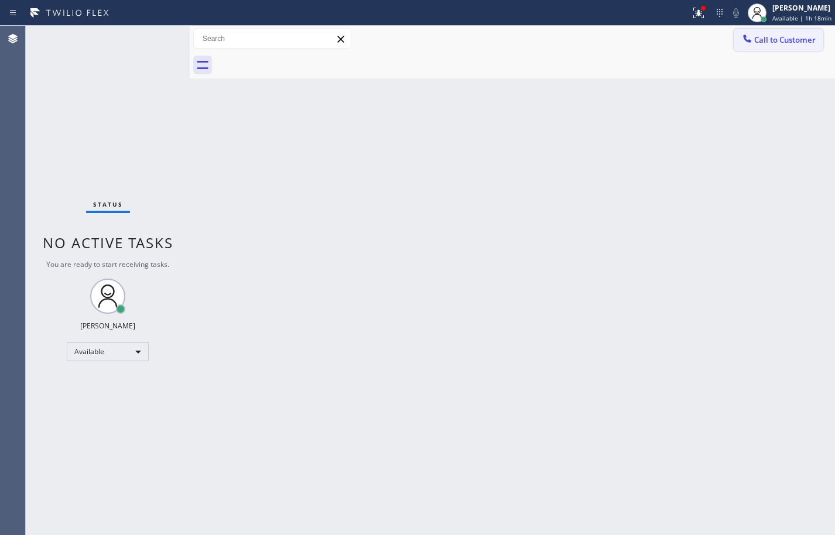
click at [770, 43] on span "Call to Customer" at bounding box center [784, 40] width 61 height 11
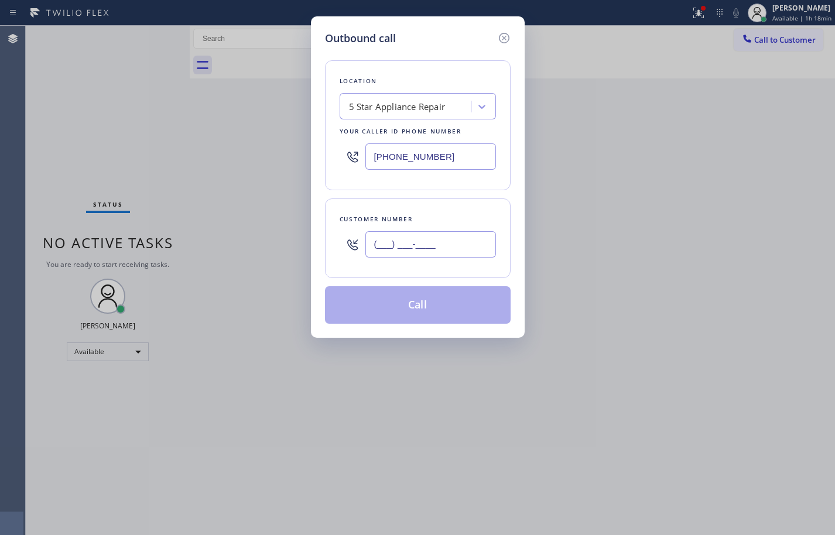
click at [453, 248] on input "(___) ___-____" at bounding box center [430, 244] width 131 height 26
paste input "855) 919-3265"
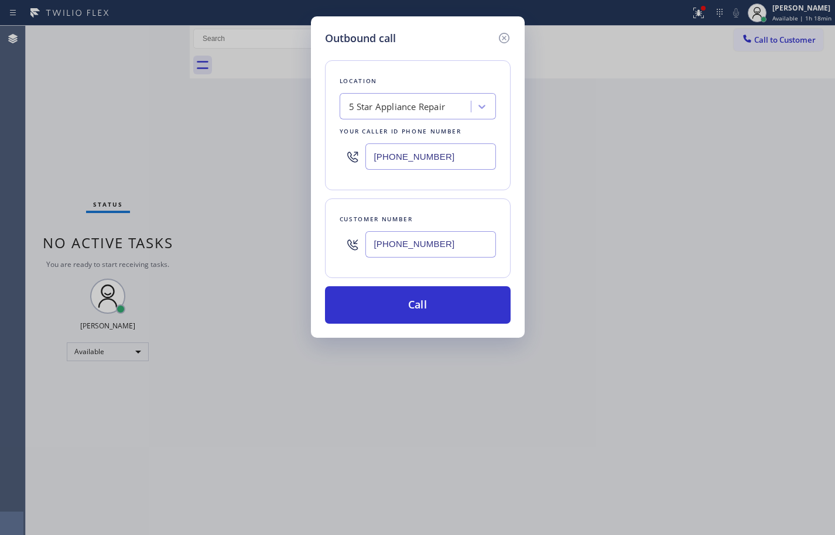
click at [447, 242] on input "(855) 919-3265" at bounding box center [430, 244] width 131 height 26
paste input "720) 883-1572"
type input "(720) 883-1572"
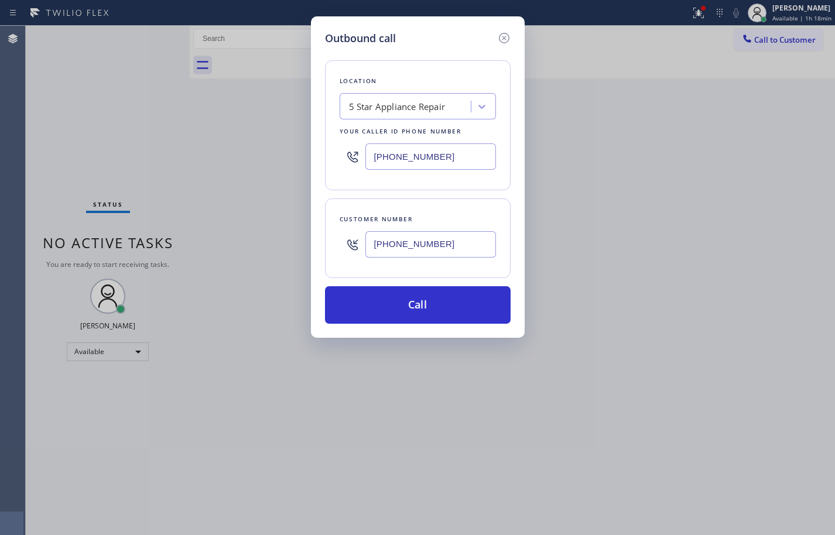
click at [457, 162] on input "(855) 731-4952" at bounding box center [430, 156] width 131 height 26
click at [458, 161] on input "(855) 731-4952" at bounding box center [430, 156] width 131 height 26
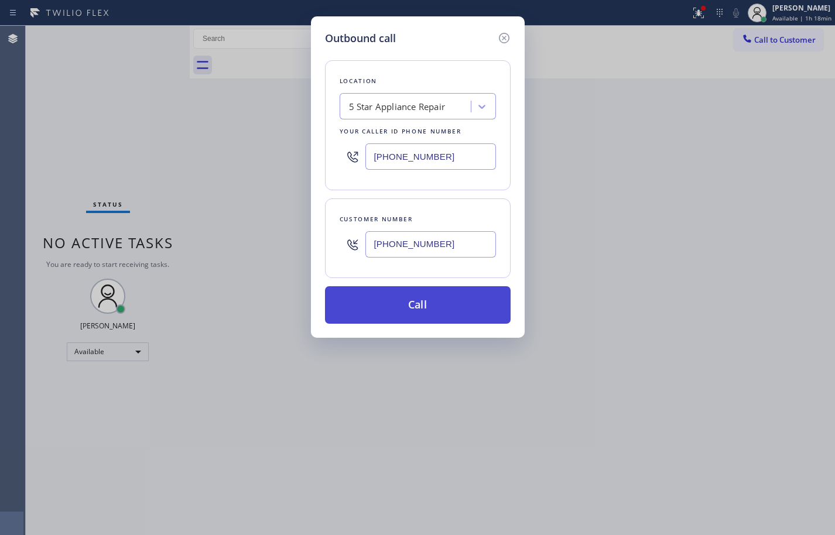
paste input "919-3265"
type input "(855) 919-3265"
click at [462, 300] on button "Call" at bounding box center [418, 304] width 186 height 37
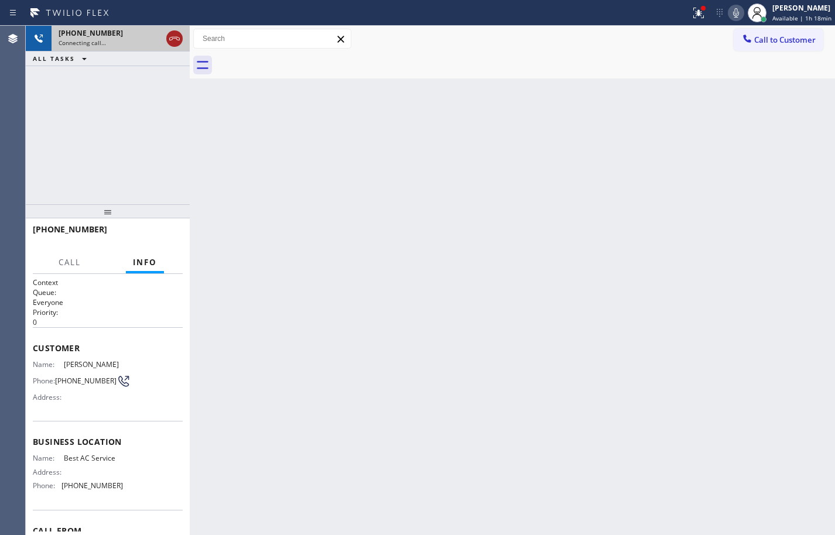
click at [176, 35] on icon at bounding box center [174, 39] width 14 height 14
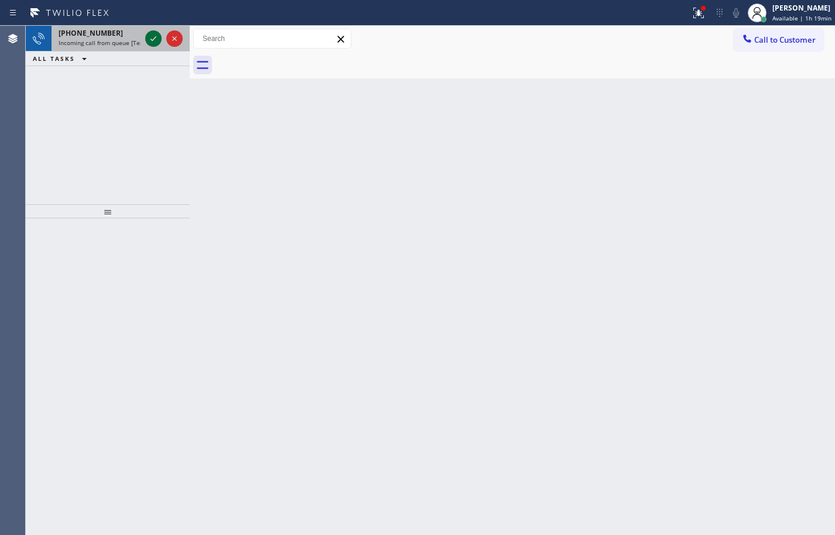
click at [153, 39] on icon at bounding box center [153, 39] width 14 height 14
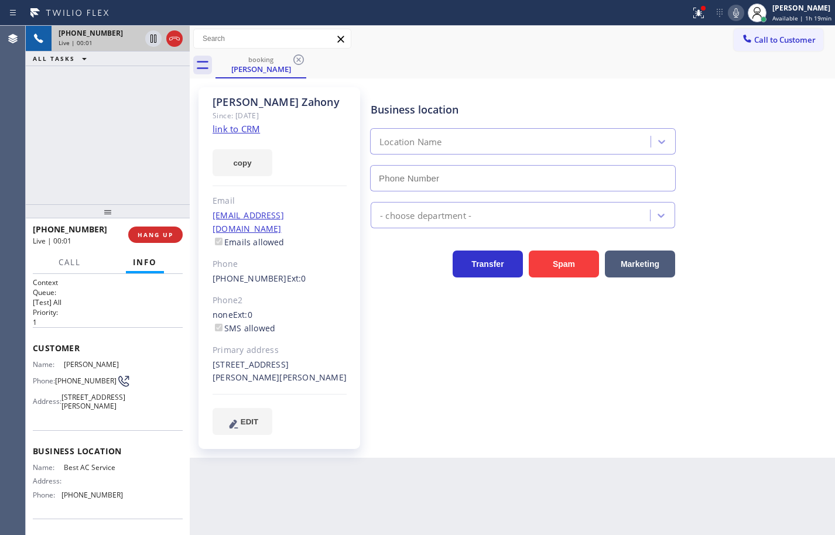
type input "(855) 919-3265"
click at [235, 129] on link "link to CRM" at bounding box center [235, 129] width 47 height 12
click at [691, 19] on icon at bounding box center [698, 13] width 14 height 14
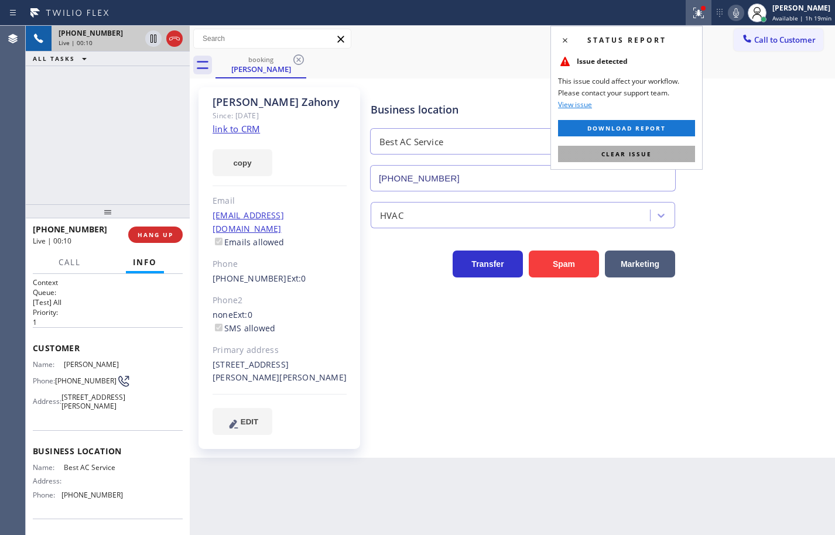
click at [658, 155] on button "Clear issue" at bounding box center [626, 154] width 137 height 16
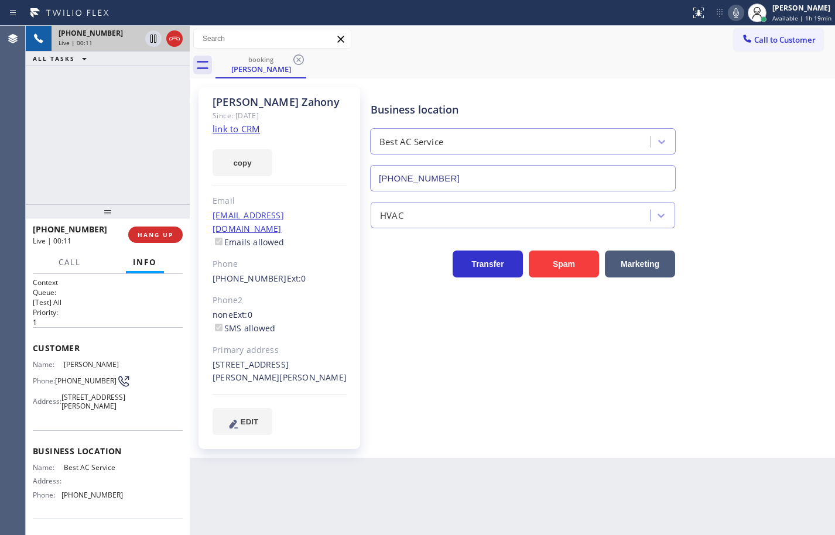
click at [713, 83] on div "Gabriel Zahony Since: 20 may 2020 link to CRM copy Email gzahony@gmail.com Emai…" at bounding box center [512, 267] width 639 height 373
click at [729, 19] on icon at bounding box center [736, 13] width 14 height 14
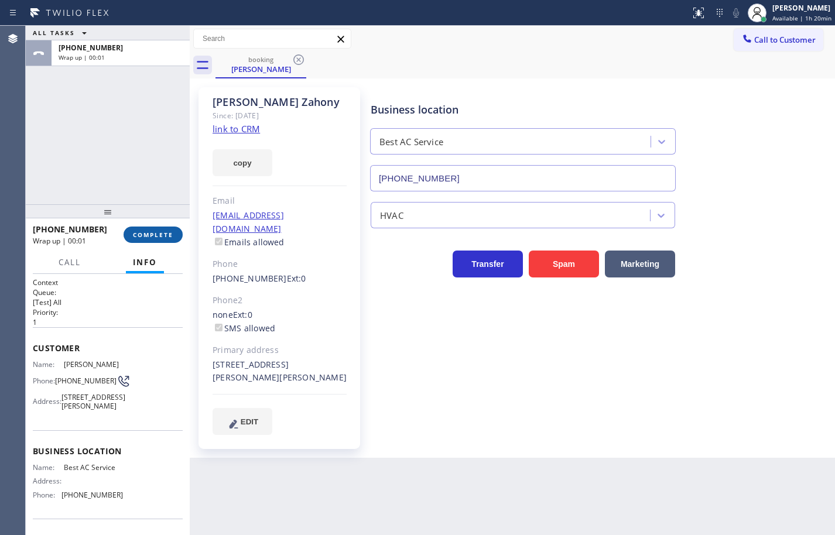
click at [166, 233] on span "COMPLETE" at bounding box center [153, 235] width 40 height 8
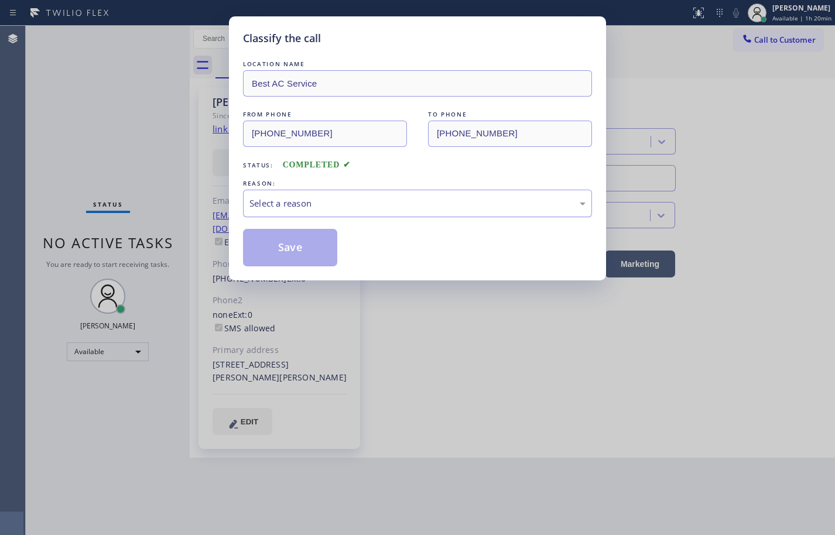
click at [332, 194] on div "Select a reason" at bounding box center [417, 204] width 349 height 28
click at [314, 253] on button "Save" at bounding box center [290, 247] width 94 height 37
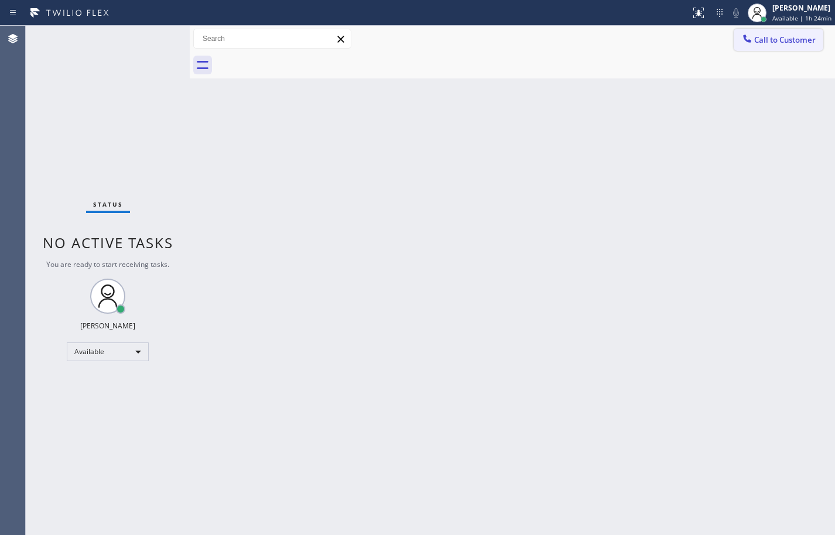
click at [756, 38] on span "Call to Customer" at bounding box center [784, 40] width 61 height 11
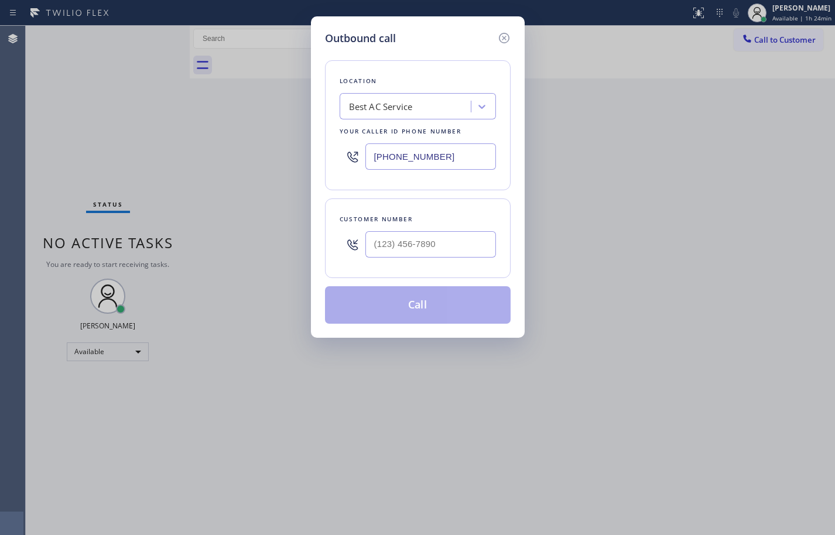
click at [439, 159] on input "(855) 919-3265" at bounding box center [430, 156] width 131 height 26
paste input "323) 416-2342"
type input "(323) 416-2342"
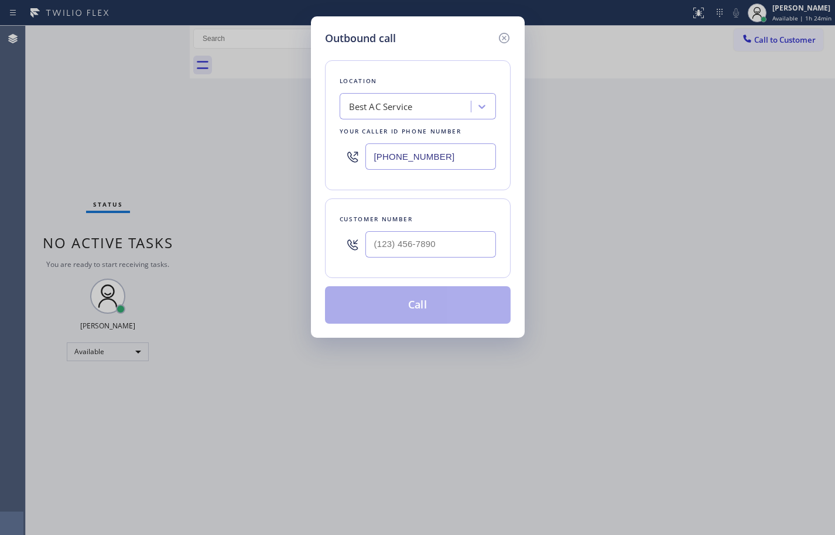
click at [457, 194] on div "Location Best AC Service Your caller id phone number (323) 416-2342 Customer nu…" at bounding box center [418, 184] width 186 height 277
click at [448, 236] on input "(___) ___-____" at bounding box center [430, 244] width 131 height 26
paste input "323) 828-0616"
type input "(323) 828-0616"
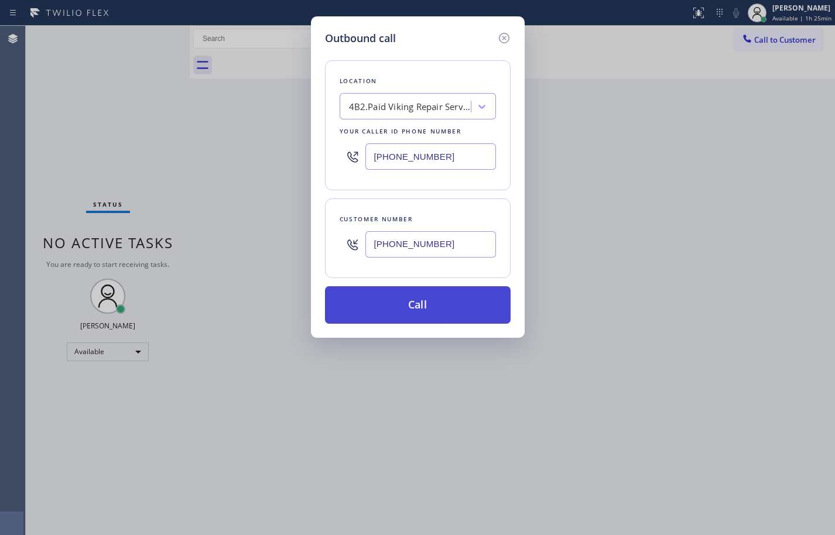
drag, startPoint x: 485, startPoint y: 307, endPoint x: 489, endPoint y: 301, distance: 7.6
click at [485, 307] on button "Call" at bounding box center [418, 304] width 186 height 37
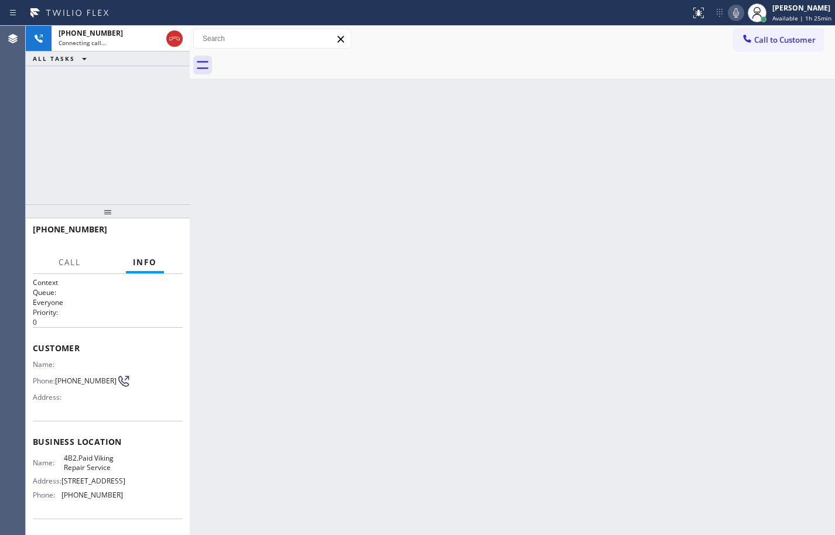
scroll to position [59, 0]
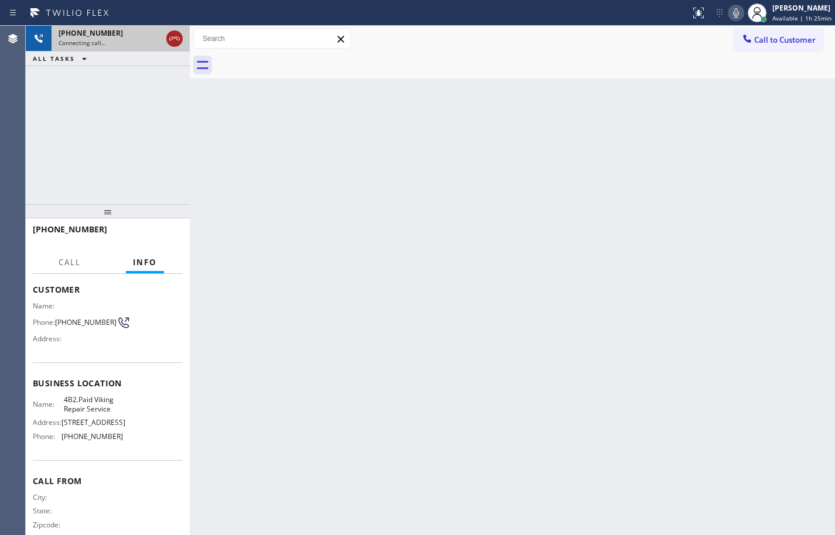
click at [178, 36] on icon at bounding box center [174, 39] width 14 height 14
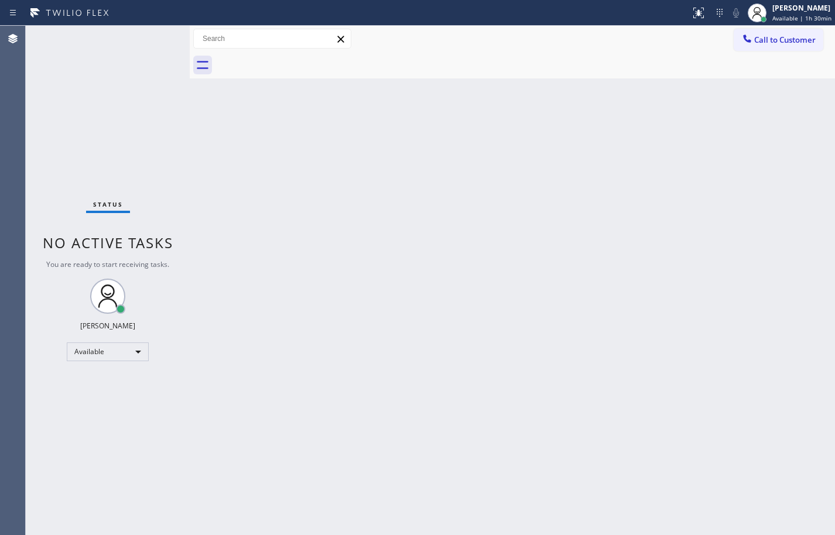
click at [114, 165] on div "Status No active tasks You are ready to start receiving tasks. Sean Louis Atano…" at bounding box center [108, 280] width 164 height 509
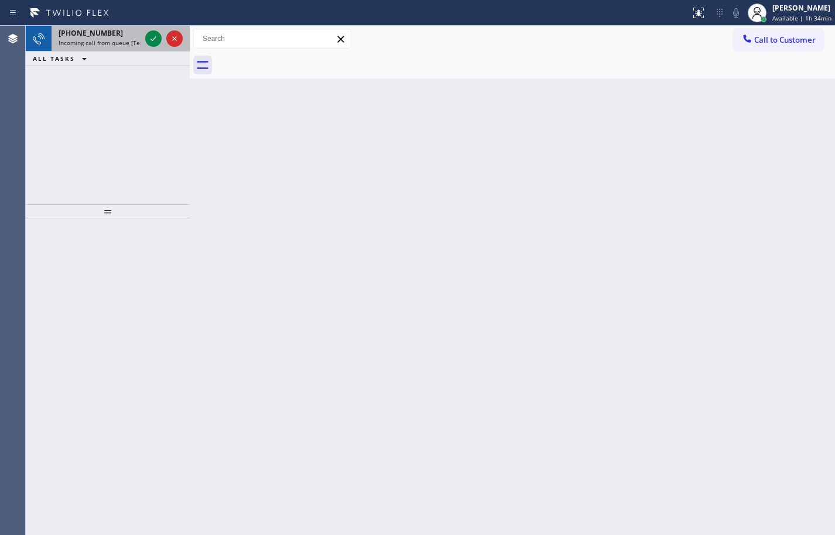
click at [102, 42] on span "Incoming call from queue [Test] All" at bounding box center [107, 43] width 97 height 8
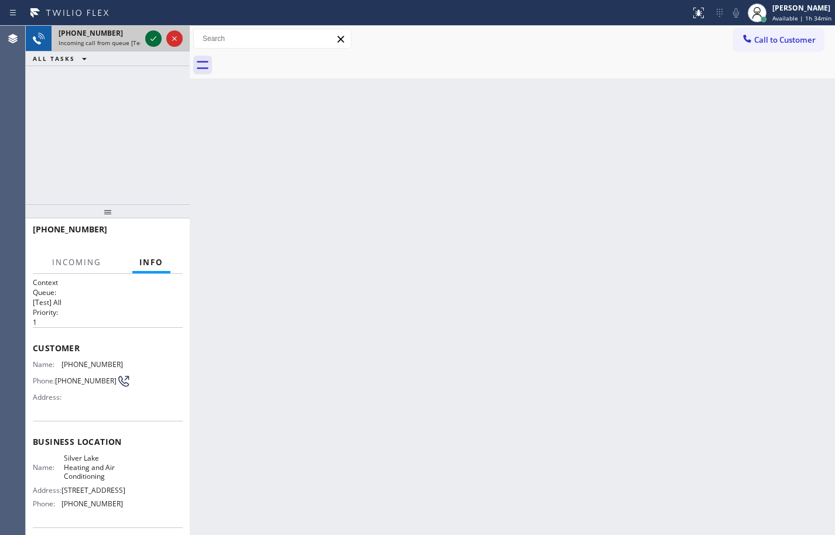
click at [161, 40] on div at bounding box center [153, 39] width 16 height 14
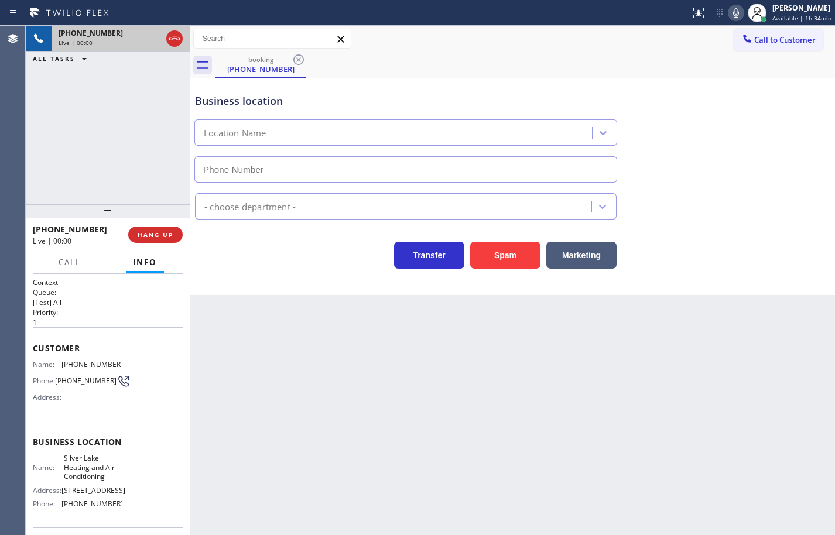
type input "(323) 310-0801"
click at [141, 512] on div "Name: Silver Lake Heating and Air Conditioning Address: 3018 Berkeley Ave Phone…" at bounding box center [108, 483] width 150 height 59
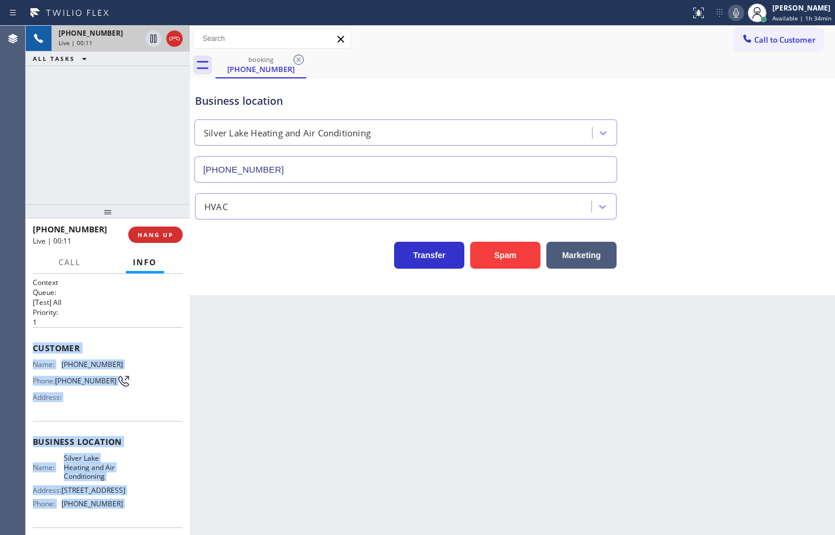
drag, startPoint x: 141, startPoint y: 512, endPoint x: 43, endPoint y: 344, distance: 194.8
click at [43, 344] on div "Context Queue: [Test] All Priority: 1 Customer Name: (604) 377-6694 Phone: (604…" at bounding box center [108, 446] width 150 height 339
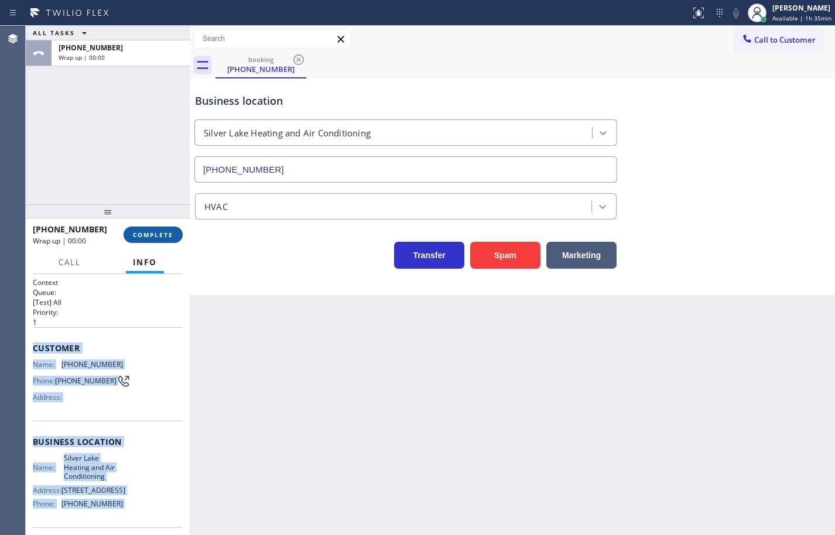
click at [169, 238] on span "COMPLETE" at bounding box center [153, 235] width 40 height 8
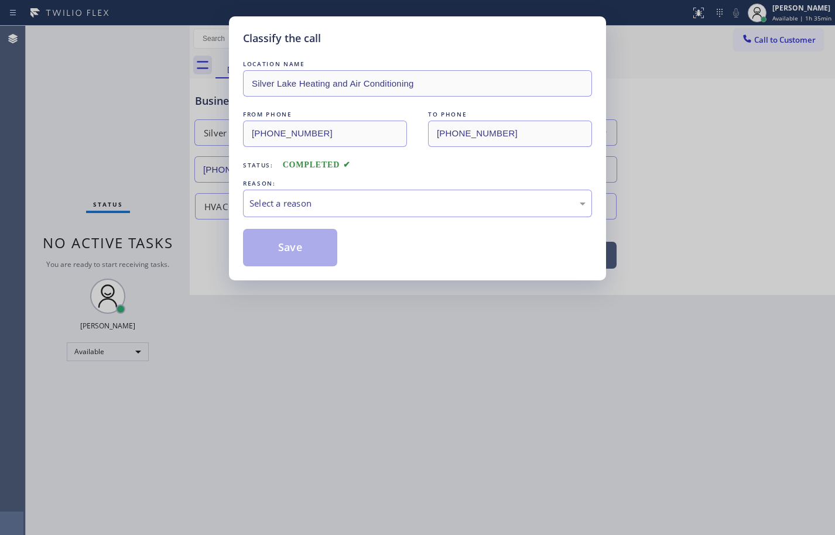
click at [328, 204] on div "Select a reason" at bounding box center [417, 203] width 336 height 13
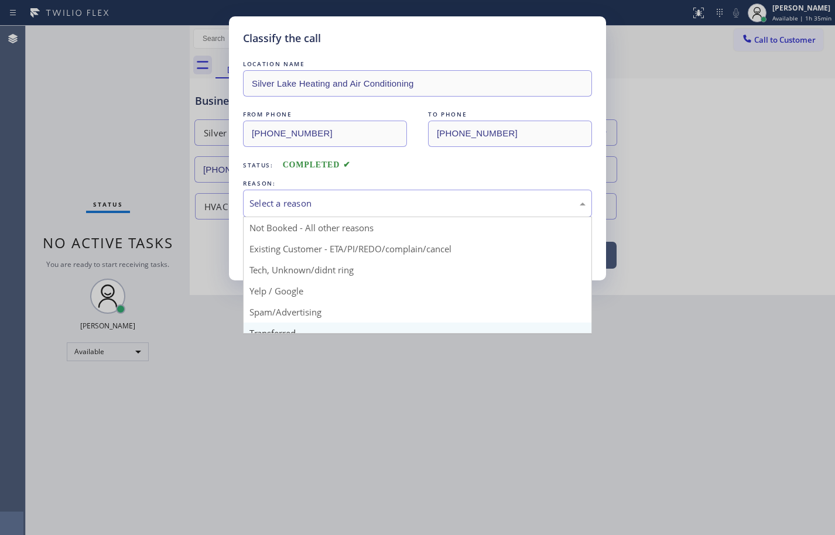
scroll to position [59, 0]
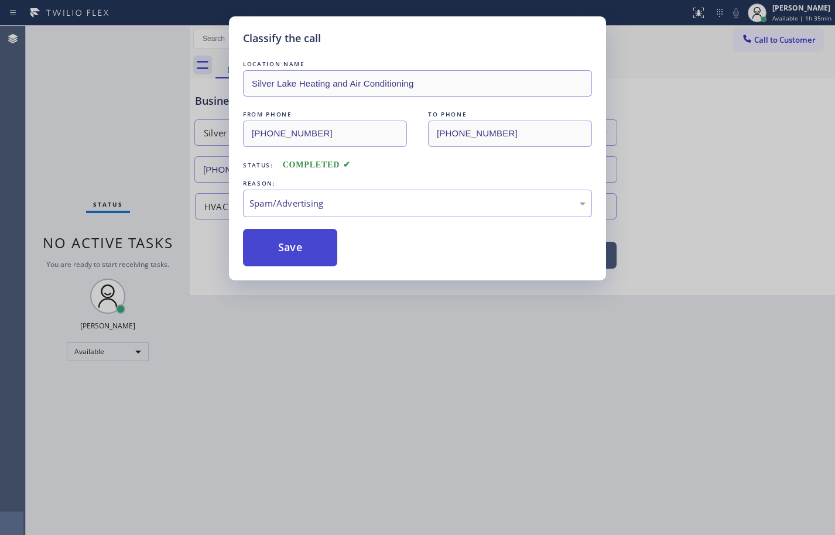
click at [297, 255] on button "Save" at bounding box center [290, 247] width 94 height 37
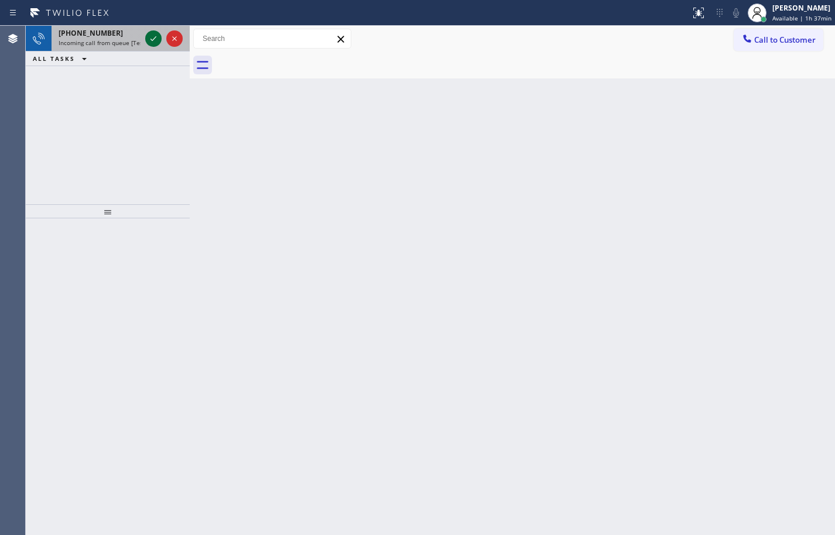
click at [151, 33] on icon at bounding box center [153, 39] width 14 height 14
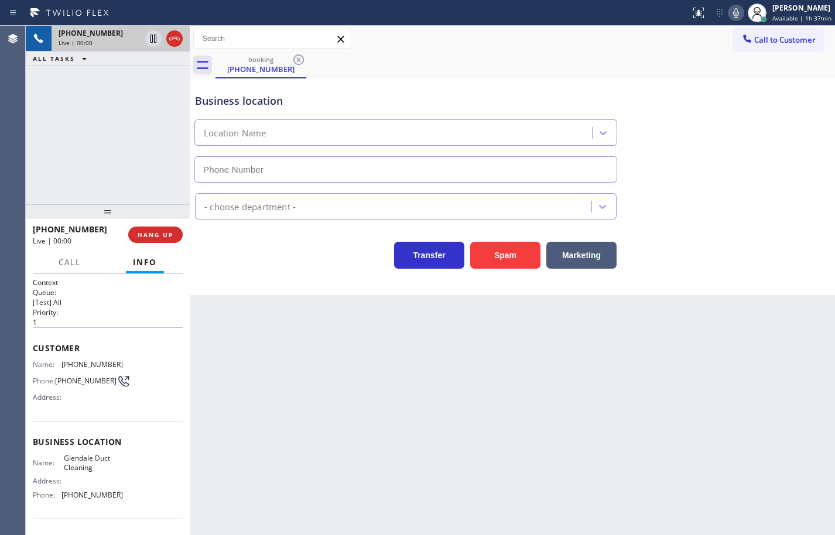
type input "(747) 239-5294"
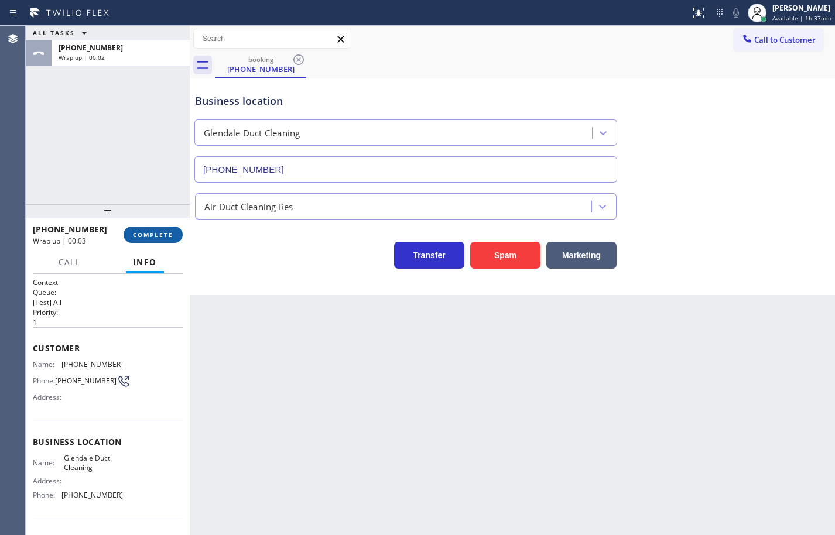
click at [168, 231] on span "COMPLETE" at bounding box center [153, 235] width 40 height 8
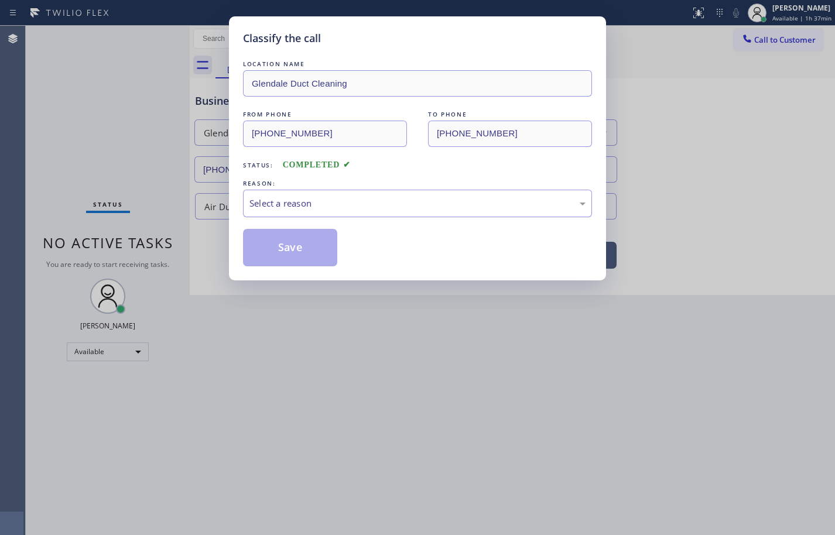
click at [318, 208] on div "Select a reason" at bounding box center [417, 203] width 336 height 13
click at [311, 252] on button "Save" at bounding box center [290, 247] width 94 height 37
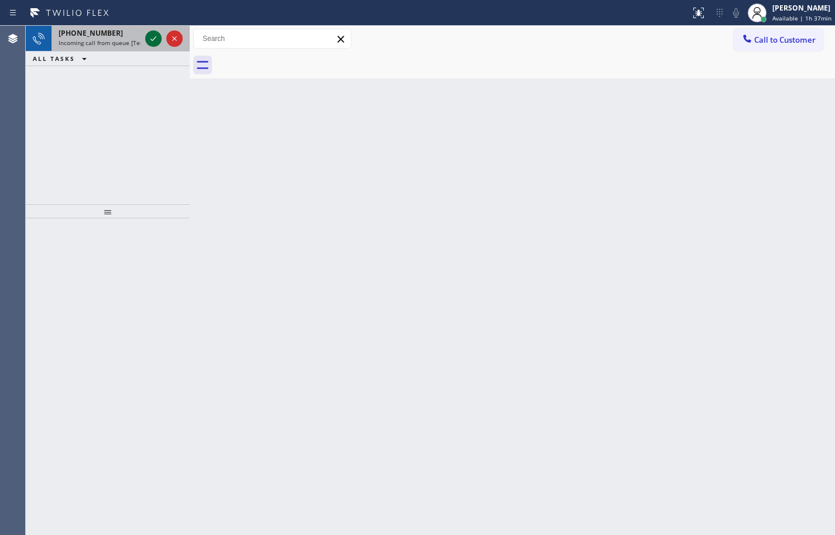
click at [155, 39] on icon at bounding box center [153, 39] width 14 height 14
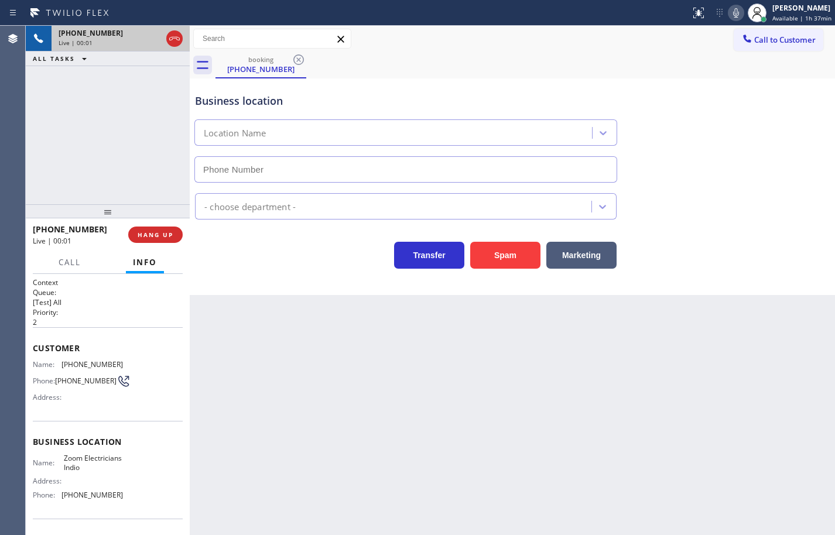
type input "(760) 279-1212"
click at [121, 504] on div "Name: Zoom Electricians Indio Address: Phone: (760) 279-1212" at bounding box center [108, 479] width 150 height 50
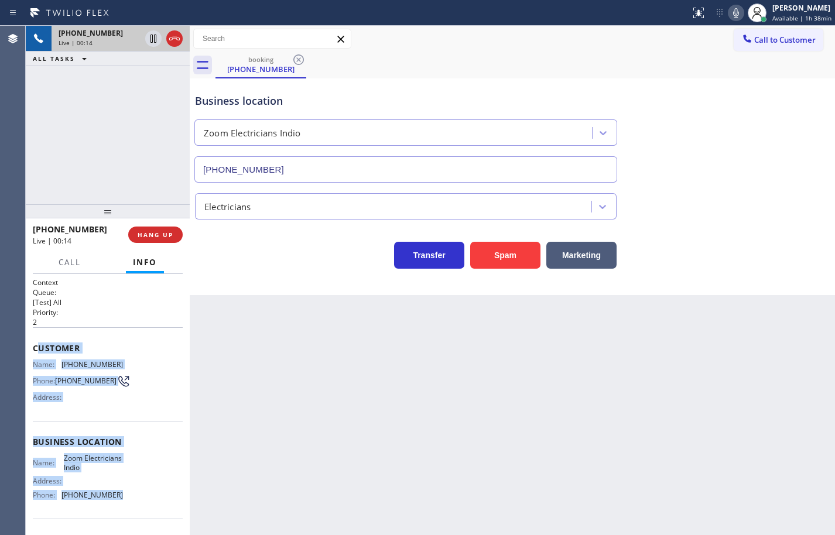
drag, startPoint x: 123, startPoint y: 504, endPoint x: 36, endPoint y: 348, distance: 178.2
click at [36, 348] on div "Context Queue: [Test] All Priority: 2 Customer Name: (760) 578-7696 Phone: (760…" at bounding box center [108, 442] width 150 height 330
click at [36, 348] on span "Customer" at bounding box center [108, 347] width 150 height 11
drag, startPoint x: 33, startPoint y: 363, endPoint x: 129, endPoint y: 492, distance: 160.1
click at [129, 492] on div "Context Queue: [Test] All Priority: 2 Customer Name: (760) 578-7696 Phone: (760…" at bounding box center [108, 442] width 150 height 330
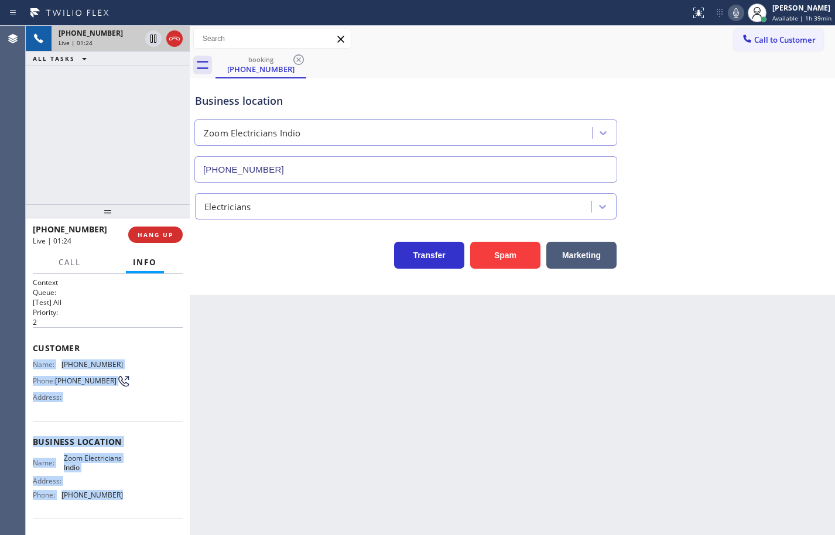
click at [729, 15] on icon at bounding box center [736, 13] width 14 height 14
click at [153, 40] on icon at bounding box center [153, 39] width 6 height 8
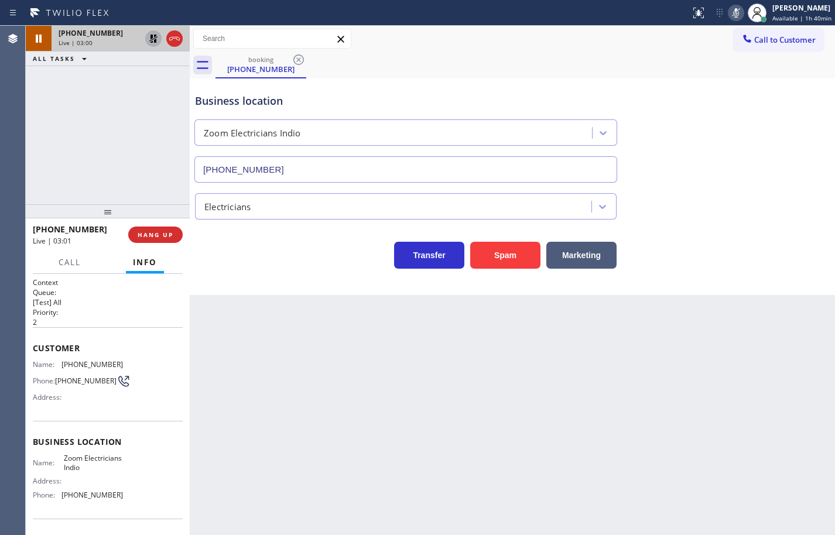
drag, startPoint x: 800, startPoint y: 297, endPoint x: 761, endPoint y: 286, distance: 40.2
click at [800, 297] on div "Back to Dashboard Change Sender ID Customers Technicians Select a contact Outbo…" at bounding box center [512, 280] width 645 height 509
click at [152, 37] on icon at bounding box center [153, 39] width 8 height 8
click at [729, 10] on icon at bounding box center [736, 13] width 14 height 14
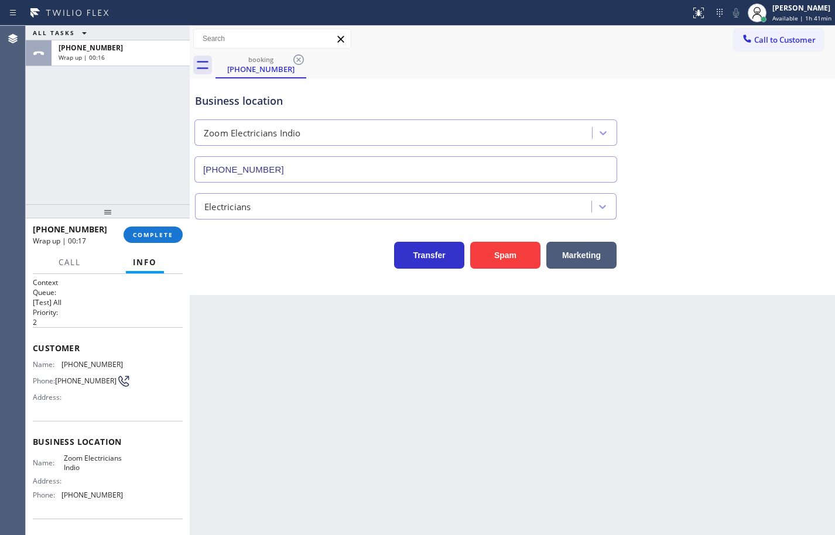
click at [105, 218] on div at bounding box center [108, 211] width 164 height 14
click at [149, 231] on span "COMPLETE" at bounding box center [153, 235] width 40 height 8
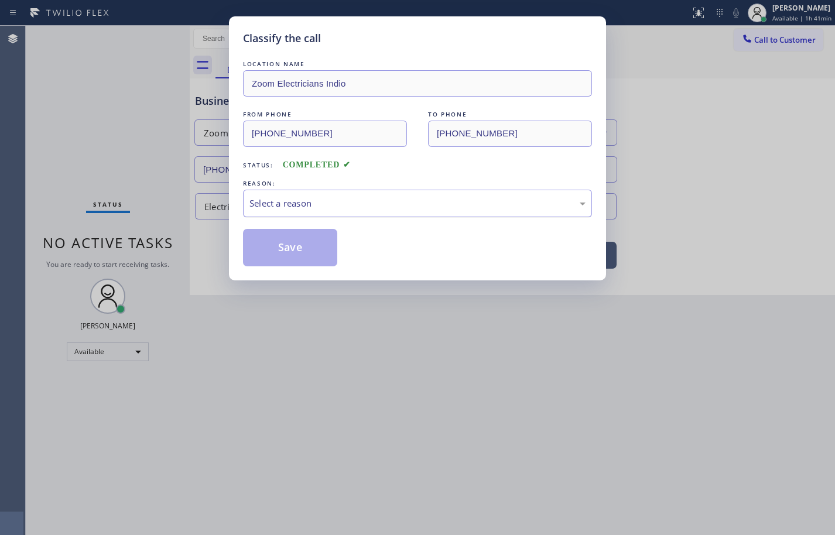
click at [295, 197] on div "Select a reason" at bounding box center [417, 203] width 336 height 13
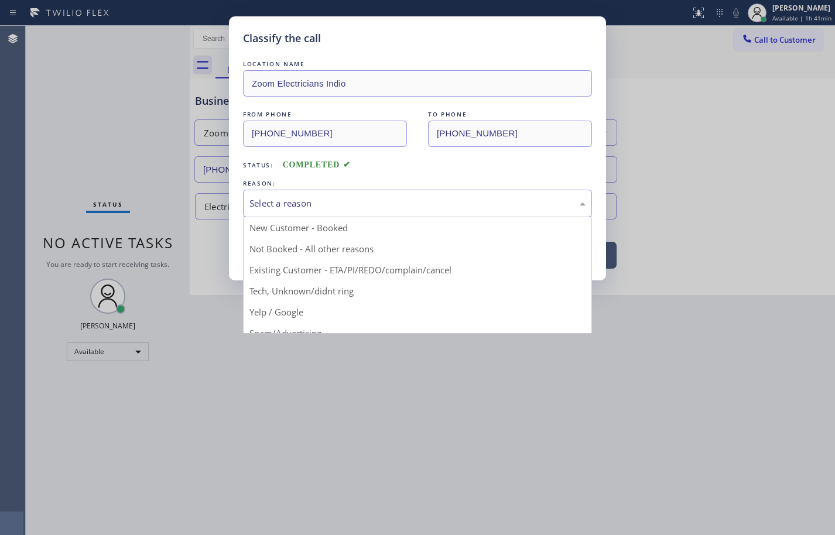
drag, startPoint x: 322, startPoint y: 252, endPoint x: 303, endPoint y: 241, distance: 22.6
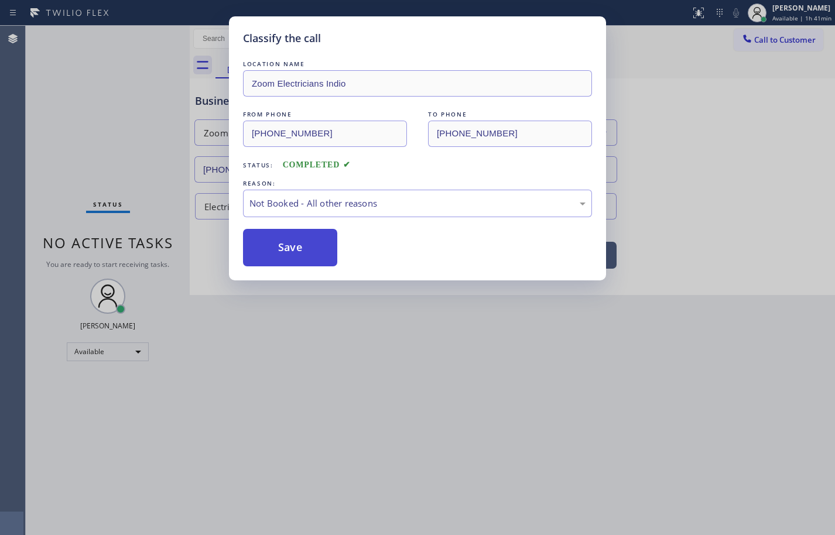
click at [297, 239] on button "Save" at bounding box center [290, 247] width 94 height 37
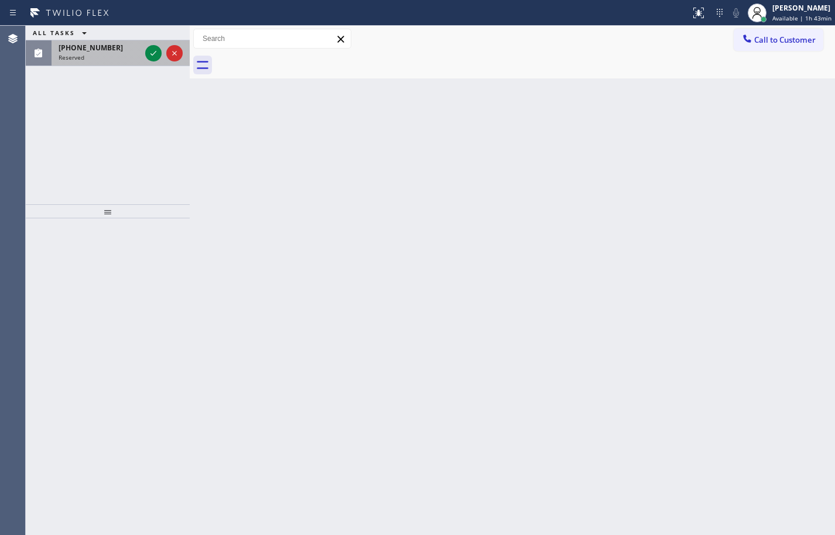
click at [106, 44] on span "(805) 609-8647" at bounding box center [91, 48] width 64 height 10
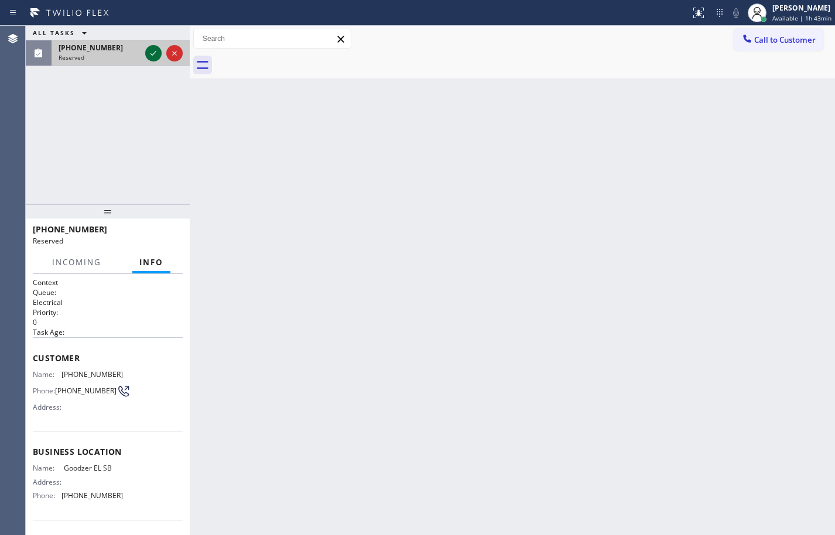
click at [152, 49] on icon at bounding box center [153, 53] width 14 height 14
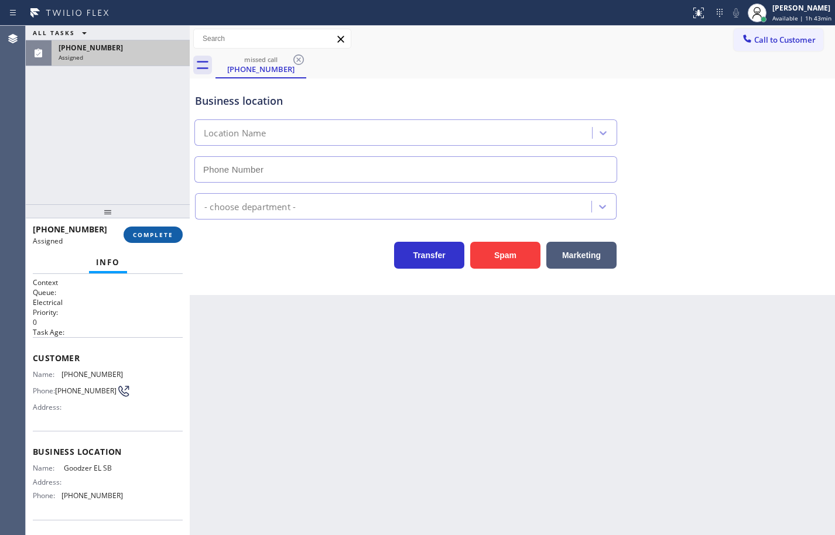
type input "(805) 946-0050"
click at [174, 236] on button "COMPLETE" at bounding box center [152, 234] width 59 height 16
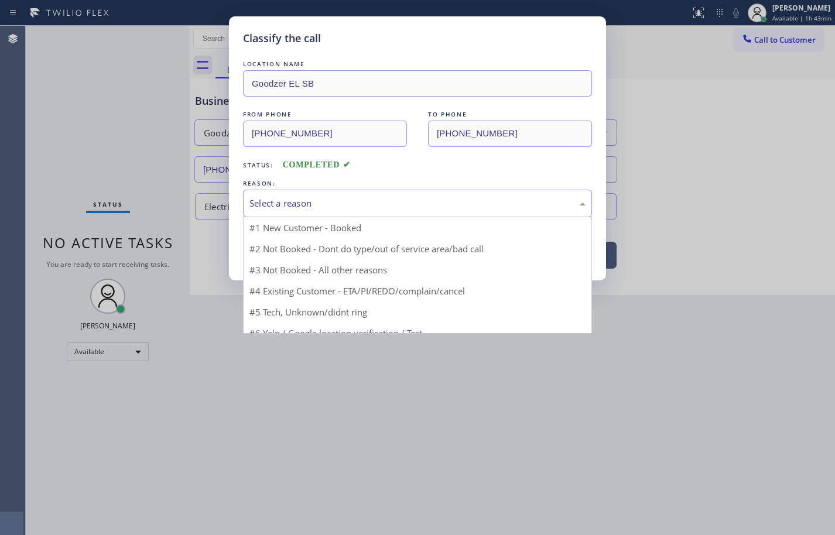
click at [322, 203] on div "Select a reason" at bounding box center [417, 203] width 336 height 13
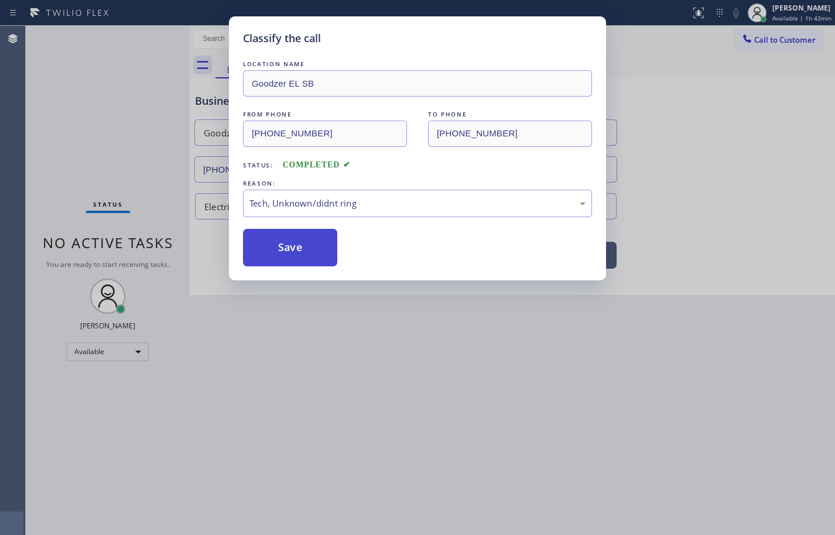
click at [312, 240] on button "Save" at bounding box center [290, 247] width 94 height 37
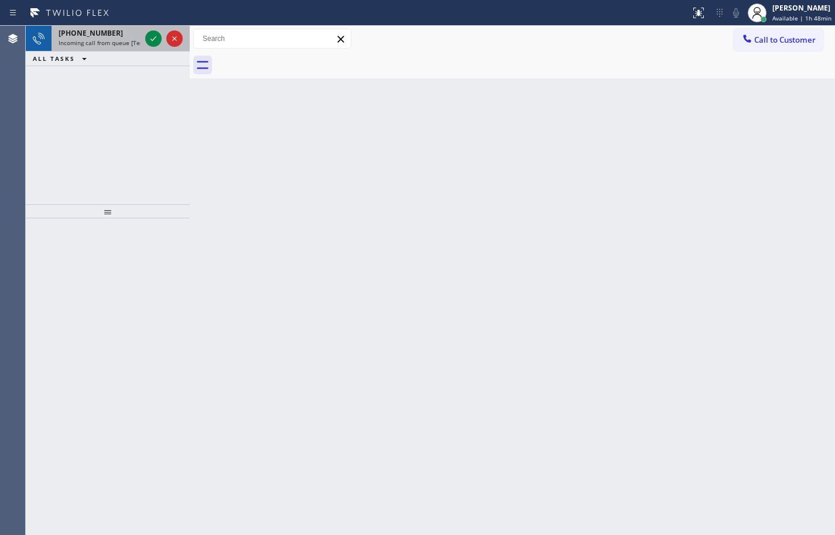
click at [128, 39] on span "Incoming call from queue [Test] All" at bounding box center [107, 43] width 97 height 8
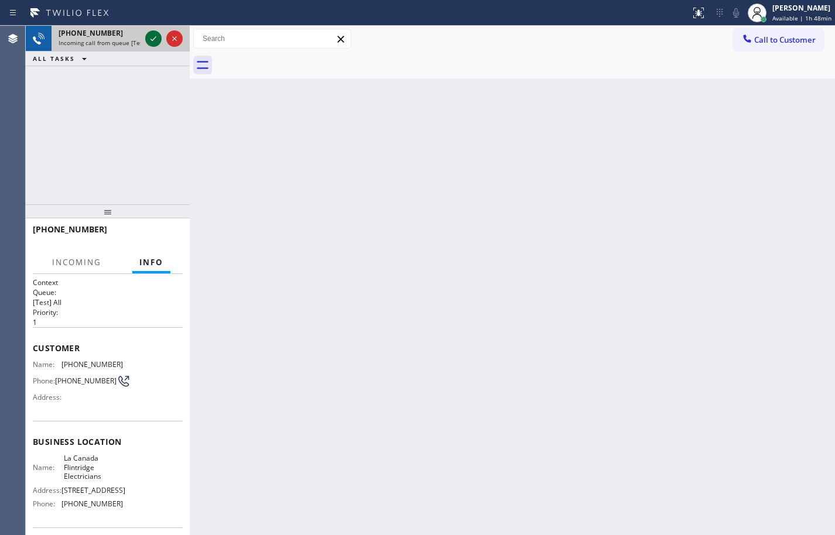
click at [152, 40] on icon at bounding box center [153, 38] width 6 height 5
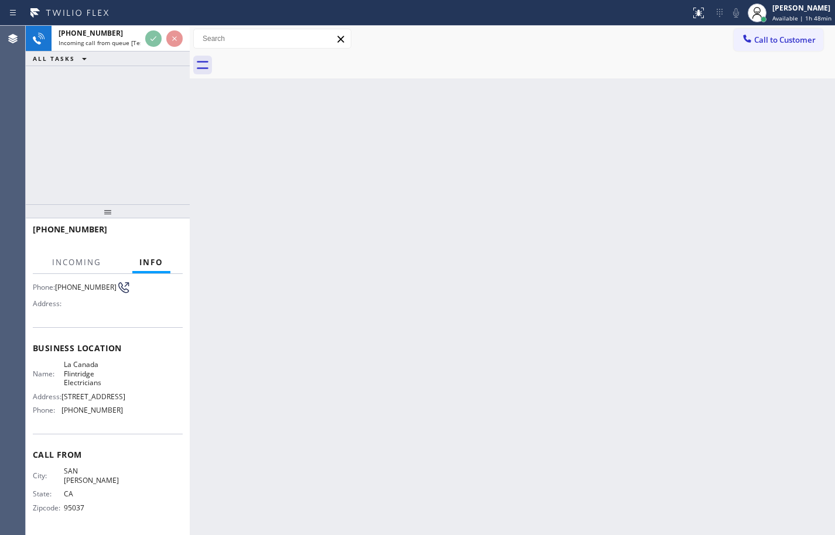
scroll to position [98, 0]
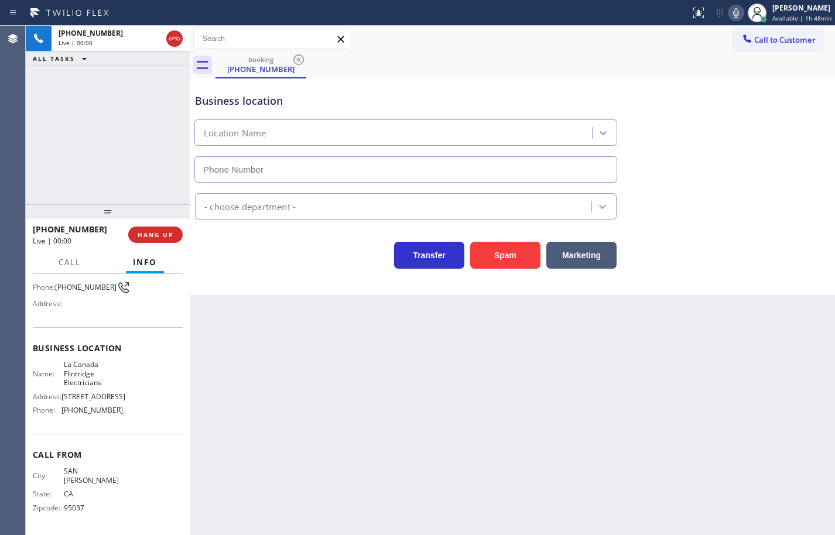
type input "(747) 239-4736"
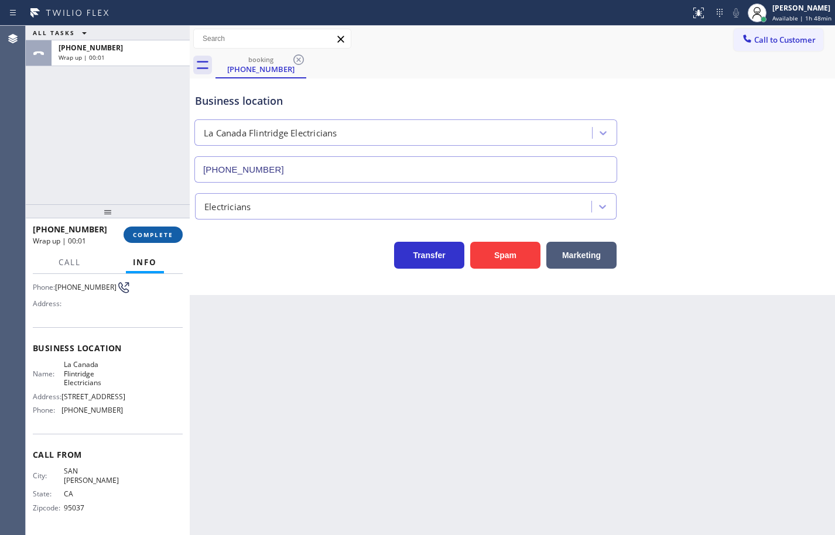
click at [163, 231] on span "COMPLETE" at bounding box center [153, 235] width 40 height 8
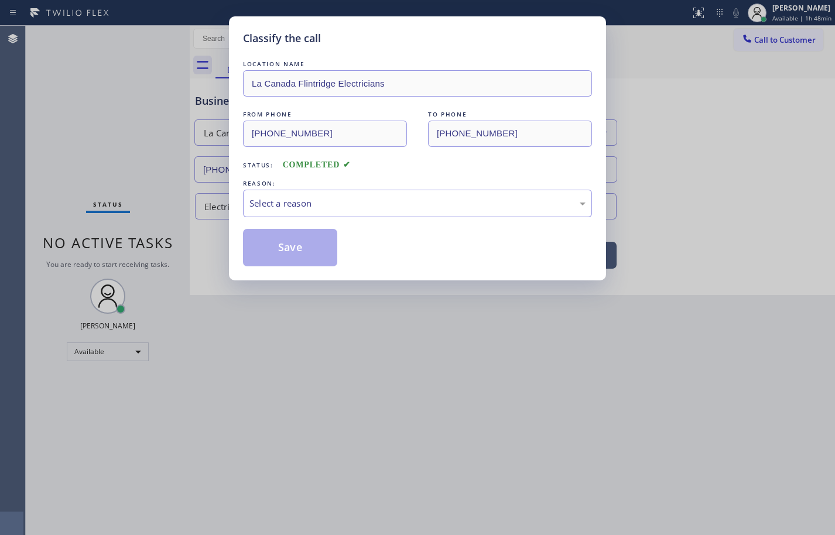
click at [281, 201] on div "Select a reason" at bounding box center [417, 203] width 336 height 13
click at [304, 256] on button "Save" at bounding box center [290, 247] width 94 height 37
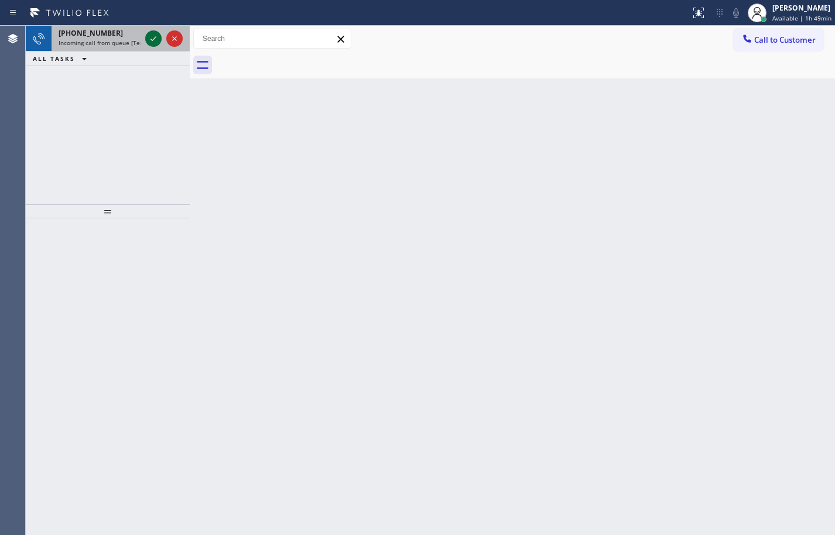
click at [148, 40] on icon at bounding box center [153, 39] width 14 height 14
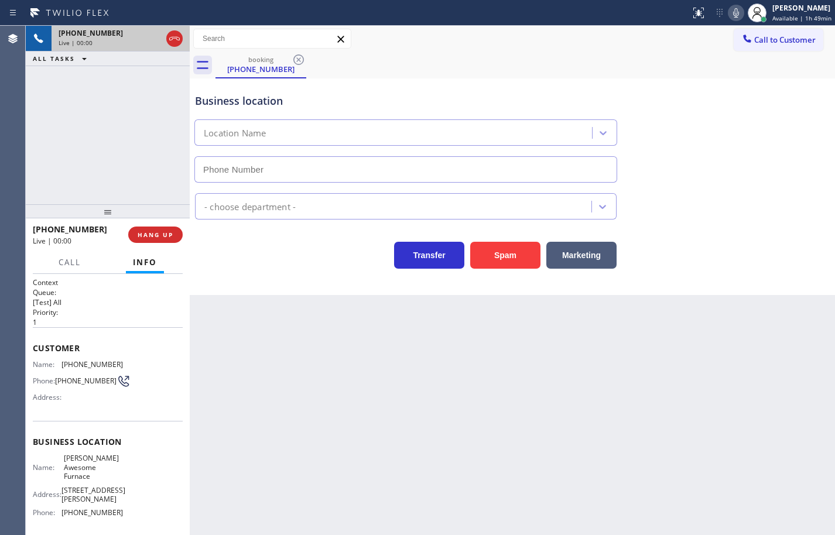
type input "(747) 239-4890"
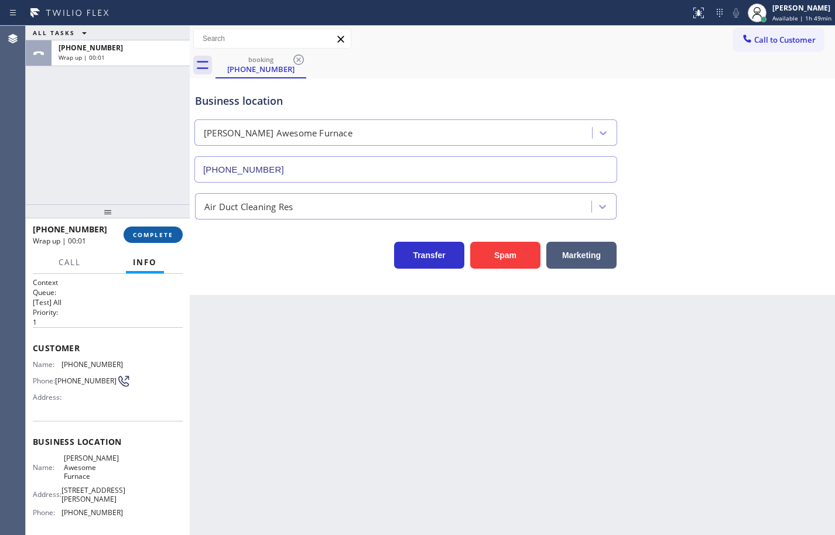
click at [164, 231] on span "COMPLETE" at bounding box center [153, 235] width 40 height 8
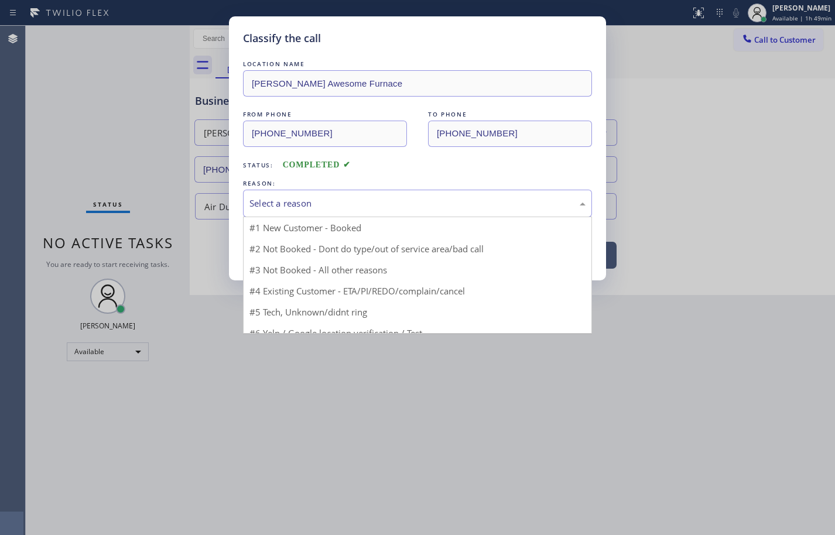
click at [273, 200] on div "Select a reason" at bounding box center [417, 203] width 336 height 13
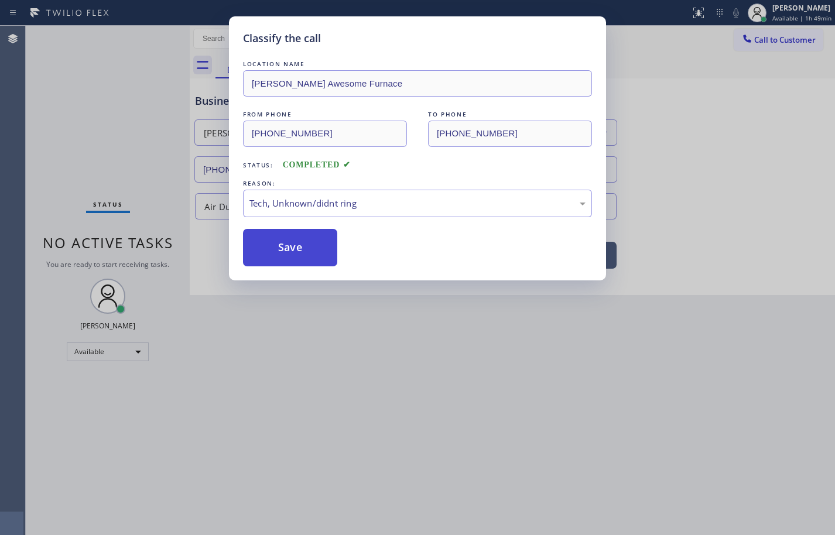
click at [332, 229] on button "Save" at bounding box center [290, 247] width 94 height 37
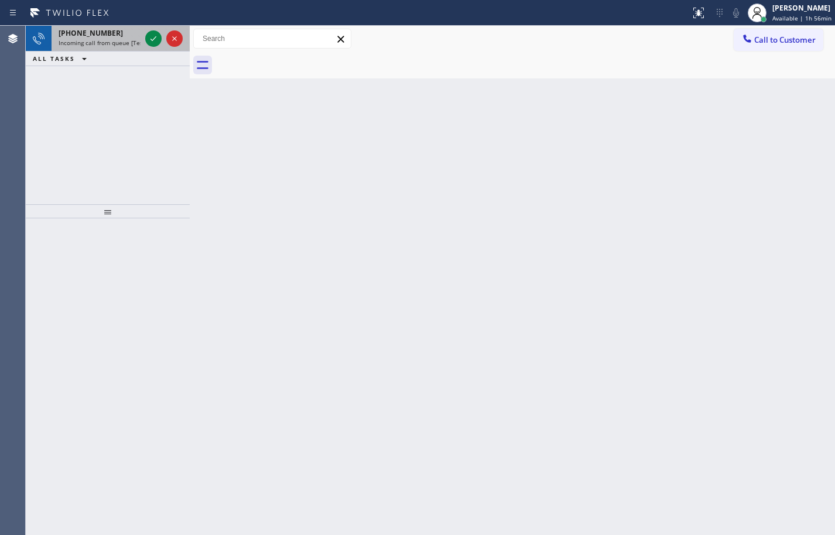
drag, startPoint x: 96, startPoint y: 37, endPoint x: 128, endPoint y: 39, distance: 32.2
click at [96, 37] on span "+14086862951" at bounding box center [91, 33] width 64 height 10
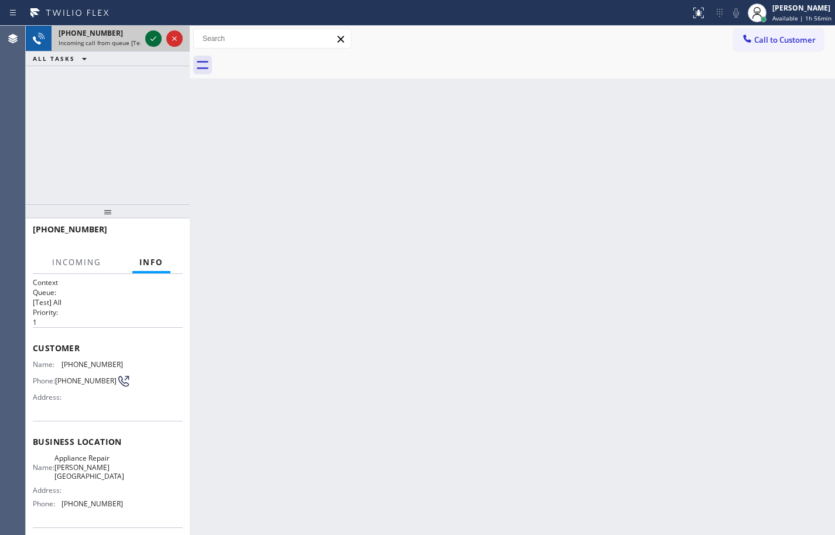
click at [154, 39] on icon at bounding box center [153, 38] width 6 height 5
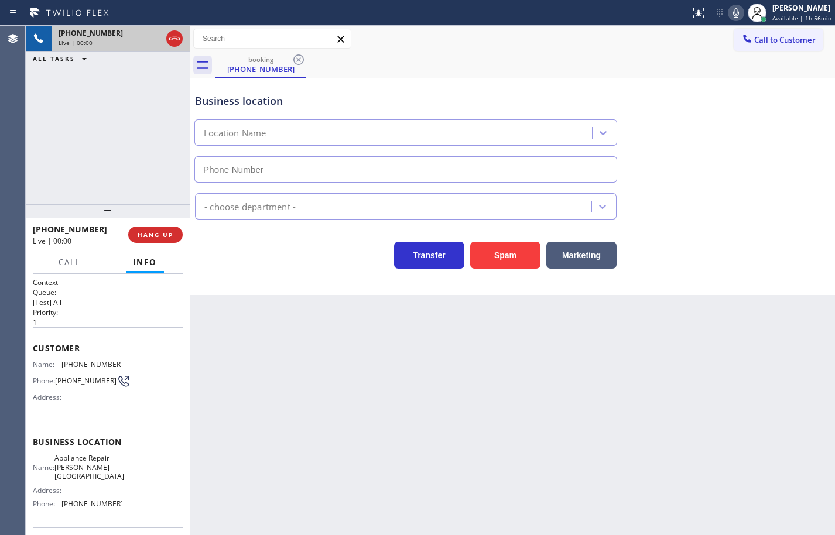
type input "(747) 239-4739"
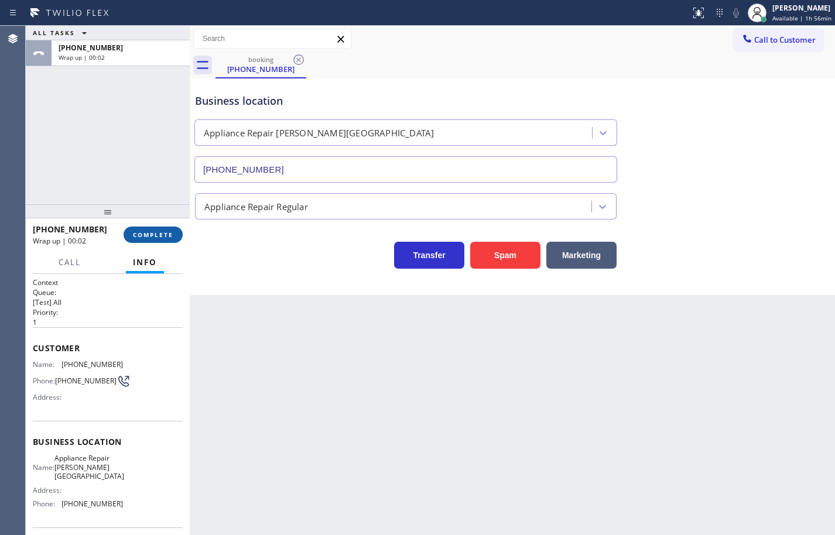
drag, startPoint x: 152, startPoint y: 234, endPoint x: 165, endPoint y: 228, distance: 14.7
click at [152, 234] on span "COMPLETE" at bounding box center [153, 235] width 40 height 8
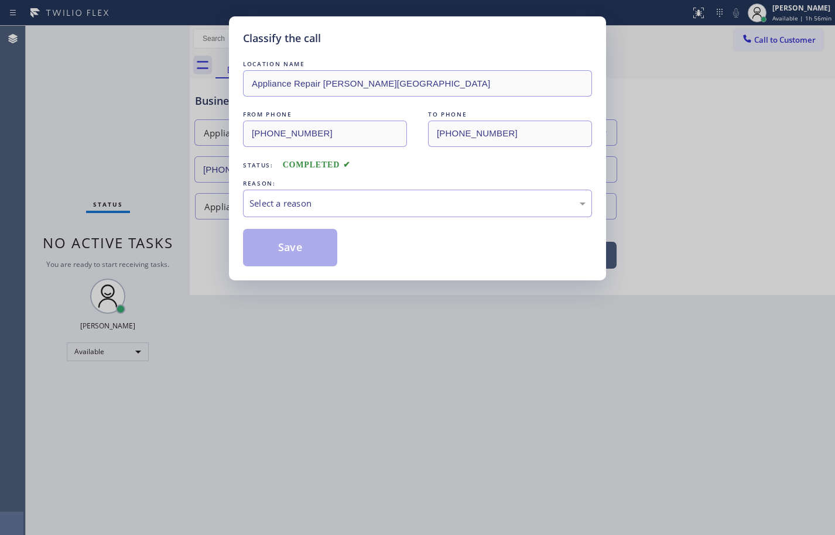
click at [401, 186] on div "REASON:" at bounding box center [417, 183] width 349 height 12
click at [403, 203] on div "Select a reason" at bounding box center [417, 203] width 336 height 13
click at [327, 263] on button "Save" at bounding box center [290, 247] width 94 height 37
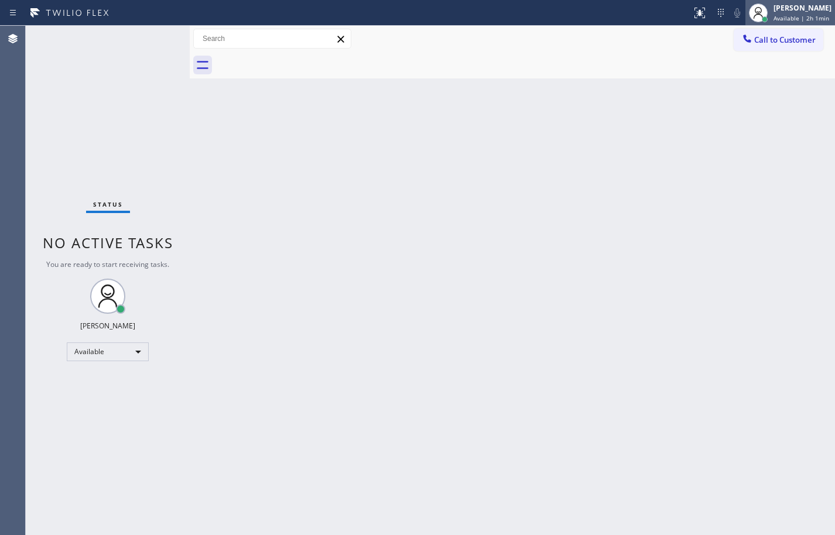
click at [807, 18] on span "Available | 2h 1min" at bounding box center [801, 18] width 56 height 8
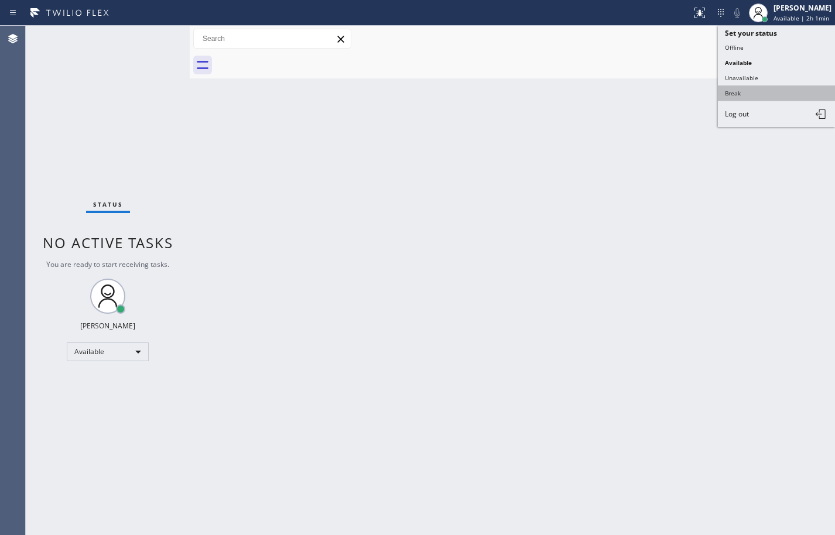
click at [763, 88] on button "Break" at bounding box center [776, 92] width 117 height 15
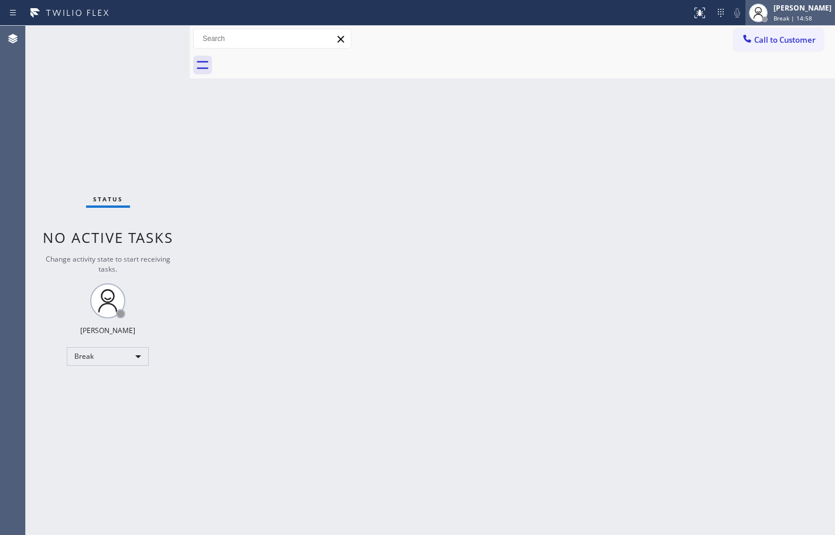
click at [823, 16] on div "Break | 14:58" at bounding box center [802, 18] width 58 height 8
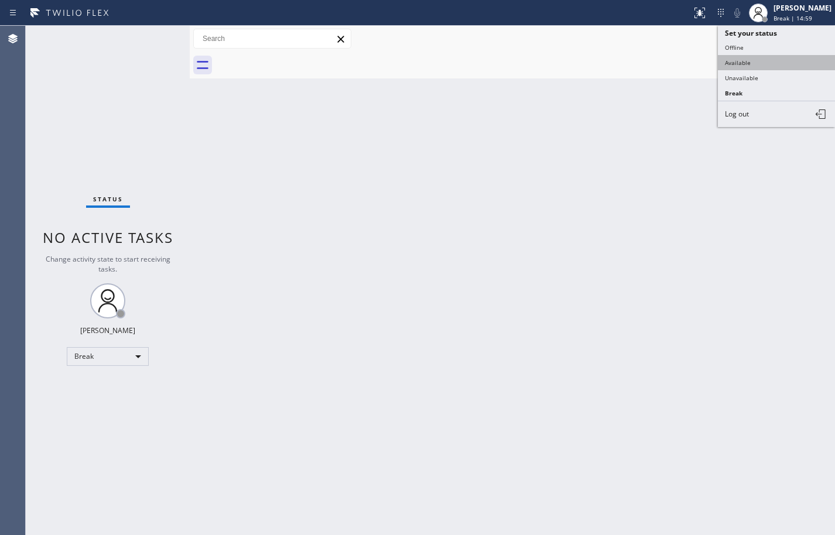
click at [766, 63] on button "Available" at bounding box center [776, 62] width 117 height 15
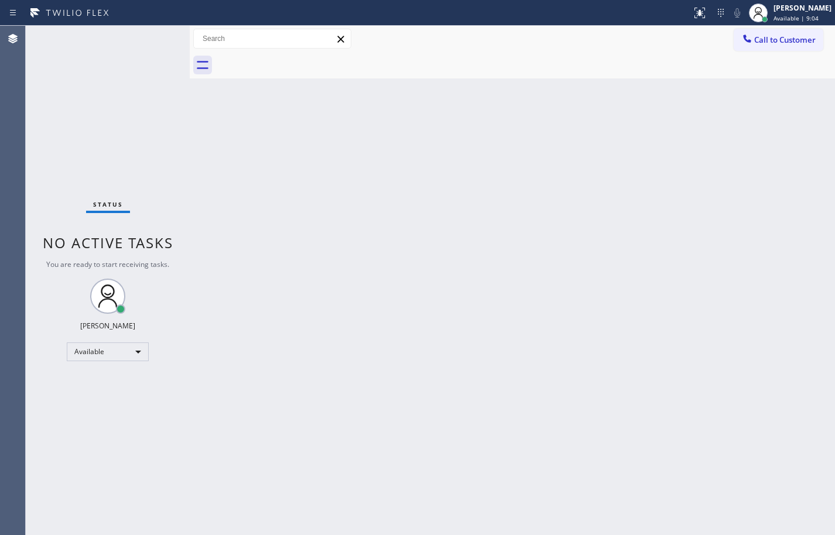
click at [787, 215] on div "Back to Dashboard Change Sender ID Customers Technicians Select a contact Outbo…" at bounding box center [512, 280] width 645 height 509
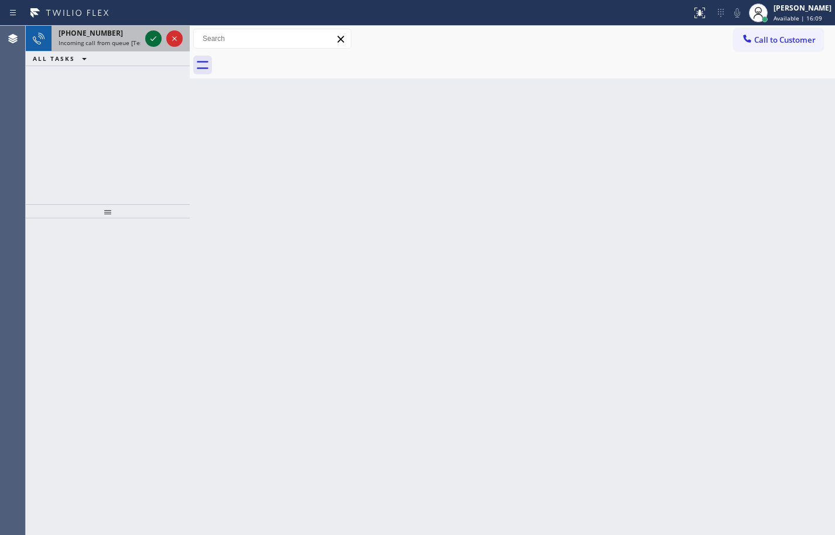
click at [150, 40] on icon at bounding box center [153, 39] width 14 height 14
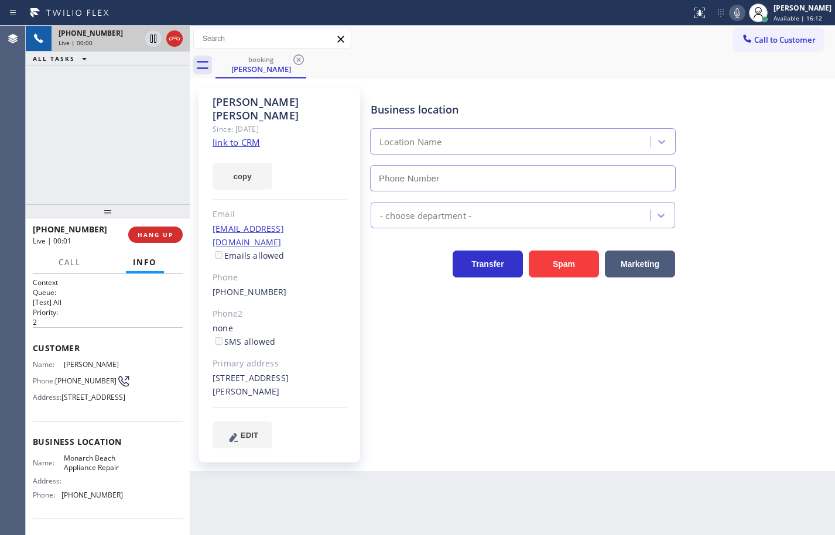
type input "(949) 536-8921"
click at [245, 136] on link "link to CRM" at bounding box center [235, 142] width 47 height 12
click at [272, 167] on button "copy" at bounding box center [242, 176] width 60 height 27
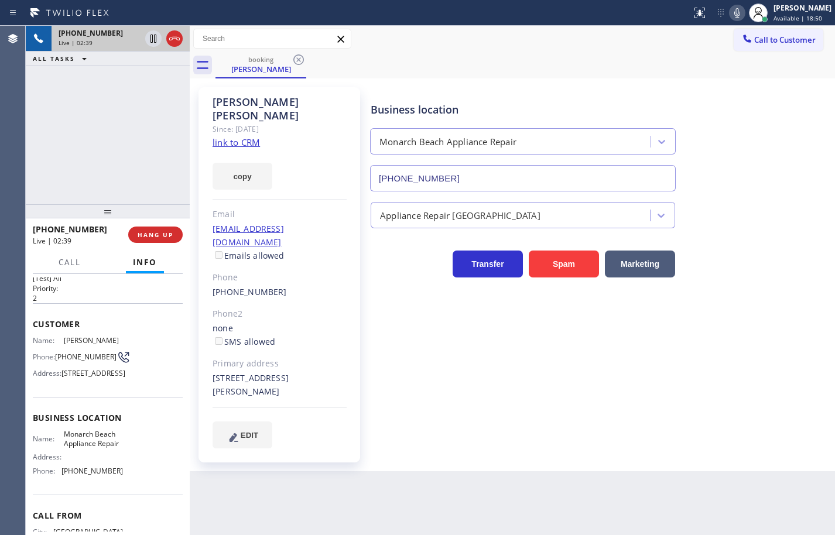
scroll to position [29, 0]
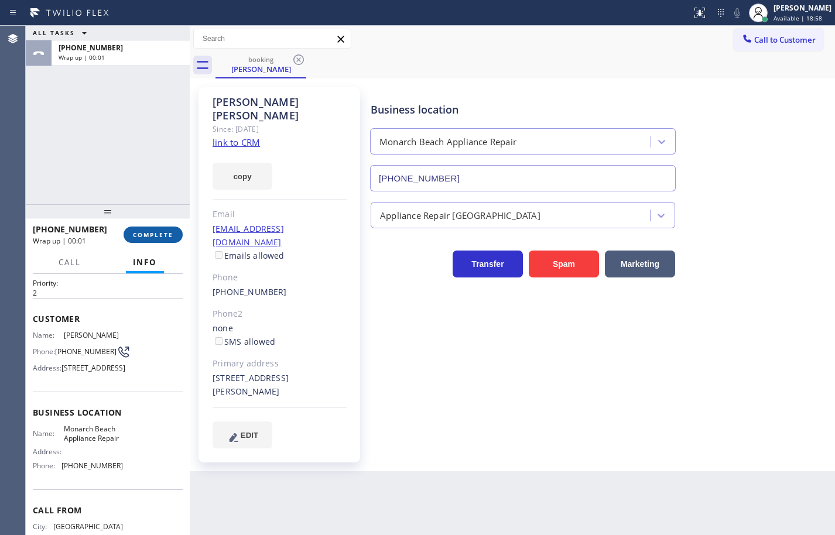
click at [163, 231] on span "COMPLETE" at bounding box center [153, 235] width 40 height 8
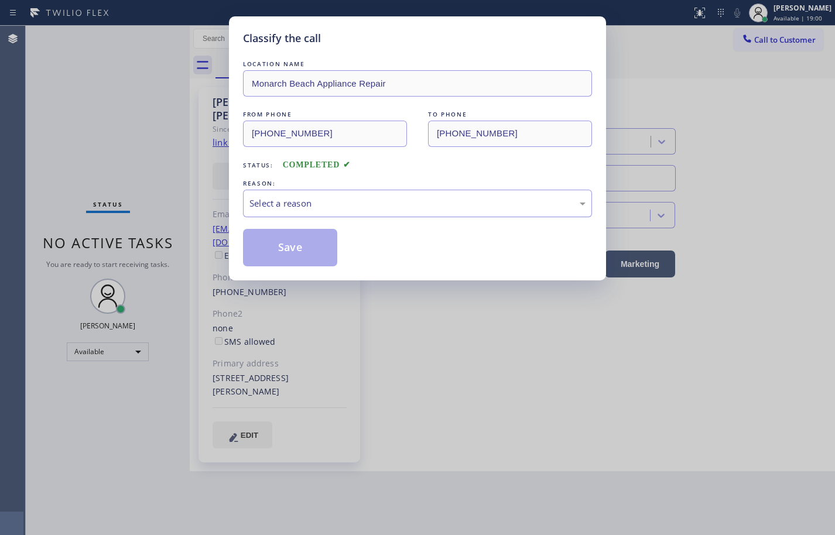
click at [303, 200] on div "Select a reason" at bounding box center [417, 203] width 336 height 13
click at [328, 253] on button "Save" at bounding box center [290, 247] width 94 height 37
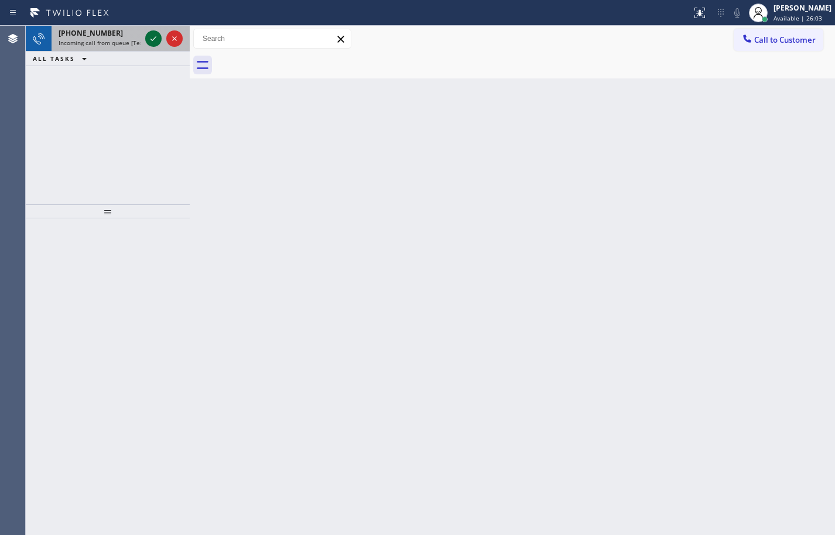
drag, startPoint x: 138, startPoint y: 46, endPoint x: 148, endPoint y: 43, distance: 10.2
click at [138, 46] on span "Incoming call from queue [Test] All" at bounding box center [107, 43] width 97 height 8
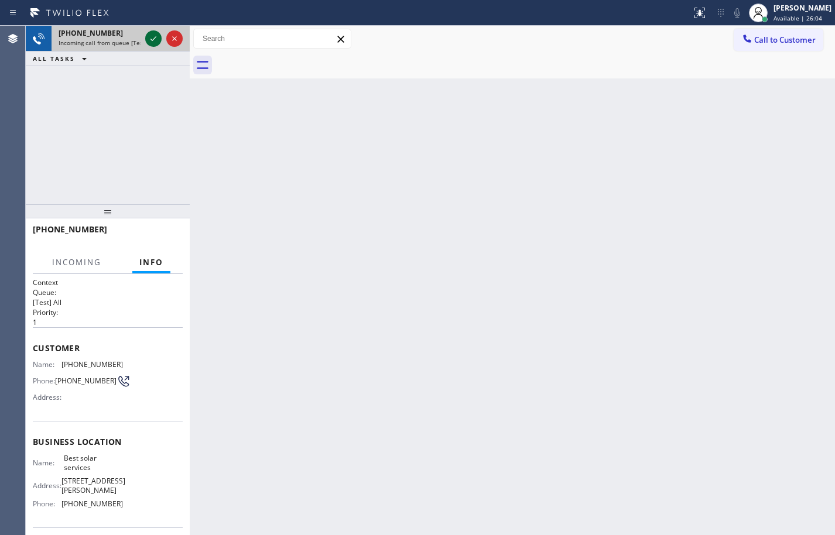
click at [150, 42] on icon at bounding box center [153, 39] width 14 height 14
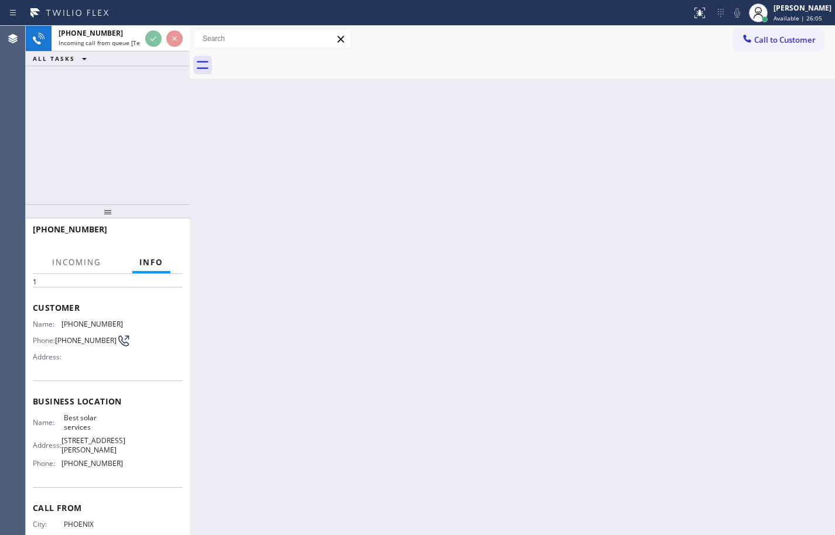
scroll to position [80, 0]
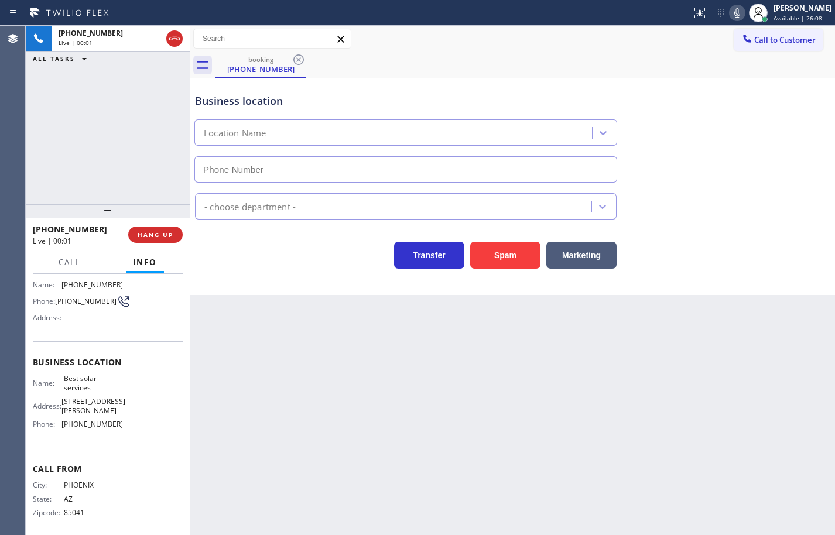
type input "(310) 553-3300"
click at [77, 389] on span "Best solar services" at bounding box center [93, 383] width 59 height 18
click at [98, 421] on span "(310) 553-3300" at bounding box center [91, 424] width 61 height 9
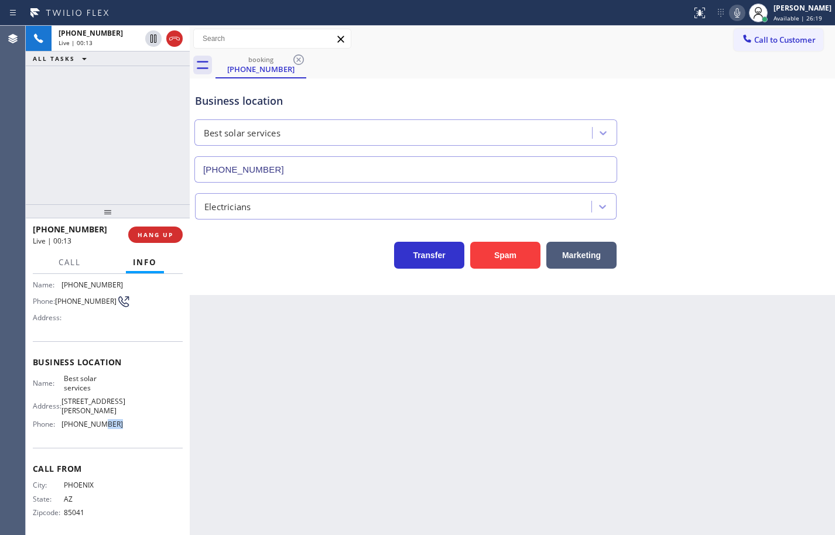
click at [98, 421] on span "(310) 553-3300" at bounding box center [91, 424] width 61 height 9
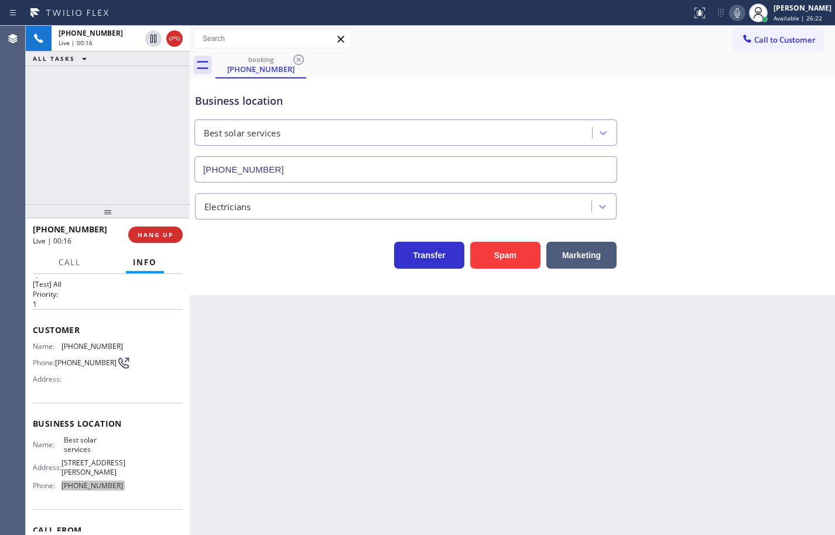
scroll to position [0, 0]
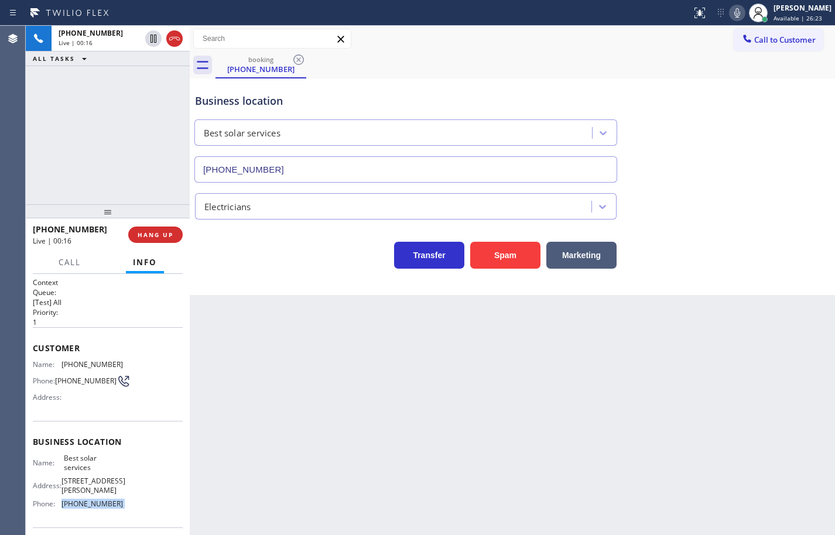
click at [85, 361] on span "(602) 323-4617" at bounding box center [91, 364] width 61 height 9
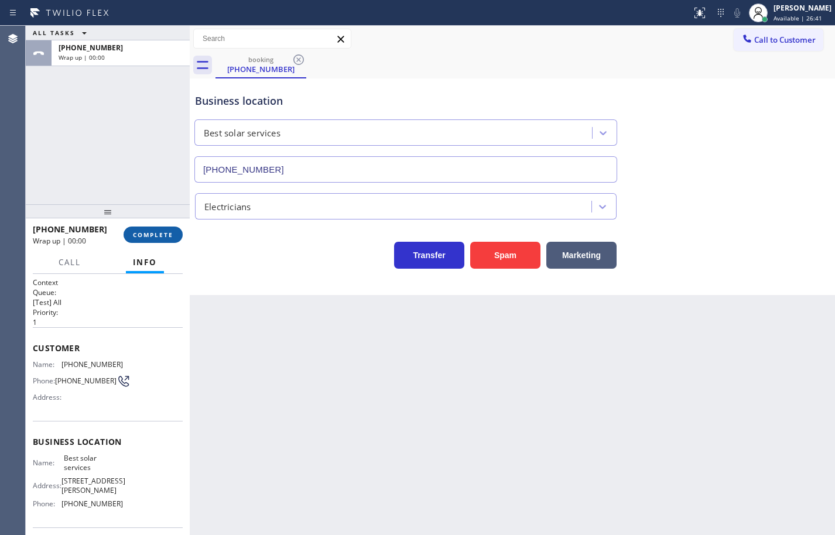
drag, startPoint x: 153, startPoint y: 246, endPoint x: 157, endPoint y: 238, distance: 8.9
click at [153, 246] on div "+16023234617 Wrap up | 00:00 COMPLETE" at bounding box center [108, 234] width 150 height 30
click at [157, 238] on span "COMPLETE" at bounding box center [153, 235] width 40 height 8
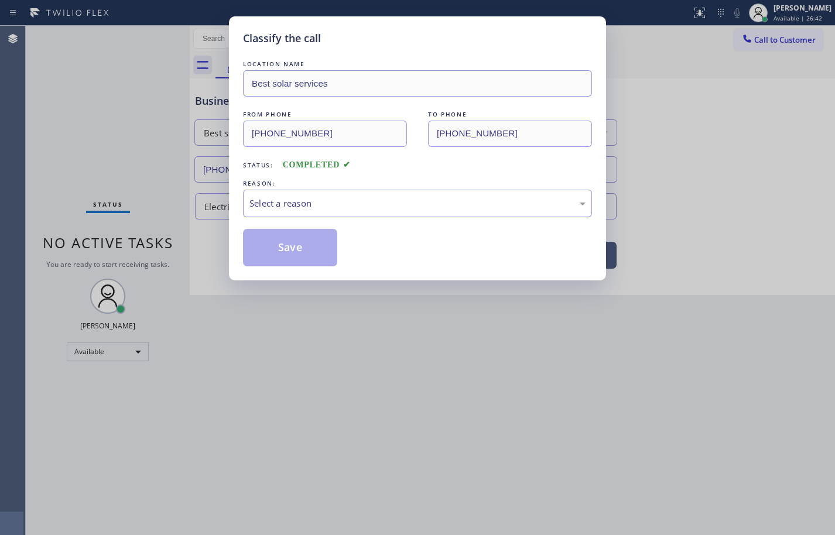
click at [284, 212] on div "Select a reason" at bounding box center [417, 204] width 349 height 28
click at [295, 242] on button "Save" at bounding box center [290, 247] width 94 height 37
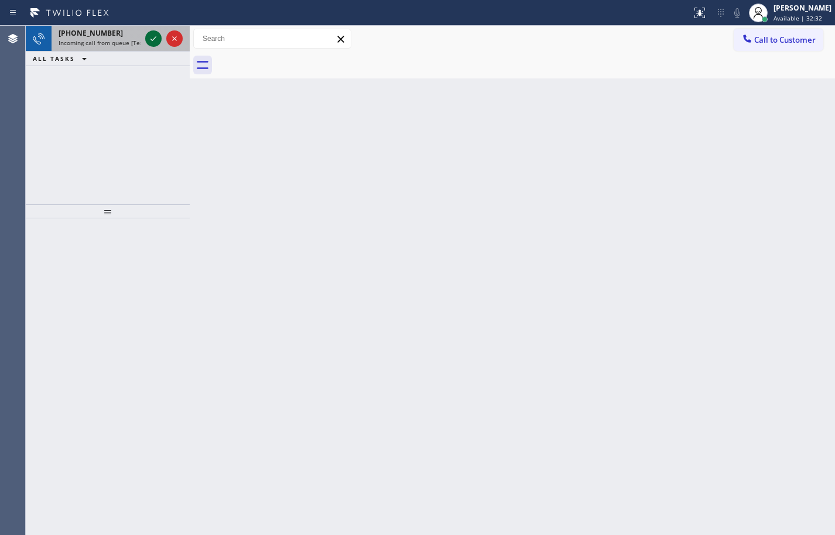
drag, startPoint x: 131, startPoint y: 34, endPoint x: 147, endPoint y: 40, distance: 18.2
click at [131, 34] on div "+12065080850" at bounding box center [100, 33] width 82 height 10
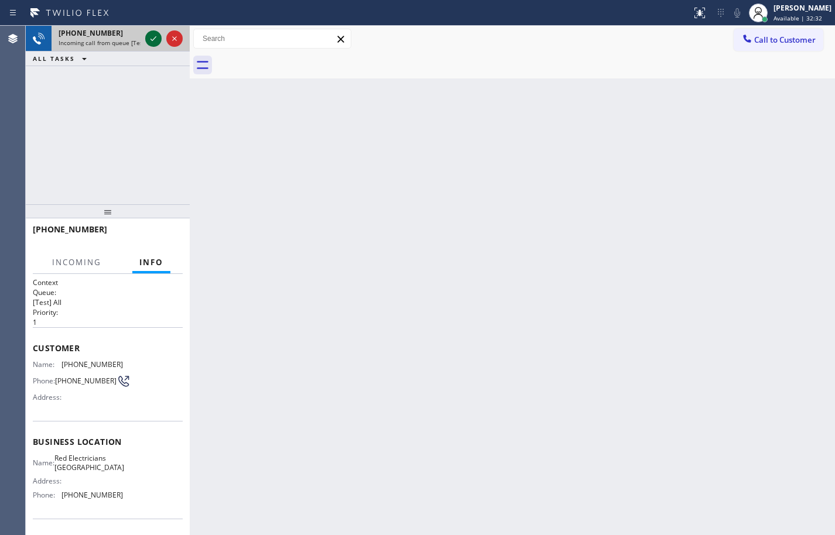
click at [153, 40] on icon at bounding box center [153, 38] width 6 height 5
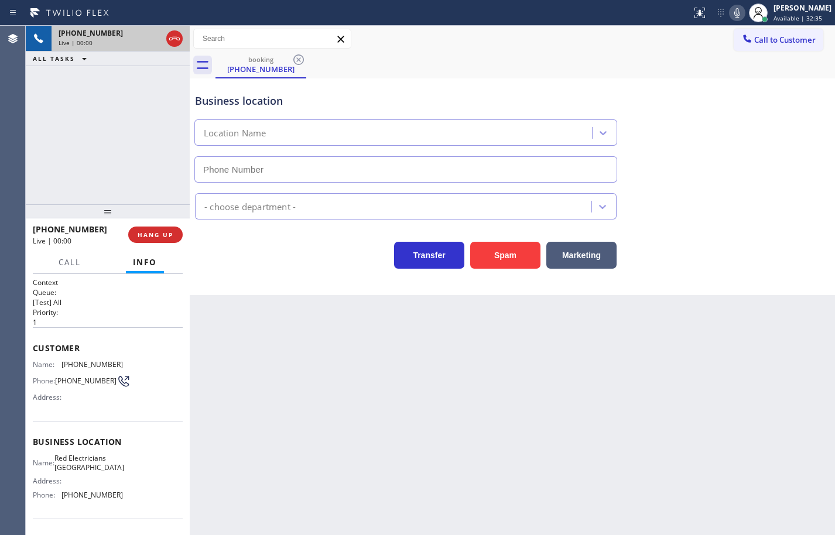
type input "(310) 388-3674"
click at [519, 255] on button "Spam" at bounding box center [505, 255] width 70 height 27
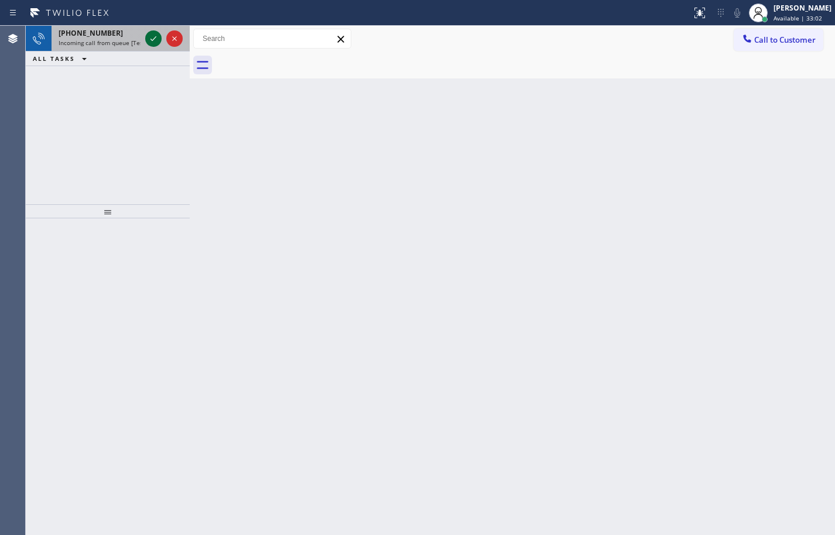
click at [153, 38] on icon at bounding box center [153, 39] width 14 height 14
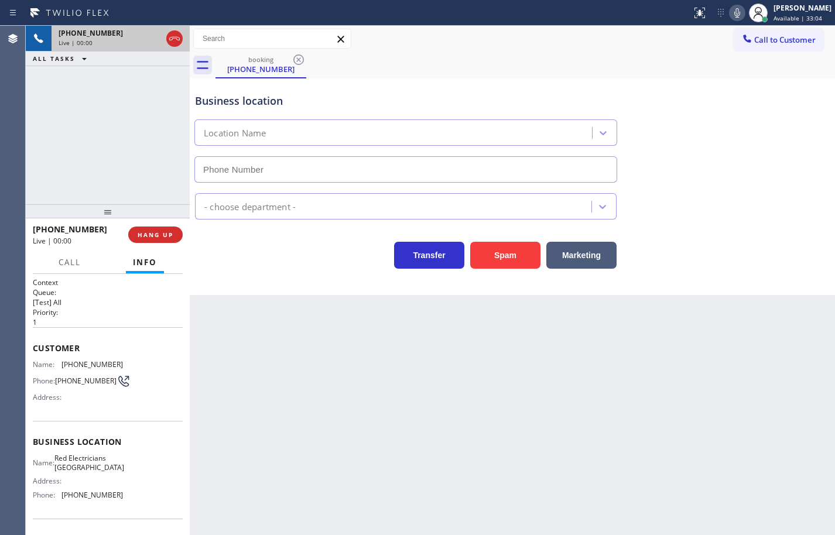
type input "(310) 388-3674"
click at [497, 255] on button "Spam" at bounding box center [505, 255] width 70 height 27
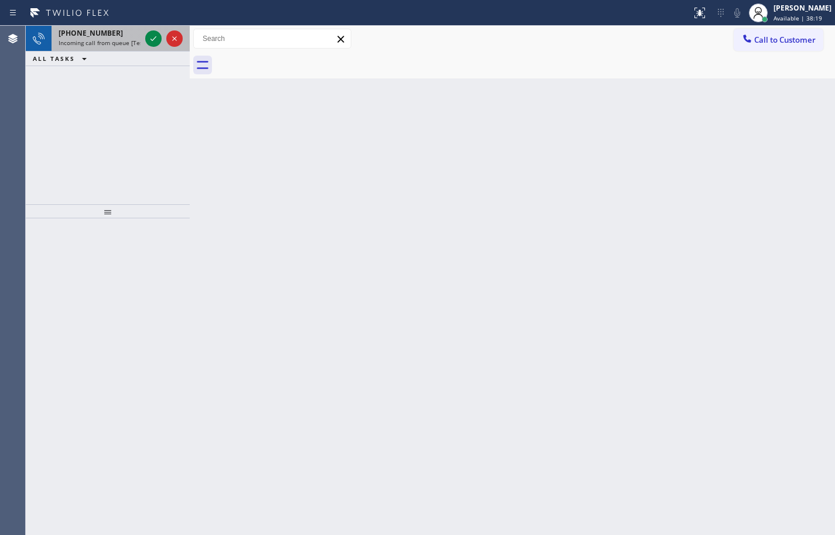
drag, startPoint x: 108, startPoint y: 40, endPoint x: 164, endPoint y: 43, distance: 56.8
click at [108, 40] on span "Incoming call from queue [Test] All" at bounding box center [107, 43] width 97 height 8
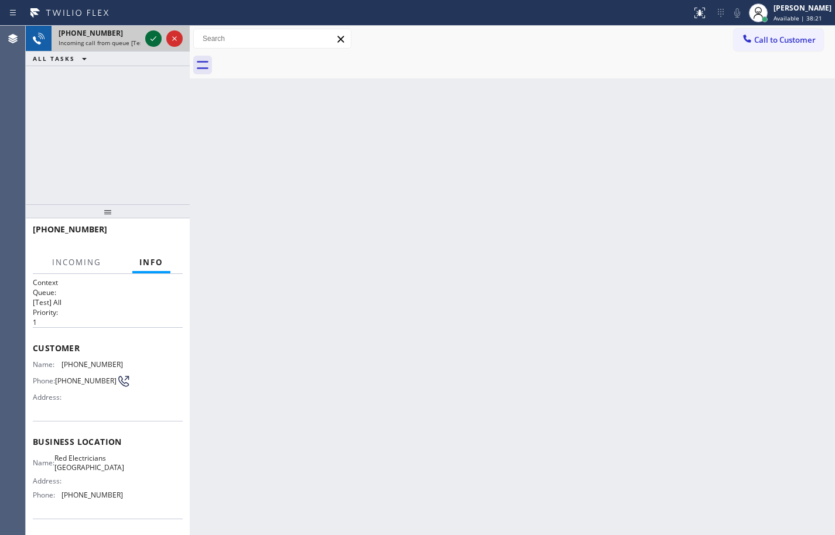
click at [155, 37] on icon at bounding box center [153, 39] width 14 height 14
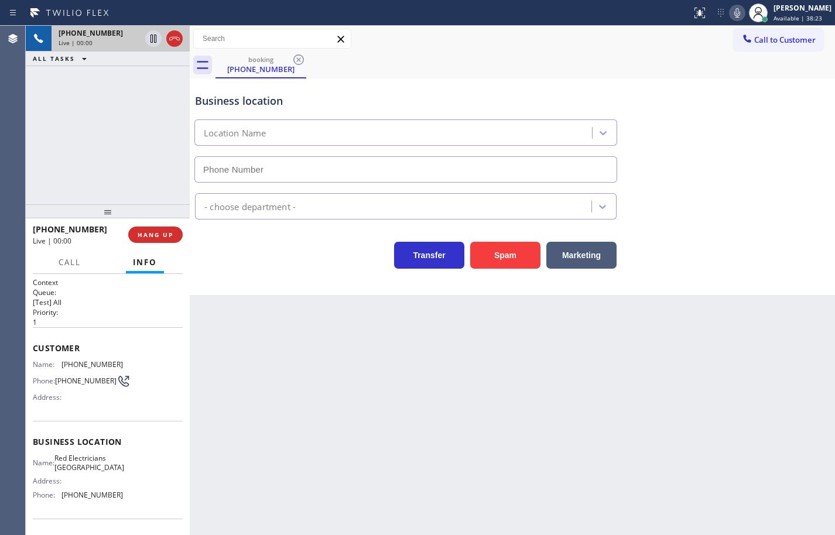
type input "(310) 388-3674"
click at [521, 260] on button "Spam" at bounding box center [505, 255] width 70 height 27
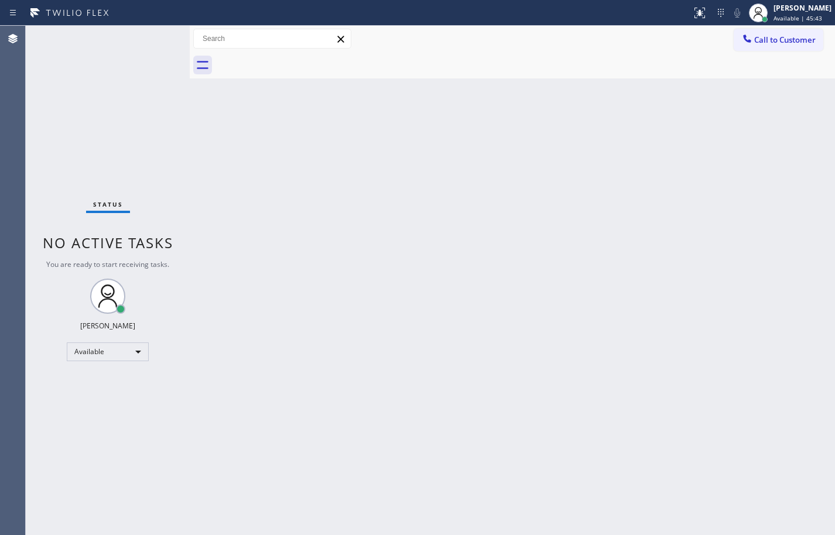
drag, startPoint x: 799, startPoint y: 309, endPoint x: 808, endPoint y: 268, distance: 41.9
click at [799, 309] on div "Back to Dashboard Change Sender ID Customers Technicians Select a contact Outbo…" at bounding box center [512, 280] width 645 height 509
click at [807, 33] on button "Call to Customer" at bounding box center [778, 40] width 90 height 22
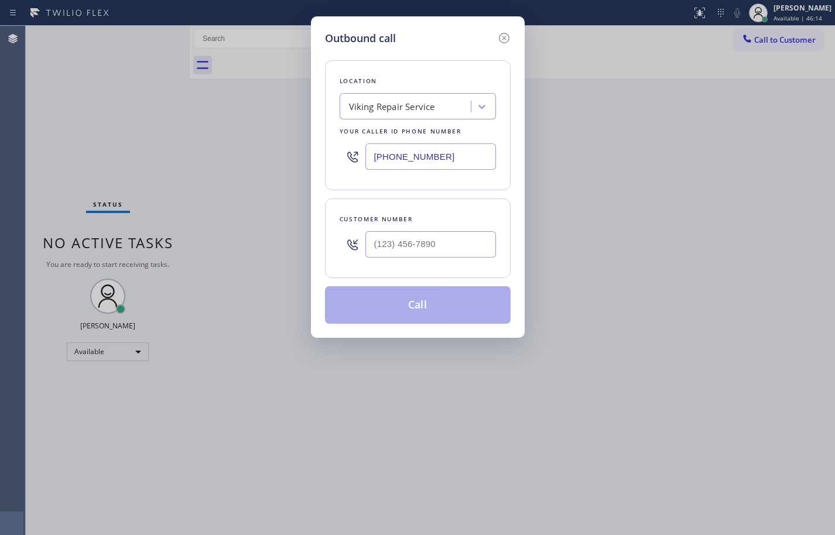
click at [464, 157] on input "(323) 416-2342" at bounding box center [430, 156] width 131 height 26
paste input "text"
type input "(323) 416-2342"
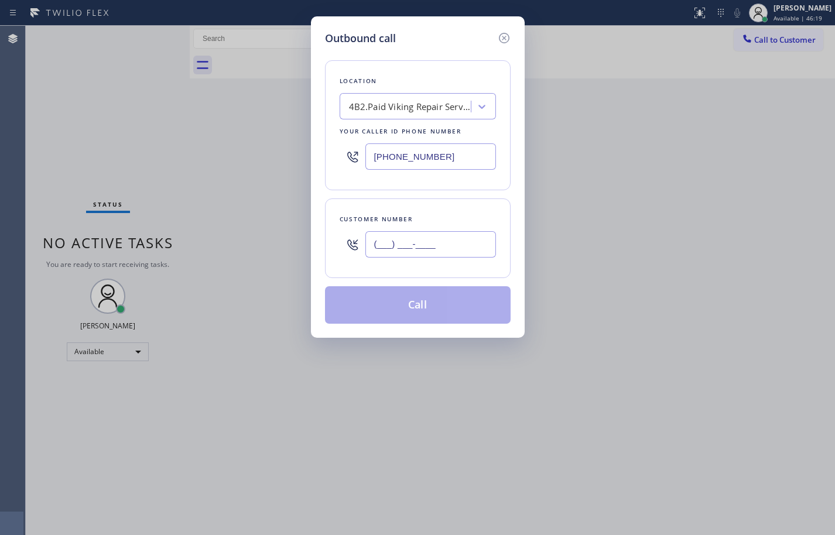
click at [464, 246] on input "(___) ___-____" at bounding box center [430, 244] width 131 height 26
paste input "408) 810-1076"
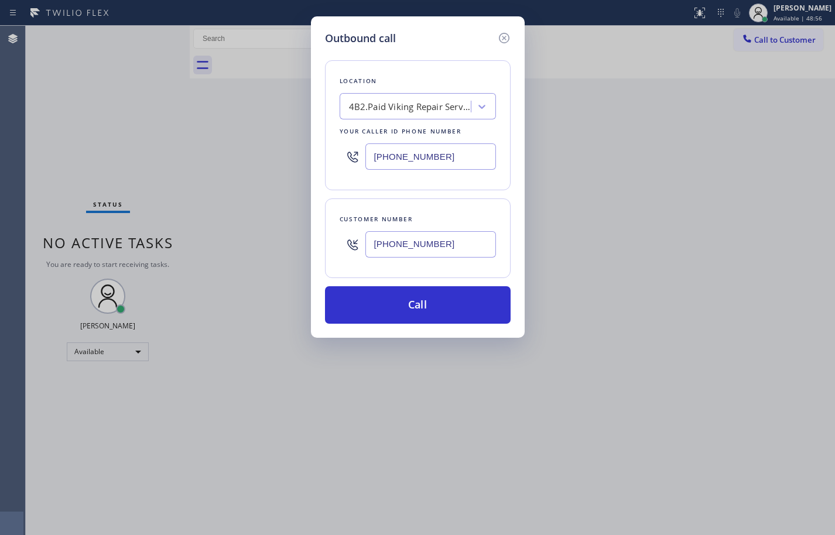
click at [448, 239] on input "(408) 810-1076" at bounding box center [430, 244] width 131 height 26
paste input "text"
type input "(408) 810-1076"
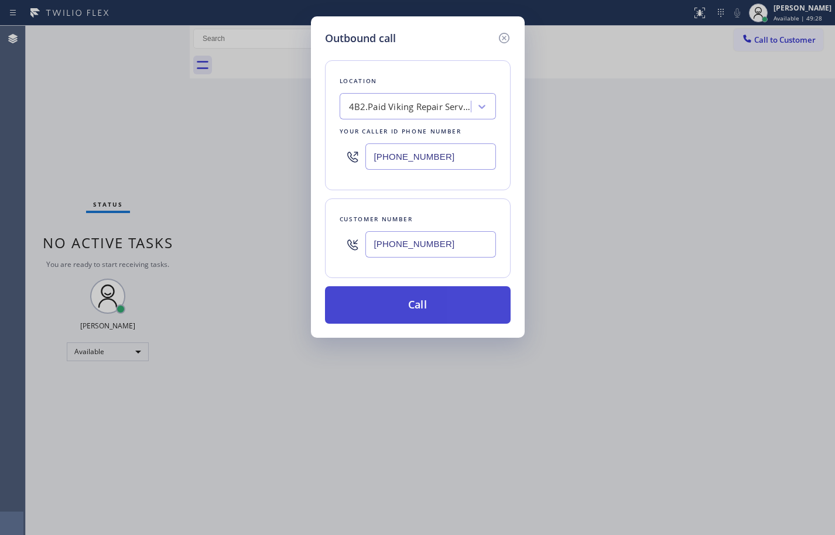
click at [449, 301] on button "Call" at bounding box center [418, 304] width 186 height 37
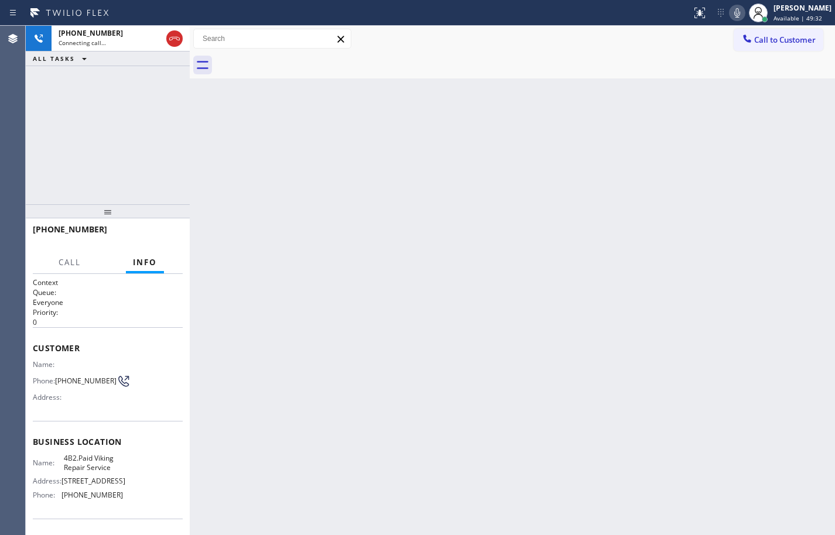
click at [76, 462] on span "4B2.Paid Viking Repair Service" at bounding box center [93, 463] width 59 height 18
click at [95, 464] on span "4B2.Paid Viking Repair Service" at bounding box center [93, 463] width 59 height 18
drag, startPoint x: 75, startPoint y: 461, endPoint x: 111, endPoint y: 467, distance: 35.7
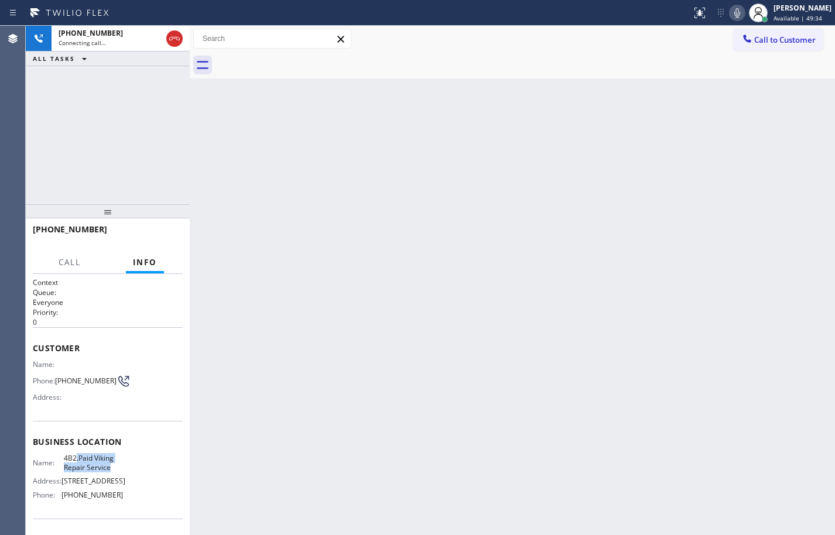
click at [111, 467] on span "4B2.Paid Viking Repair Service" at bounding box center [93, 463] width 59 height 18
click at [180, 39] on icon at bounding box center [174, 39] width 14 height 14
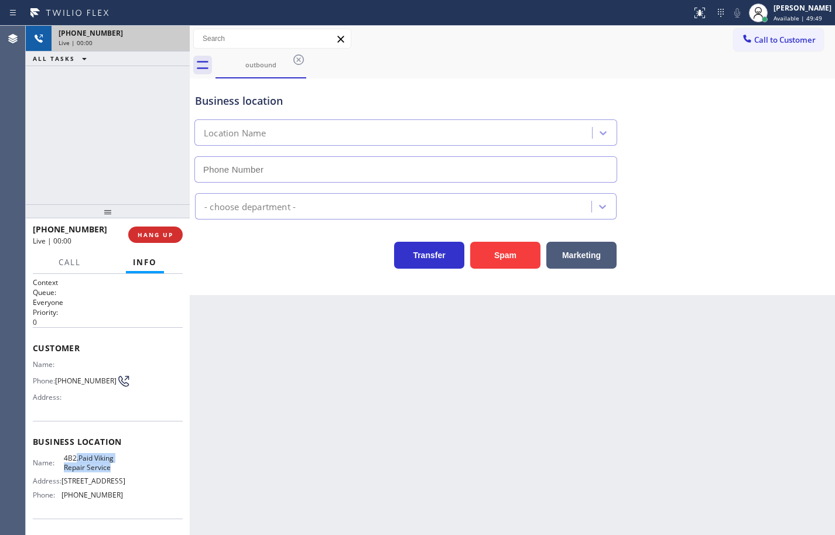
type input "(323) 416-2342"
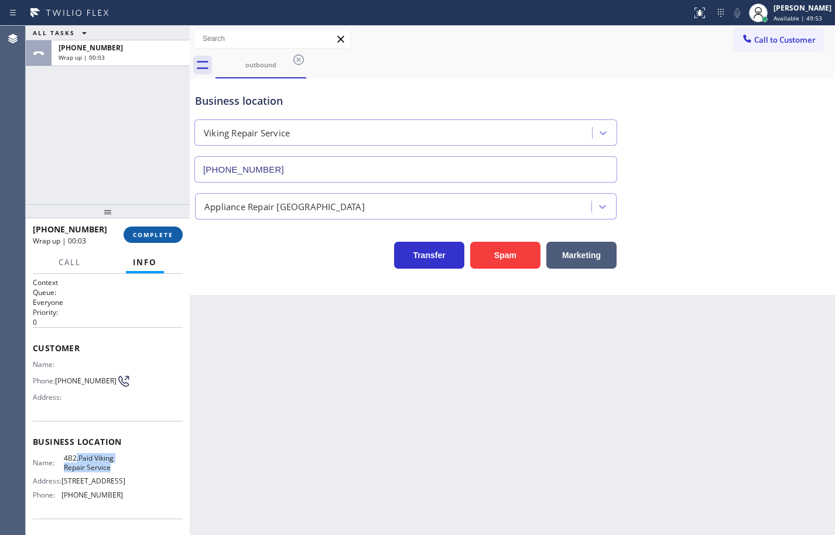
click at [135, 232] on span "COMPLETE" at bounding box center [153, 235] width 40 height 8
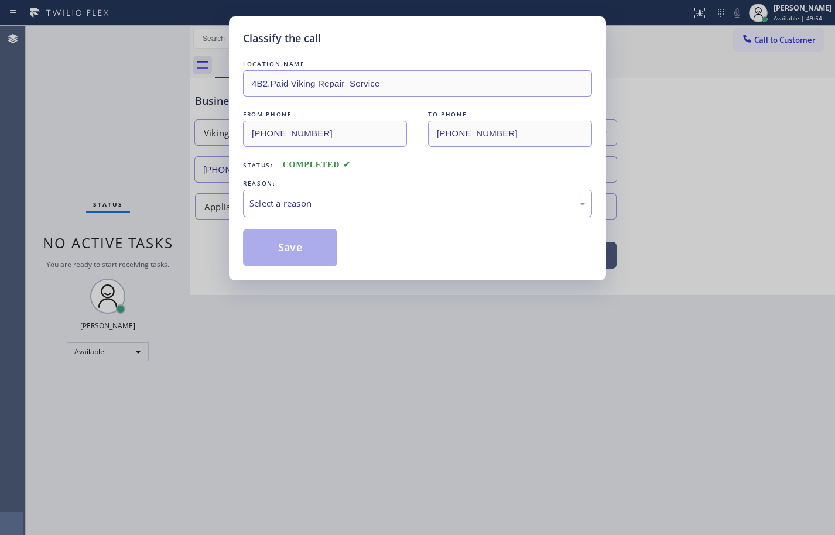
click at [289, 220] on div "LOCATION NAME 4B2.Paid Viking Repair Service FROM PHONE (323) 416-2342 TO PHONE…" at bounding box center [417, 162] width 349 height 208
click at [298, 211] on div "Select a reason" at bounding box center [417, 204] width 349 height 28
click at [304, 256] on button "Save" at bounding box center [290, 247] width 94 height 37
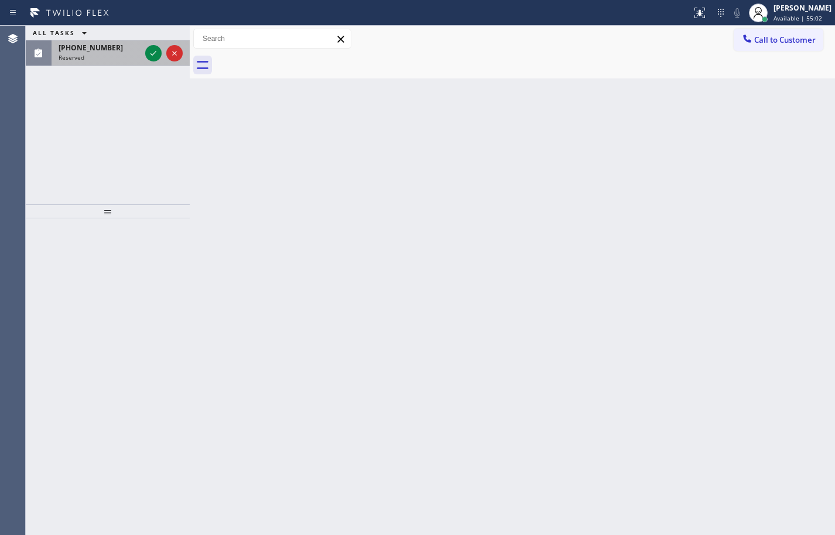
click at [81, 58] on span "Reserved" at bounding box center [72, 57] width 26 height 8
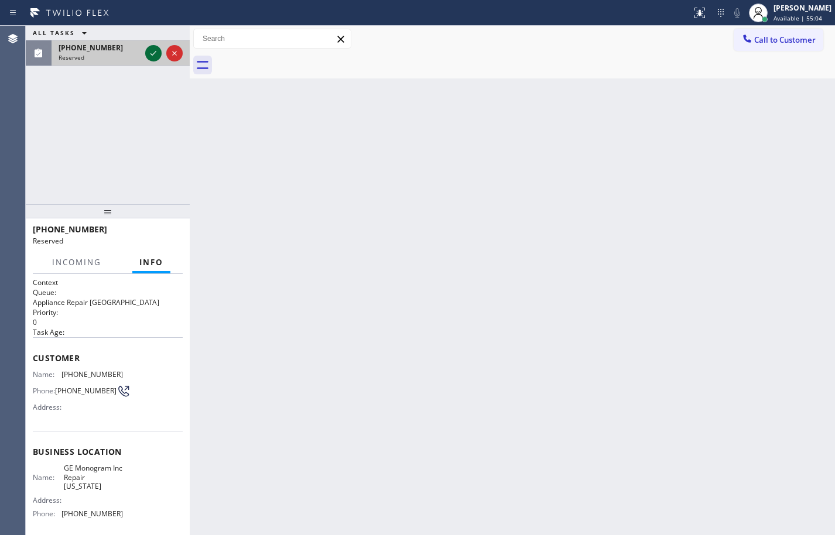
click at [152, 54] on icon at bounding box center [153, 53] width 14 height 14
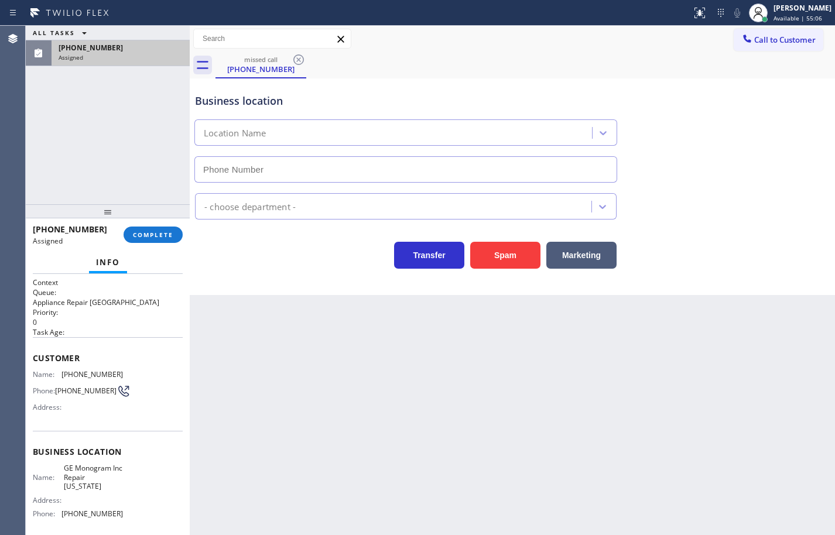
type input "(332) 456-0495"
click at [162, 232] on span "COMPLETE" at bounding box center [153, 235] width 40 height 8
click at [166, 232] on span "COMPLETE" at bounding box center [153, 235] width 40 height 8
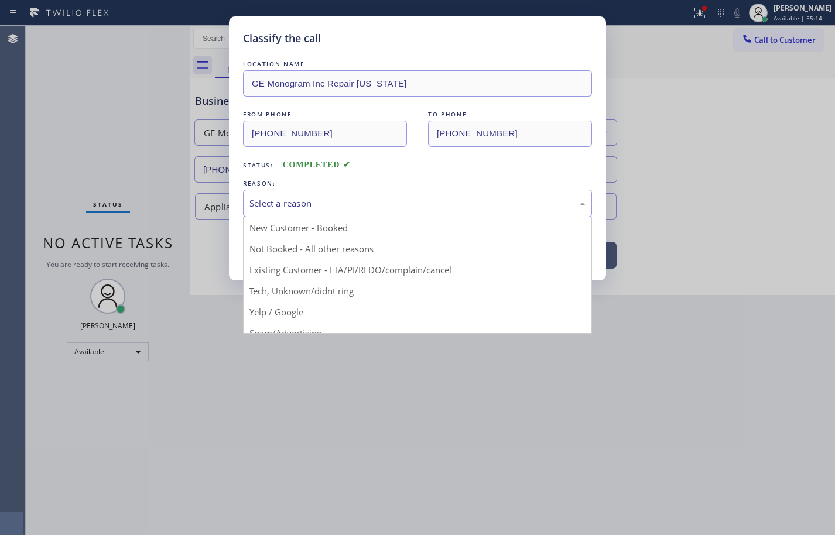
click at [367, 215] on div "Select a reason" at bounding box center [417, 204] width 349 height 28
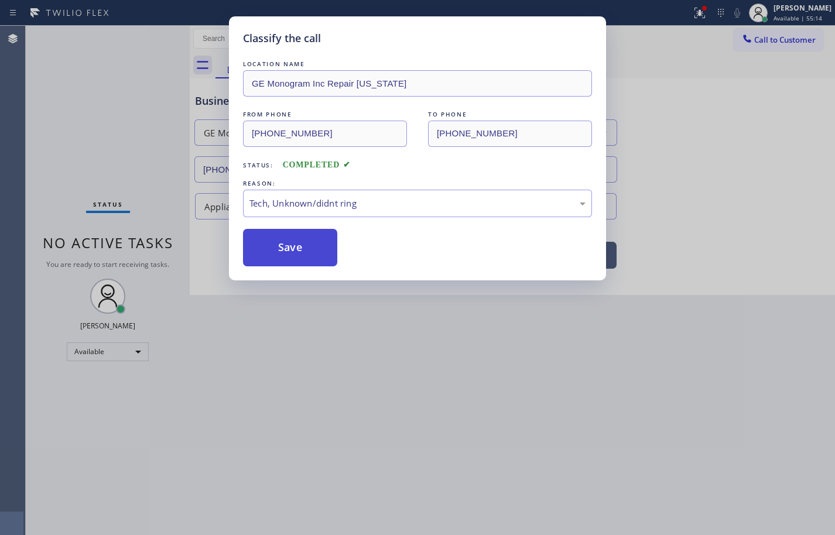
click at [308, 256] on button "Save" at bounding box center [290, 247] width 94 height 37
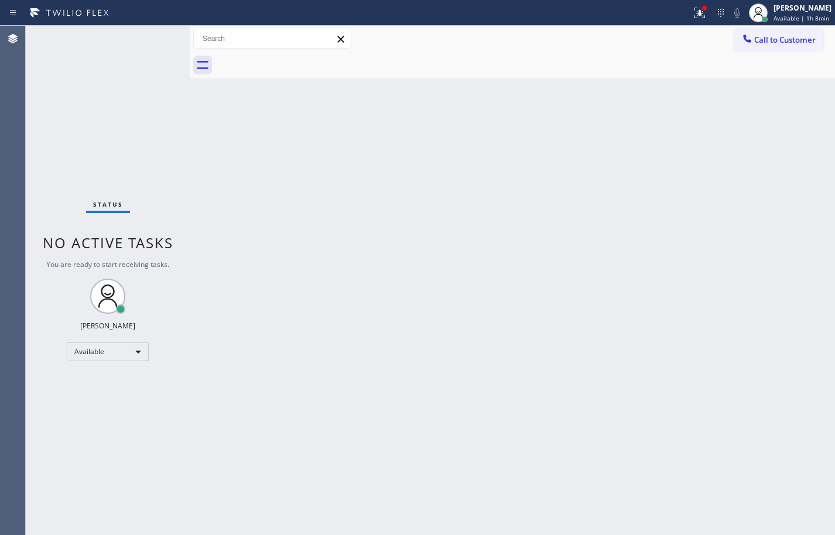
click at [756, 41] on span "Call to Customer" at bounding box center [784, 40] width 61 height 11
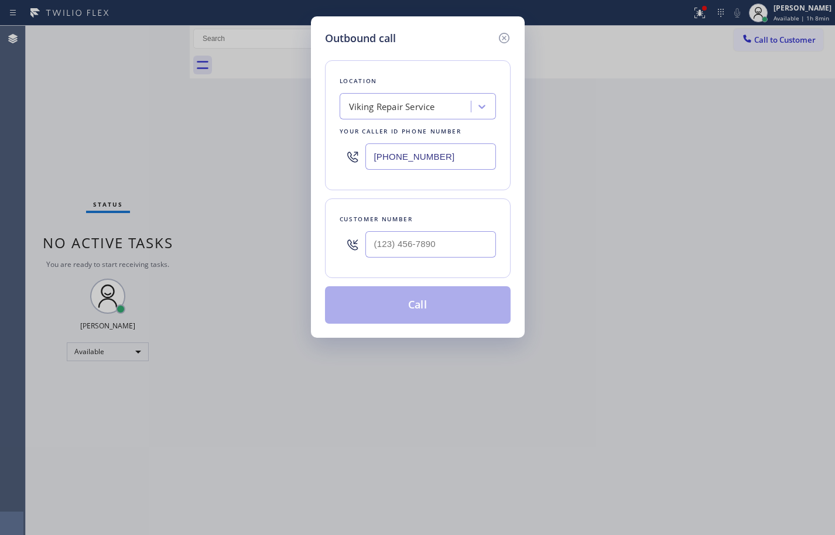
click at [445, 148] on input "(323) 416-2342" at bounding box center [430, 156] width 131 height 26
paste input "877) 917-985"
type input "(877) 917-9852"
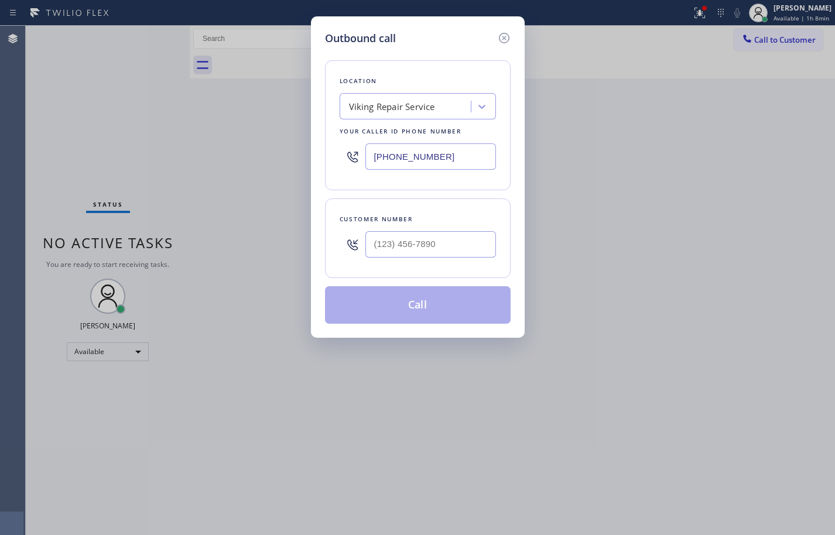
click at [438, 74] on div "Location Viking Repair Service Your caller id phone number (877) 917-9852" at bounding box center [418, 125] width 186 height 130
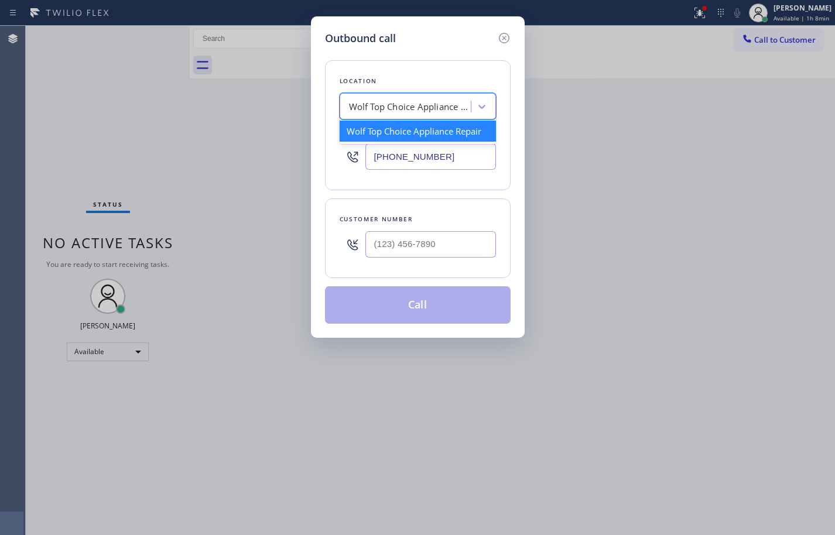
click at [434, 105] on div "Wolf Top Choice Appliance Repair" at bounding box center [410, 106] width 123 height 13
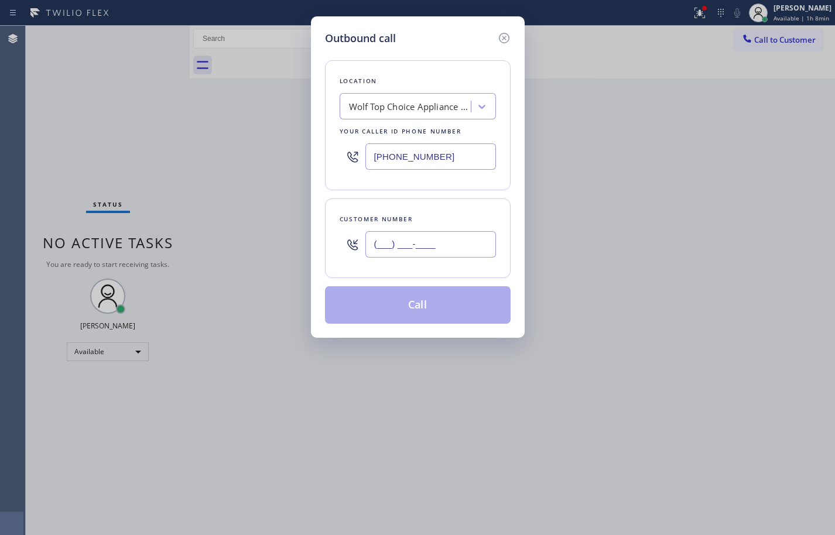
click at [437, 249] on input "(___) ___-____" at bounding box center [430, 244] width 131 height 26
paste input "630) 207-9757"
type input "(630) 207-9757"
click at [475, 208] on div "Customer number (630) 207-9757" at bounding box center [418, 238] width 186 height 80
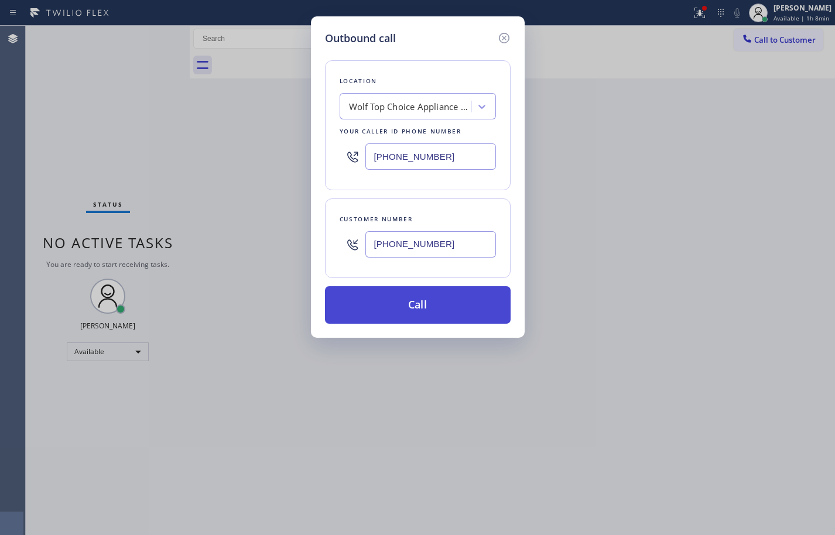
click at [463, 286] on button "Call" at bounding box center [418, 304] width 186 height 37
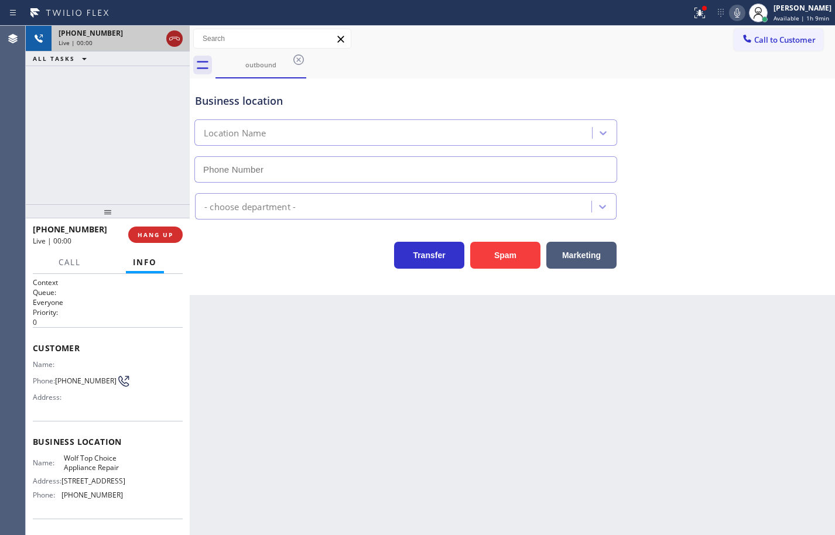
click at [180, 40] on icon at bounding box center [174, 39] width 14 height 14
type input "(877) 917-9852"
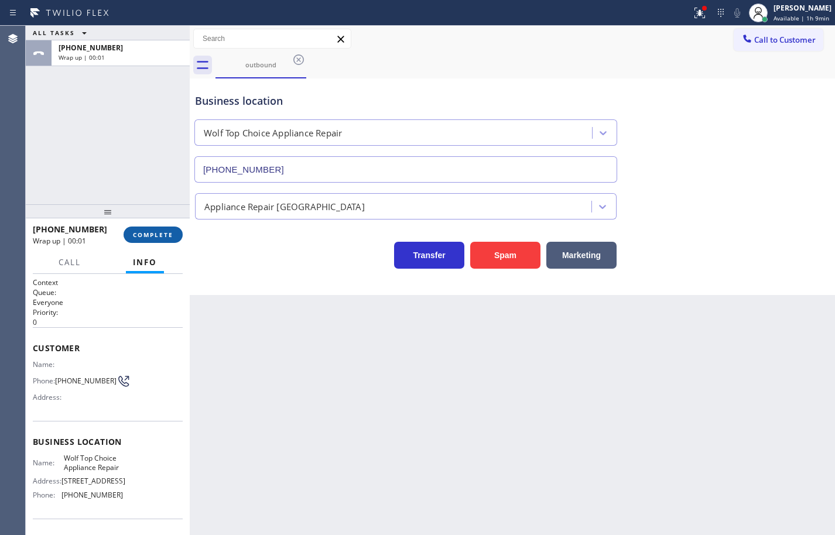
click at [156, 231] on span "COMPLETE" at bounding box center [153, 235] width 40 height 8
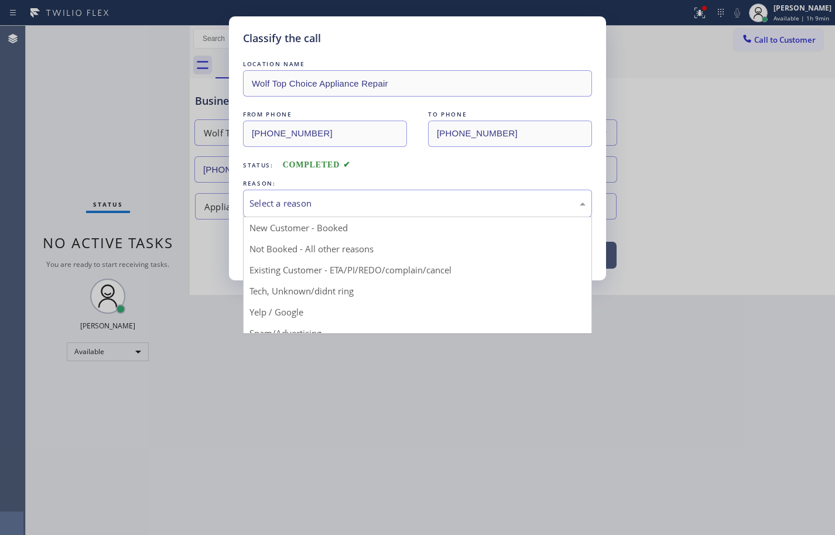
click at [282, 207] on div "Select a reason" at bounding box center [417, 203] width 336 height 13
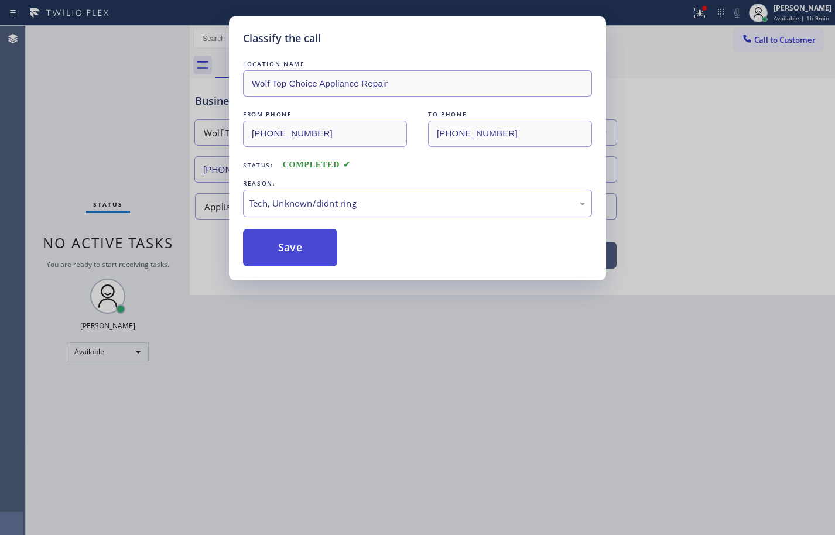
click at [313, 251] on button "Save" at bounding box center [290, 247] width 94 height 37
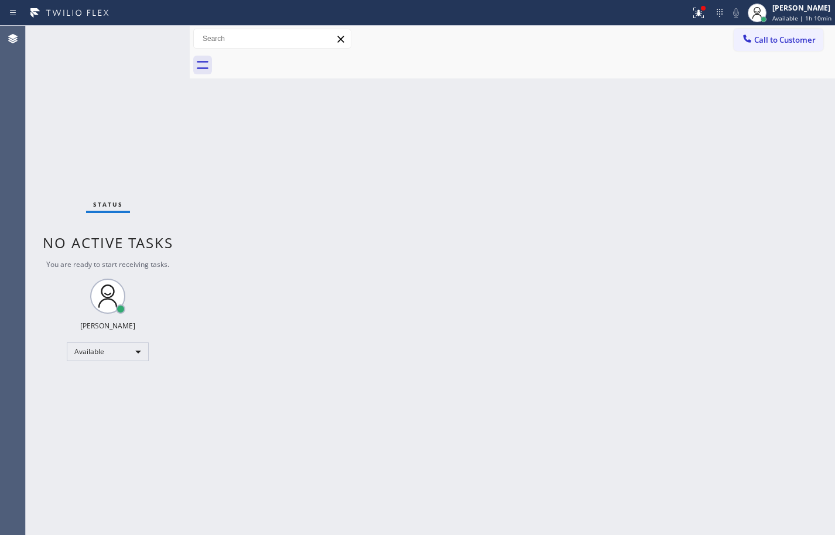
click at [797, 317] on div "Back to Dashboard Change Sender ID Customers Technicians Select a contact Outbo…" at bounding box center [512, 280] width 645 height 509
click at [802, 270] on div "Back to Dashboard Change Sender ID Customers Technicians Select a contact Outbo…" at bounding box center [512, 280] width 645 height 509
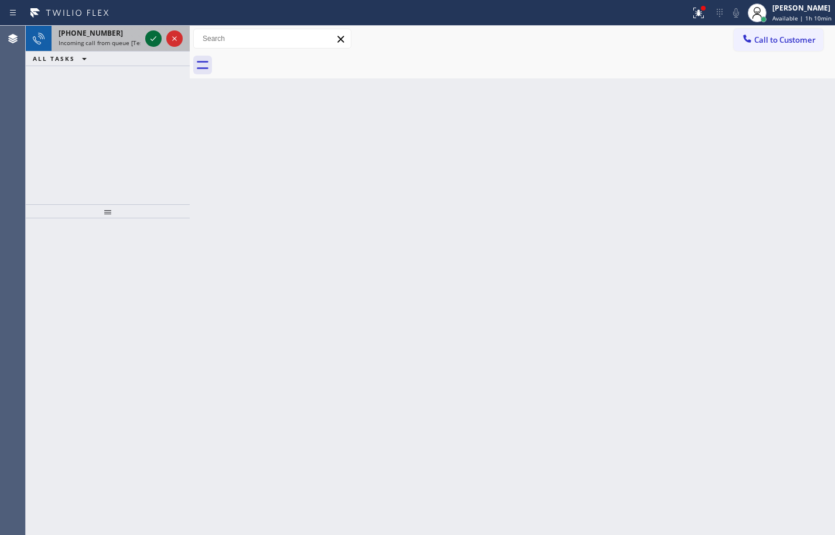
click at [157, 37] on icon at bounding box center [153, 39] width 14 height 14
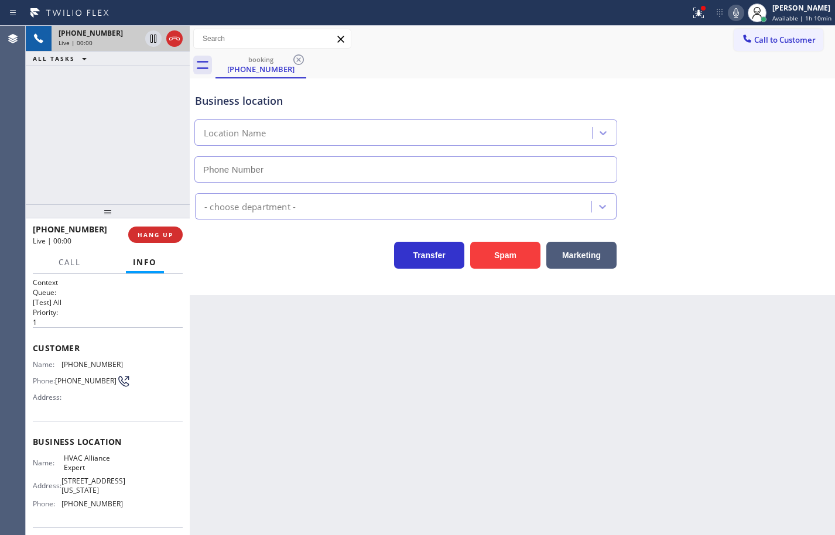
type input "(855) 999-4417"
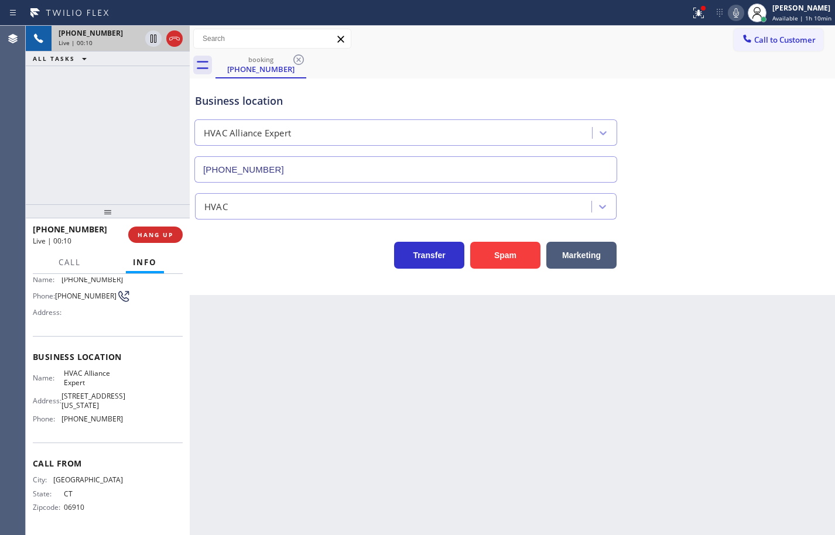
scroll to position [89, 0]
click at [123, 416] on div "Name: HVAC Alliance Expert Address: 10866 Washington Blvd Phone: (855) 999-4417" at bounding box center [108, 398] width 150 height 59
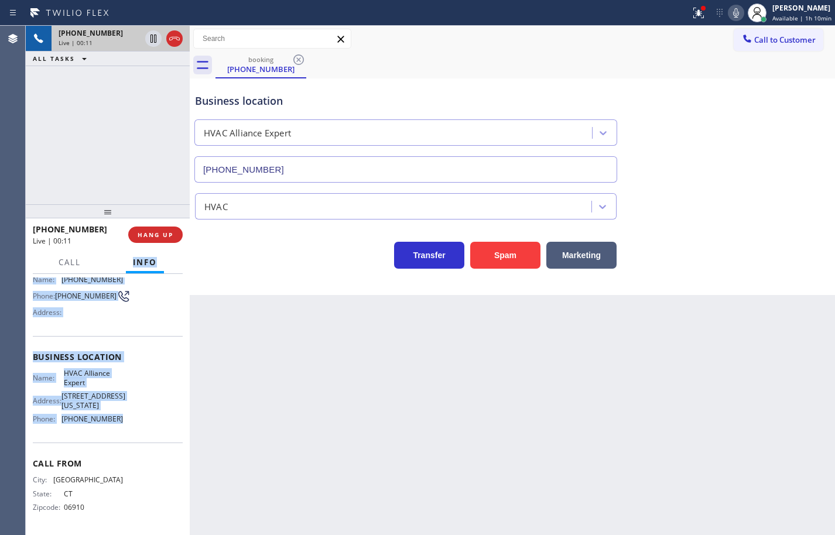
scroll to position [0, 0]
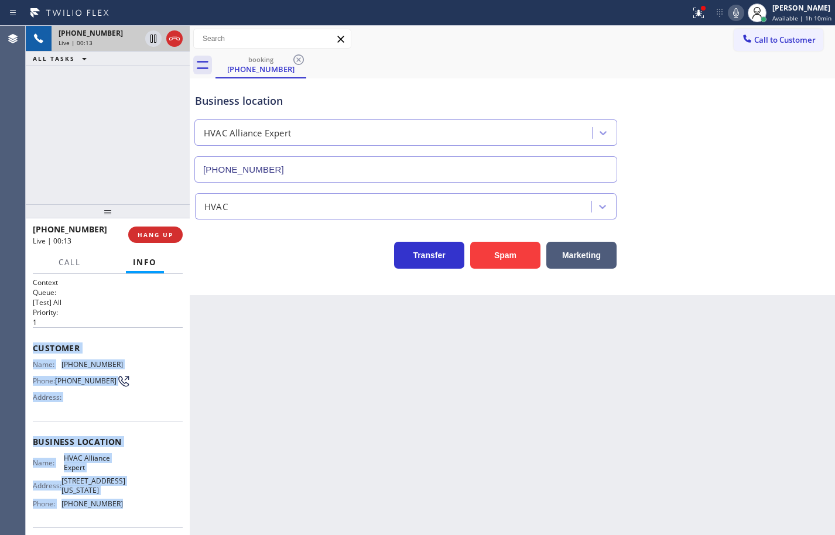
drag, startPoint x: 122, startPoint y: 421, endPoint x: 30, endPoint y: 345, distance: 118.9
click at [30, 345] on div "Context Queue: [Test] All Priority: 1 Customer Name: (203) 918-5883 Phone: (203…" at bounding box center [108, 404] width 164 height 261
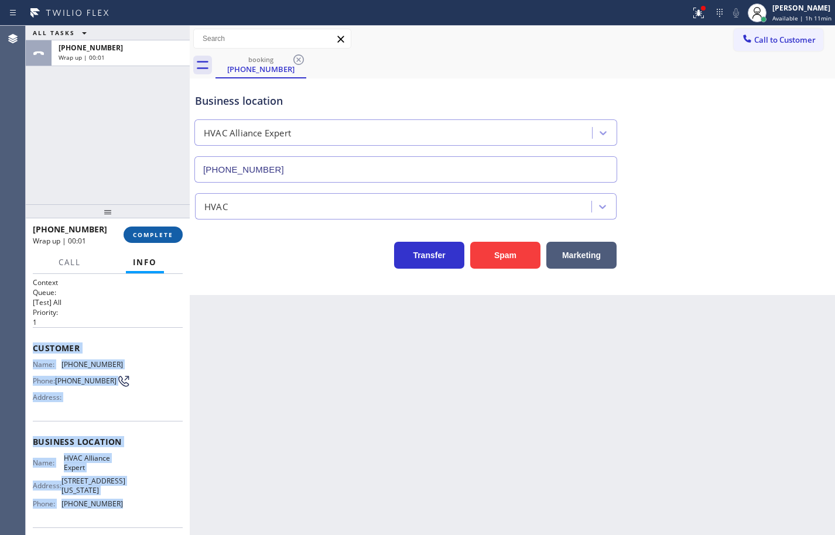
click at [175, 232] on button "COMPLETE" at bounding box center [152, 234] width 59 height 16
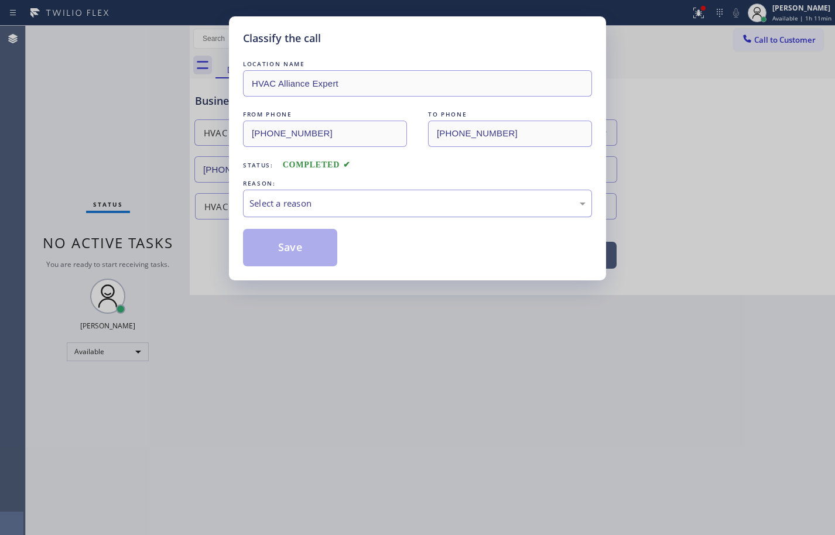
click at [315, 208] on div "Select a reason" at bounding box center [417, 203] width 336 height 13
click at [298, 246] on button "Save" at bounding box center [290, 247] width 94 height 37
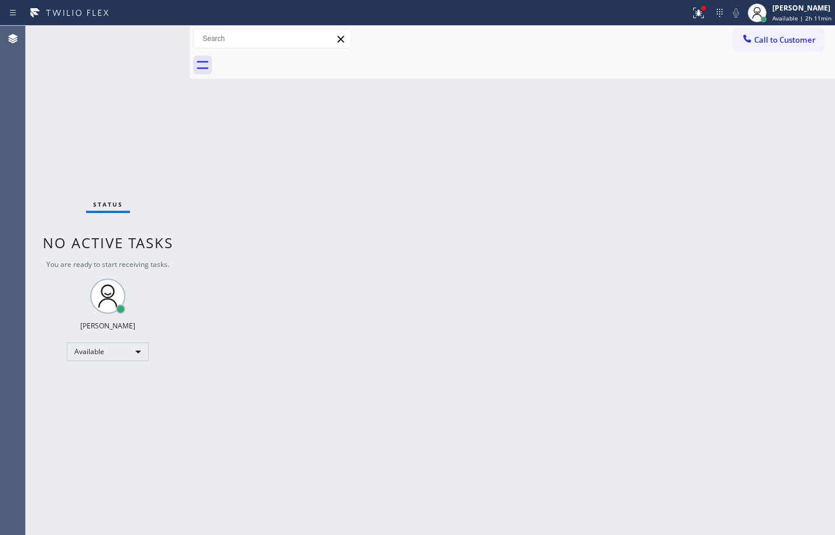
drag, startPoint x: 12, startPoint y: 74, endPoint x: 87, endPoint y: 74, distance: 74.3
click at [12, 74] on div "Agent Desktop" at bounding box center [12, 280] width 25 height 509
click at [780, 18] on span "Available | 2h 11min" at bounding box center [801, 18] width 59 height 8
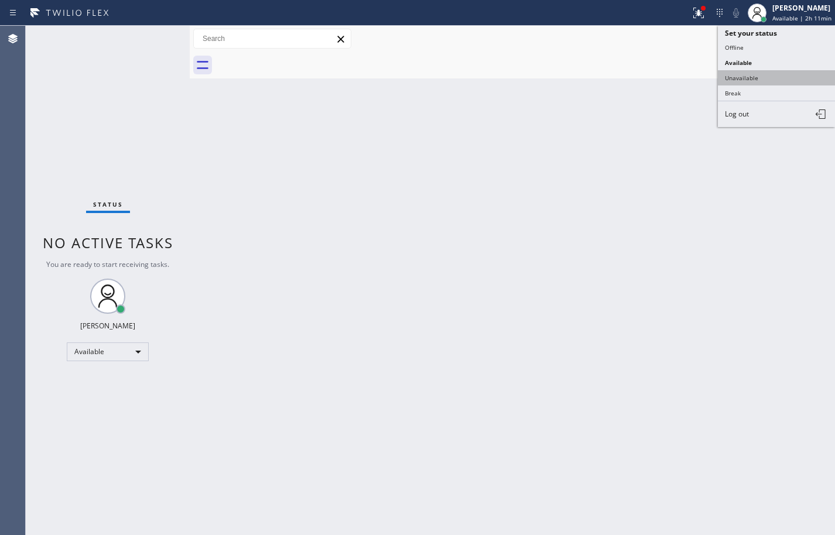
click at [764, 71] on button "Unavailable" at bounding box center [776, 77] width 117 height 15
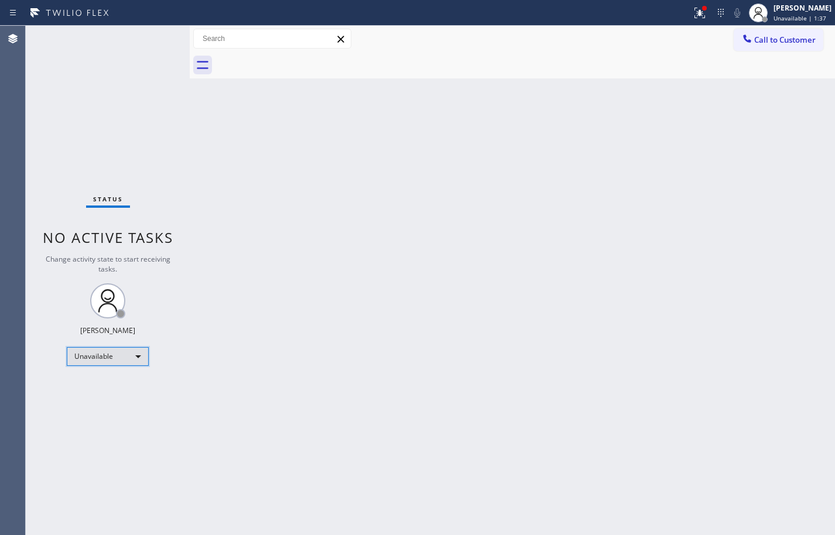
click at [120, 358] on div "Unavailable" at bounding box center [108, 356] width 82 height 19
click at [125, 386] on li "Available" at bounding box center [107, 387] width 80 height 14
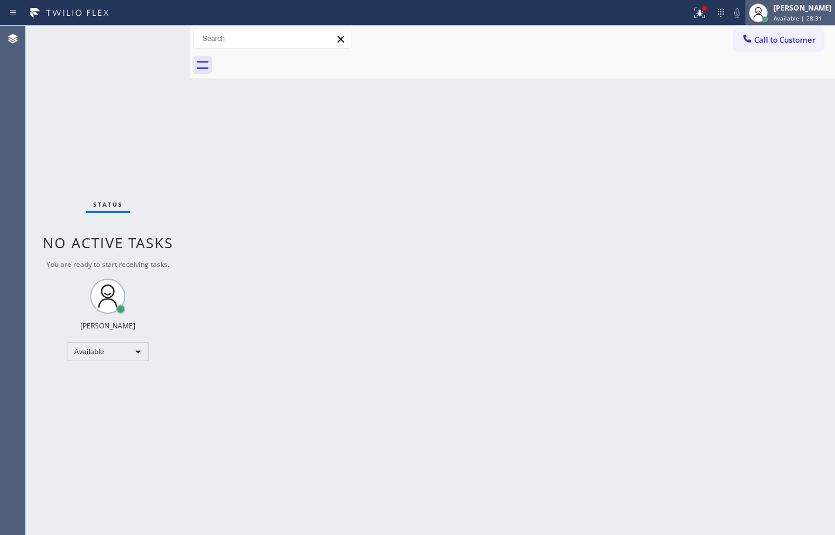
click at [801, 10] on div "Sean Louis Atanoza" at bounding box center [802, 8] width 58 height 10
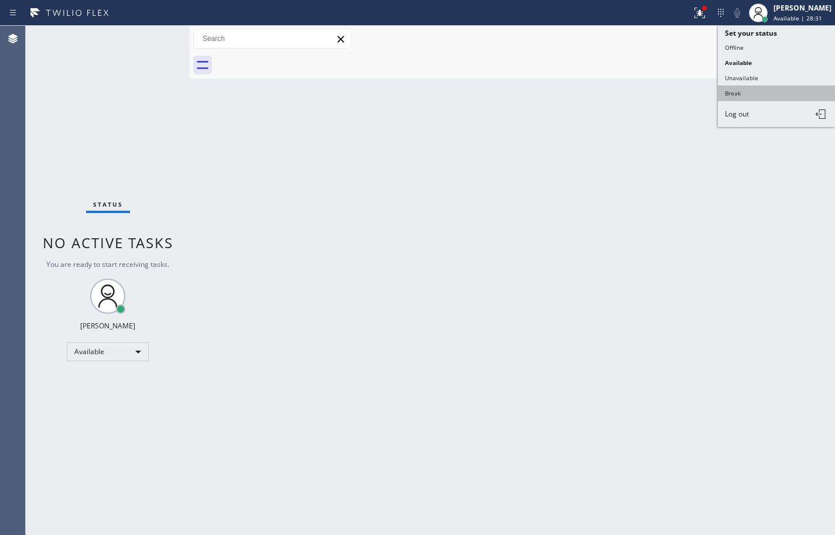
click at [789, 91] on button "Break" at bounding box center [776, 92] width 117 height 15
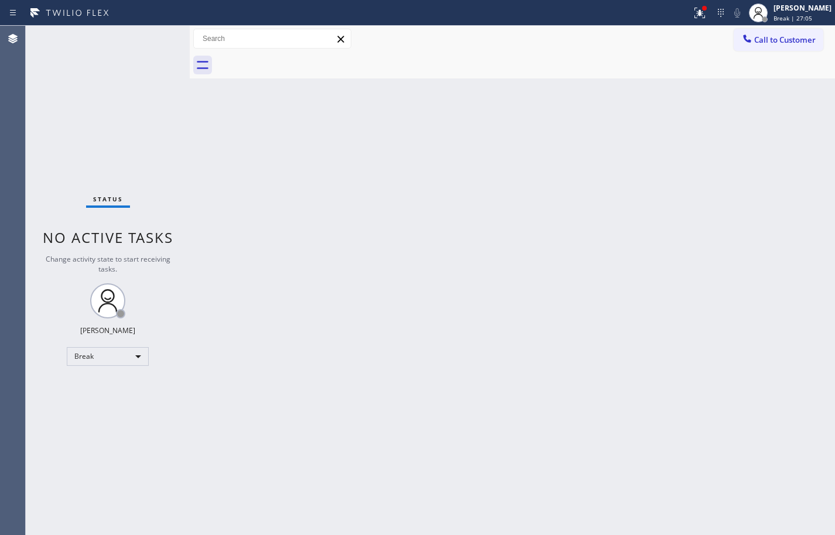
click at [792, 97] on div "Back to Dashboard Change Sender ID Customers Technicians Select a contact Outbo…" at bounding box center [512, 280] width 645 height 509
